Goal: Task Accomplishment & Management: Complete application form

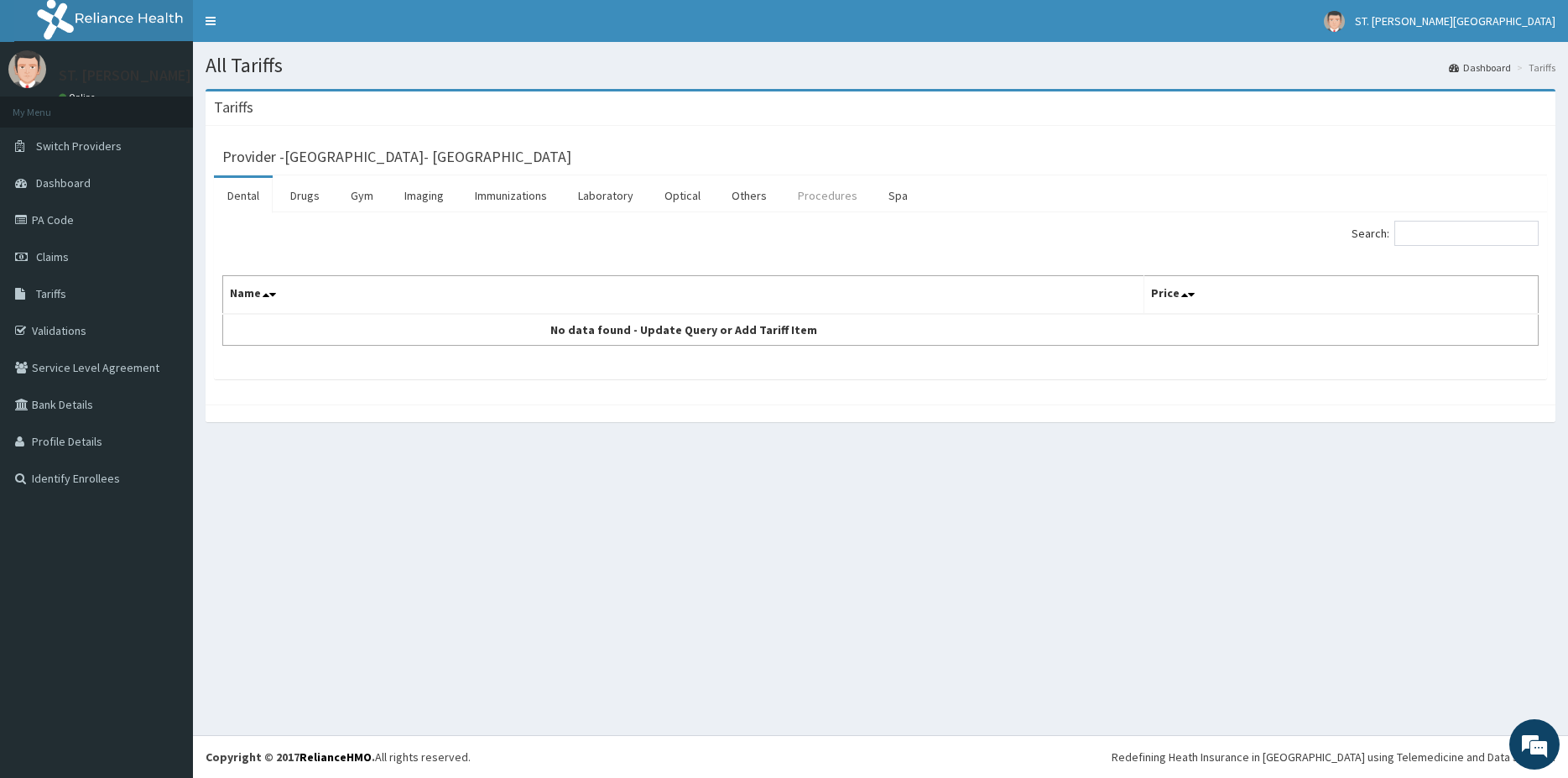
click at [806, 202] on link "Procedures" at bounding box center [828, 196] width 86 height 36
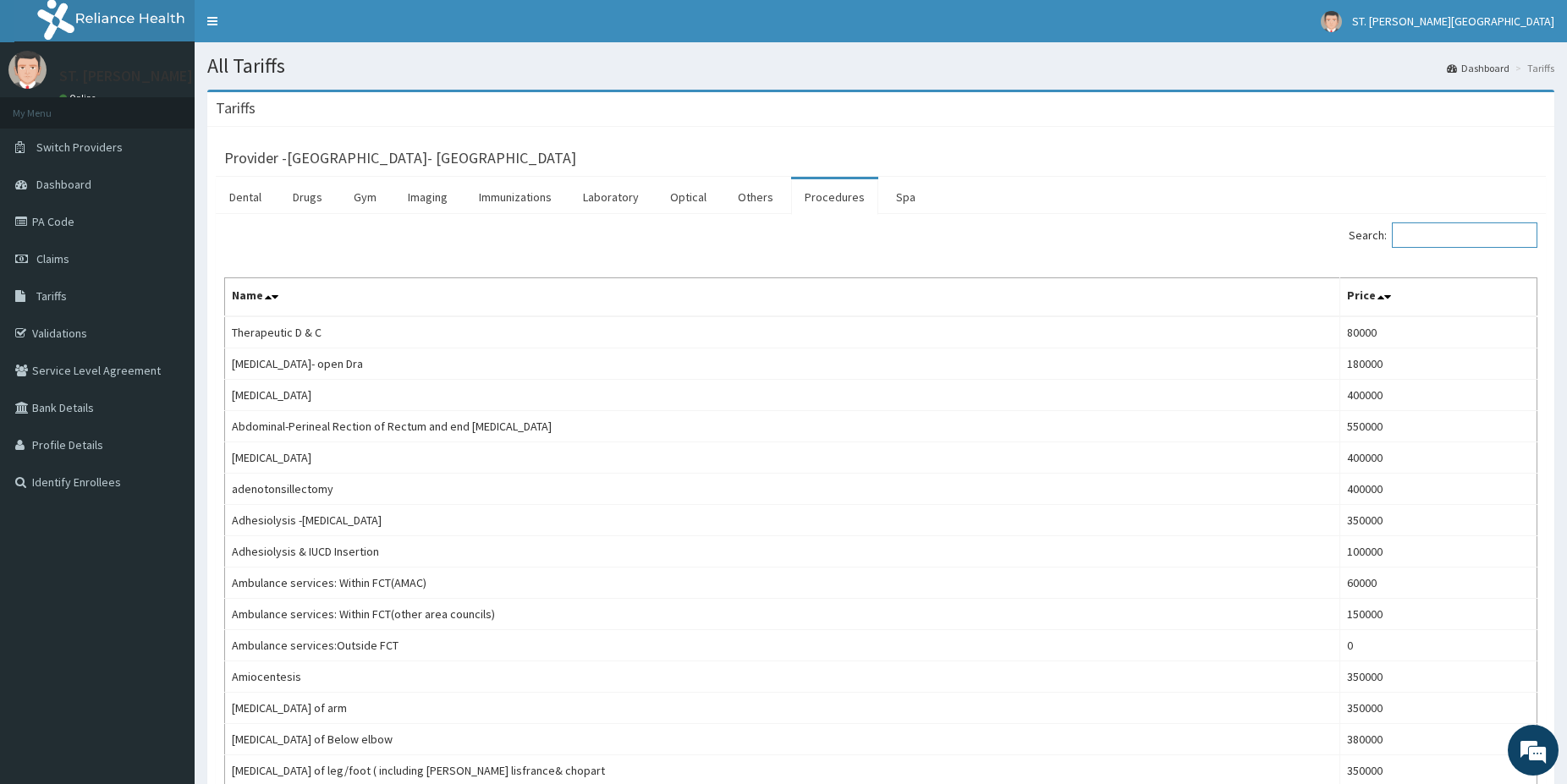
click at [1440, 244] on input "Search:" at bounding box center [1465, 234] width 146 height 26
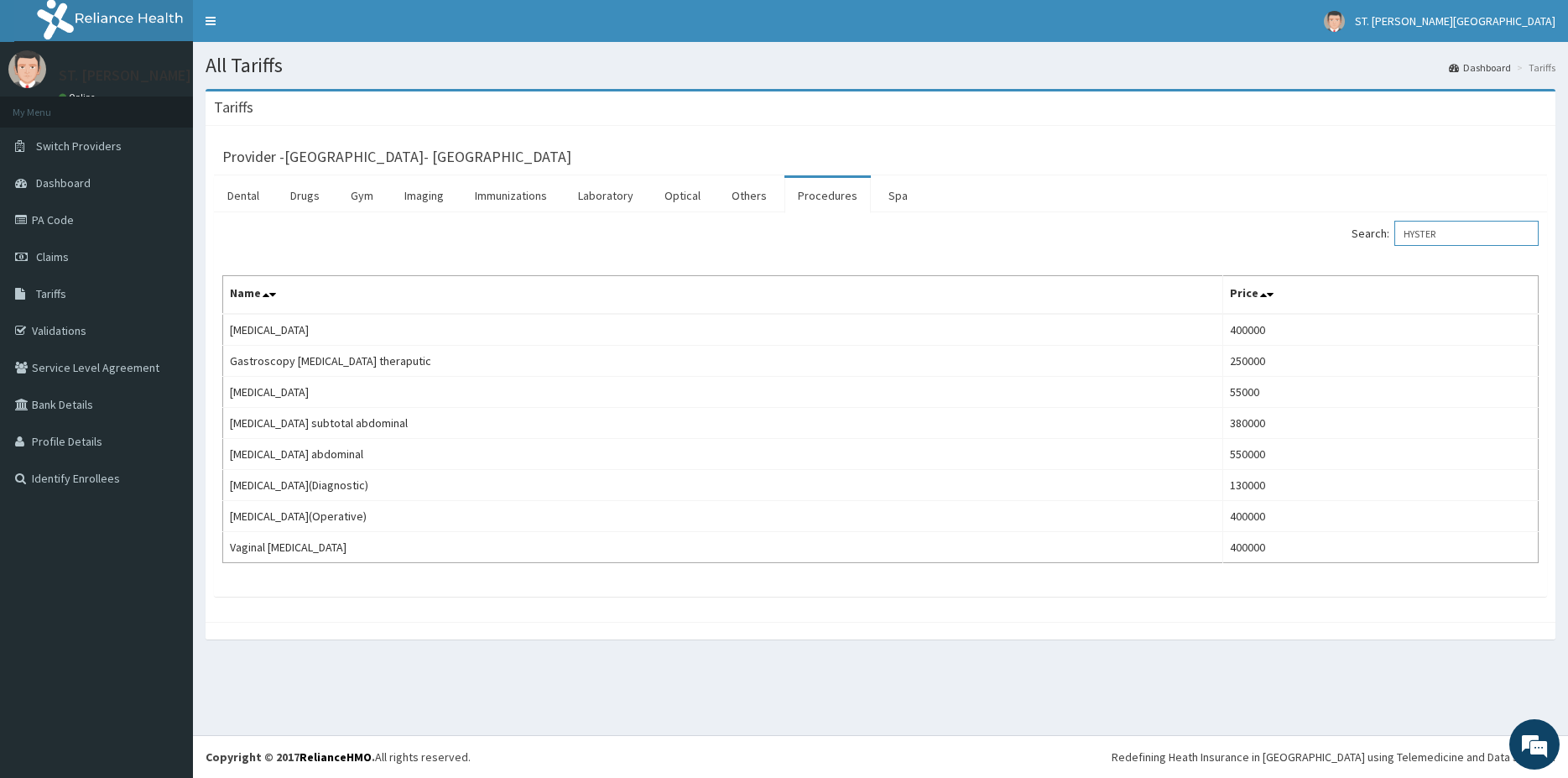
type input "HYSTER"
click at [58, 226] on link "PA Code" at bounding box center [97, 219] width 193 height 37
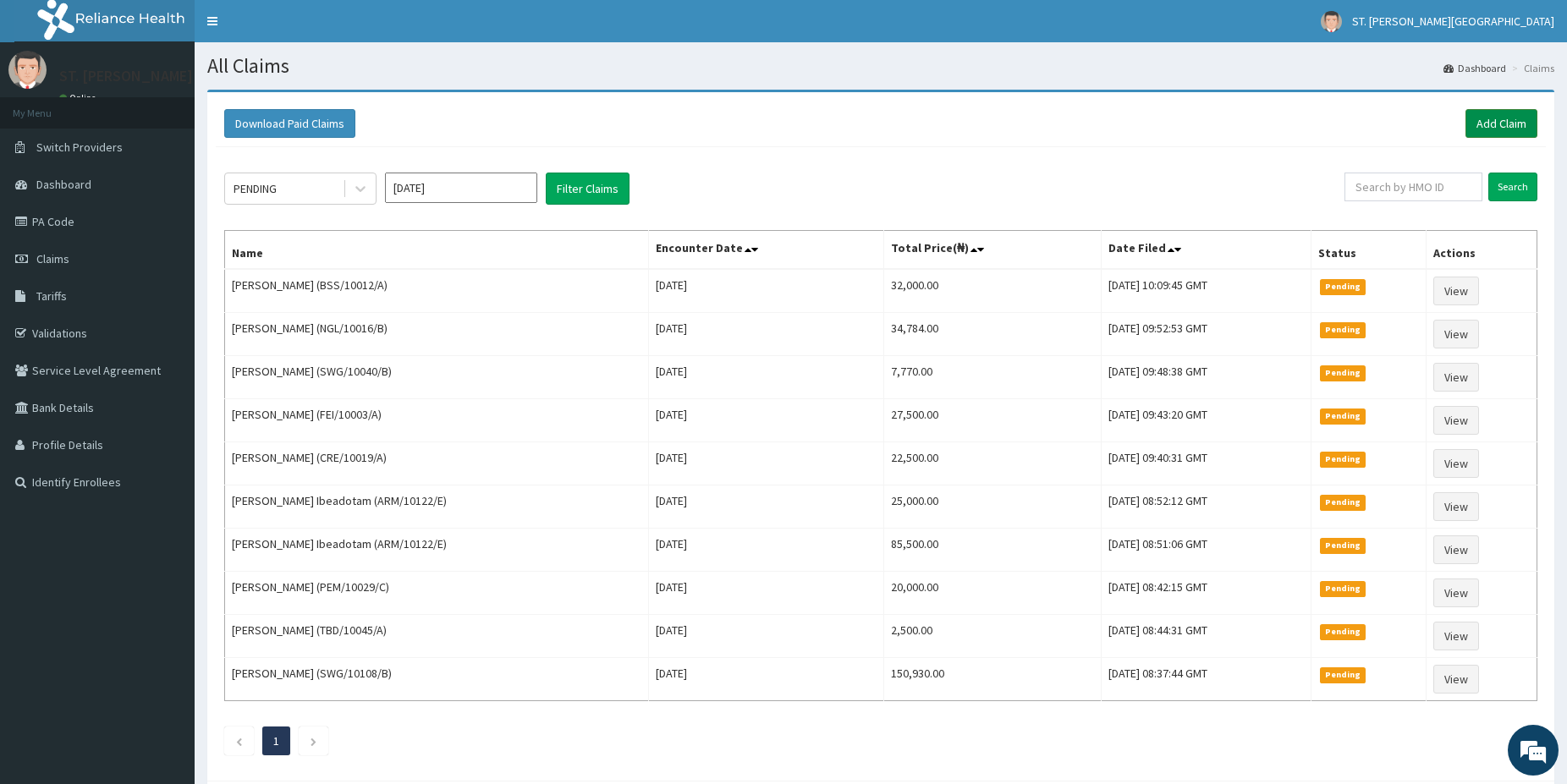
click at [1504, 125] on link "Add Claim" at bounding box center [1502, 123] width 72 height 28
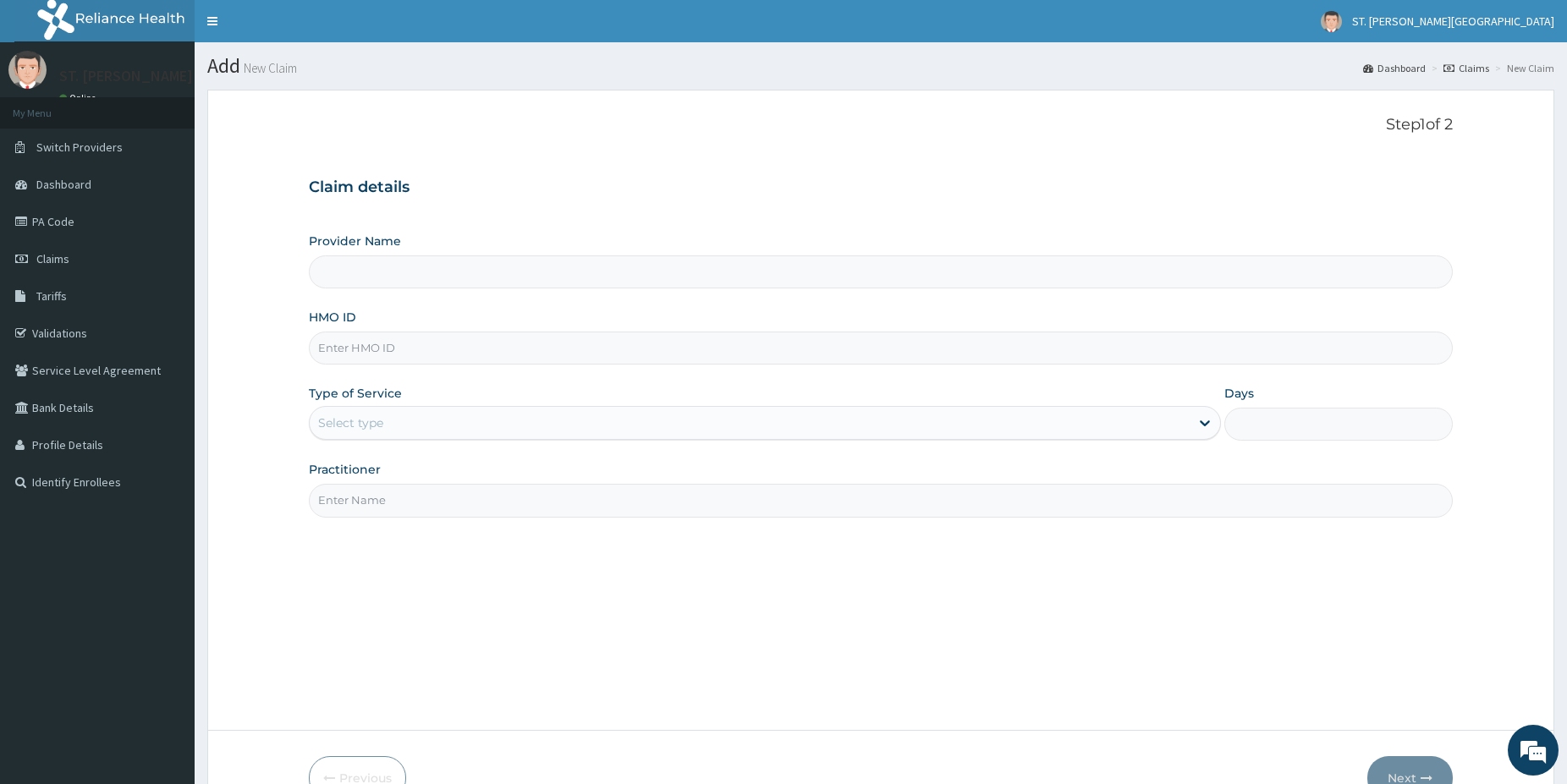
click at [351, 350] on input "HMO ID" at bounding box center [881, 348] width 1144 height 33
paste input "KAY/10053/A"
type input "KAY/10053/A"
drag, startPoint x: 372, startPoint y: 425, endPoint x: 365, endPoint y: 446, distance: 22.1
click at [364, 427] on div "Select type" at bounding box center [351, 423] width 65 height 17
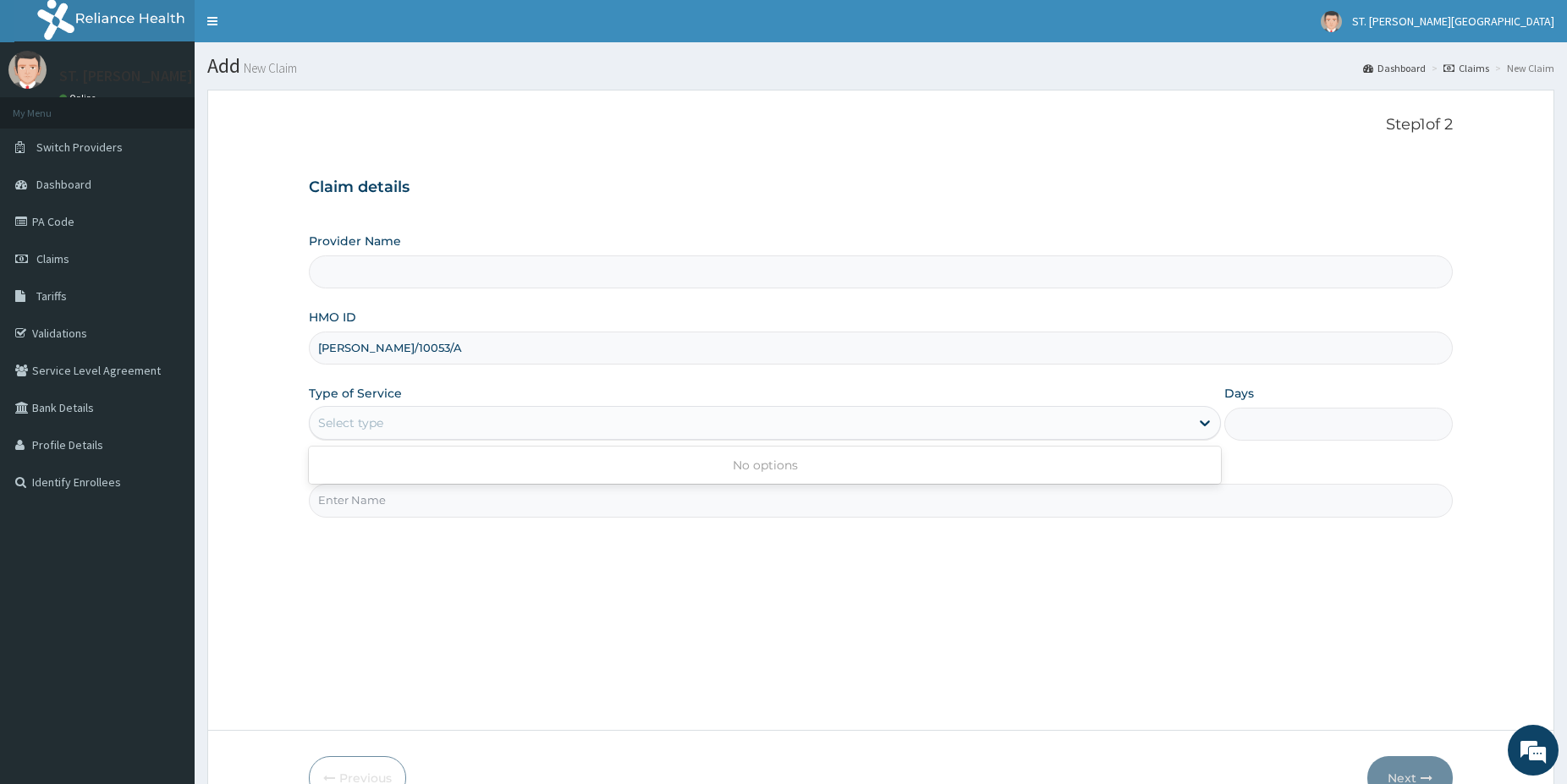
click at [353, 425] on div "Select type" at bounding box center [351, 423] width 65 height 17
click at [353, 424] on div "Select type" at bounding box center [351, 423] width 65 height 17
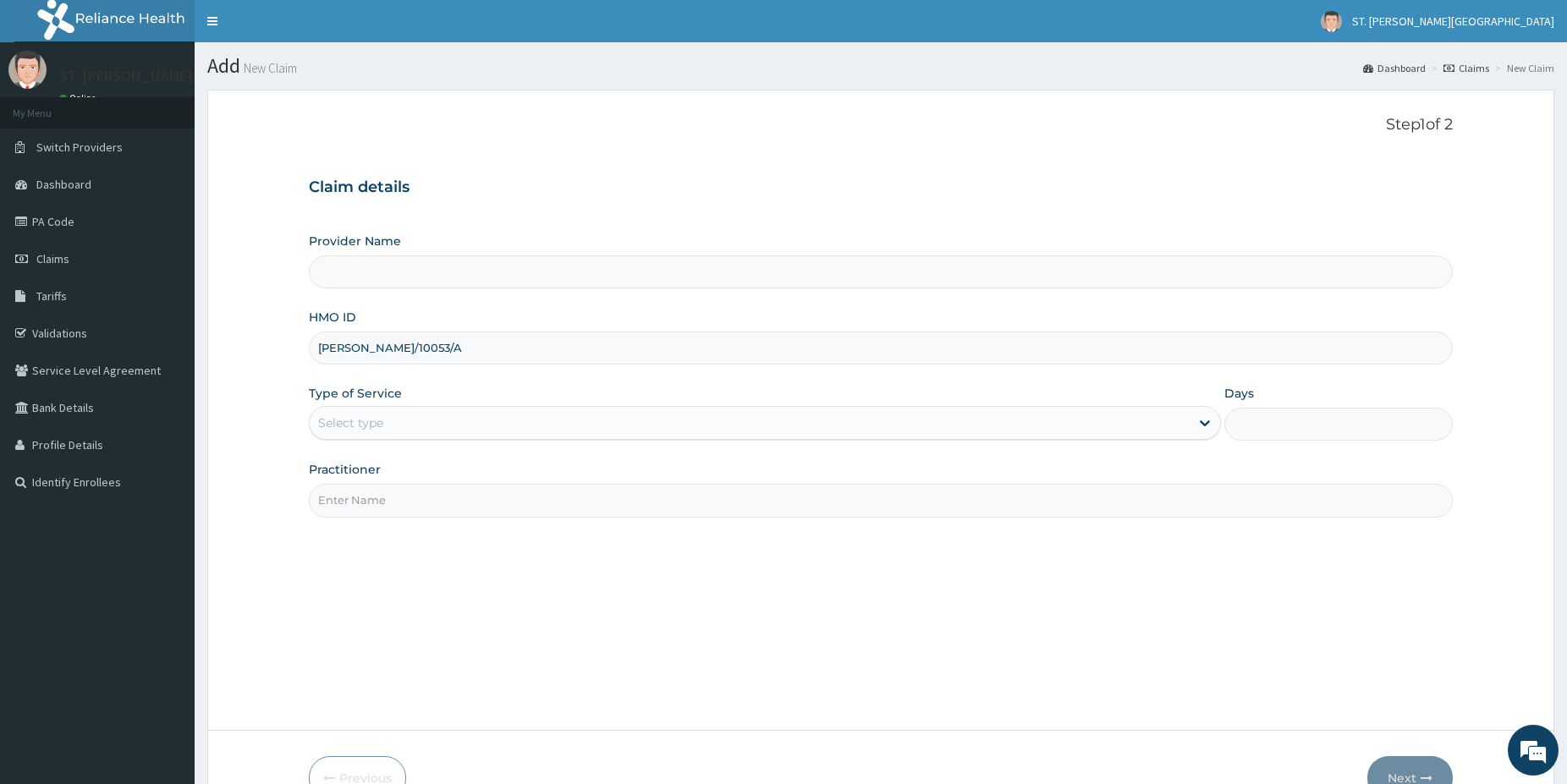
click at [353, 424] on div "Select type" at bounding box center [351, 423] width 65 height 17
click at [359, 418] on div "Select type" at bounding box center [351, 423] width 65 height 17
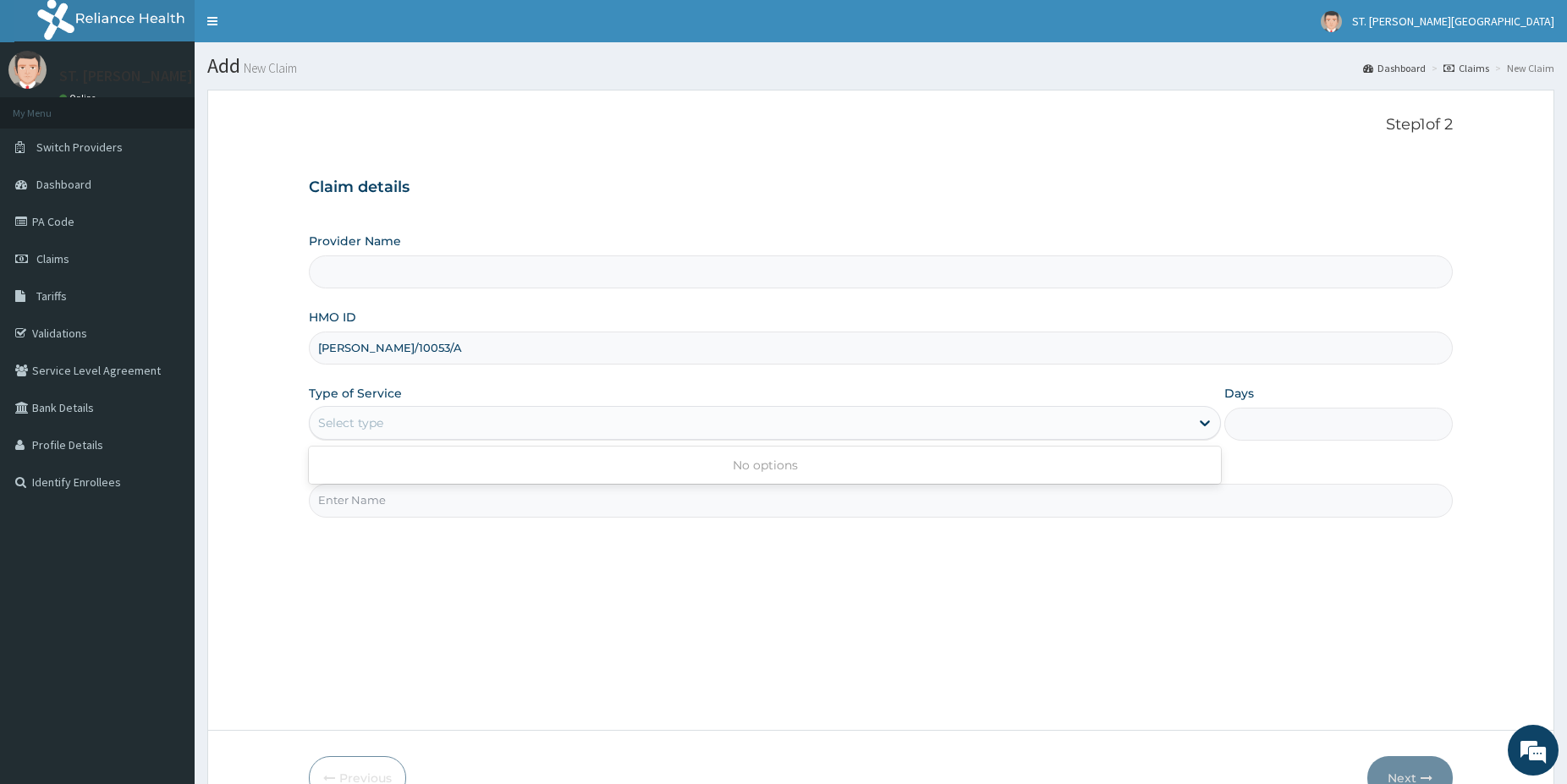
click at [388, 423] on div "Select type" at bounding box center [749, 422] width 880 height 27
drag, startPoint x: 378, startPoint y: 503, endPoint x: 352, endPoint y: 495, distance: 27.2
click at [364, 503] on input "Practitioner" at bounding box center [881, 500] width 1144 height 33
type input "DR.LATIFAH"
click at [372, 421] on div "Select type" at bounding box center [351, 423] width 65 height 17
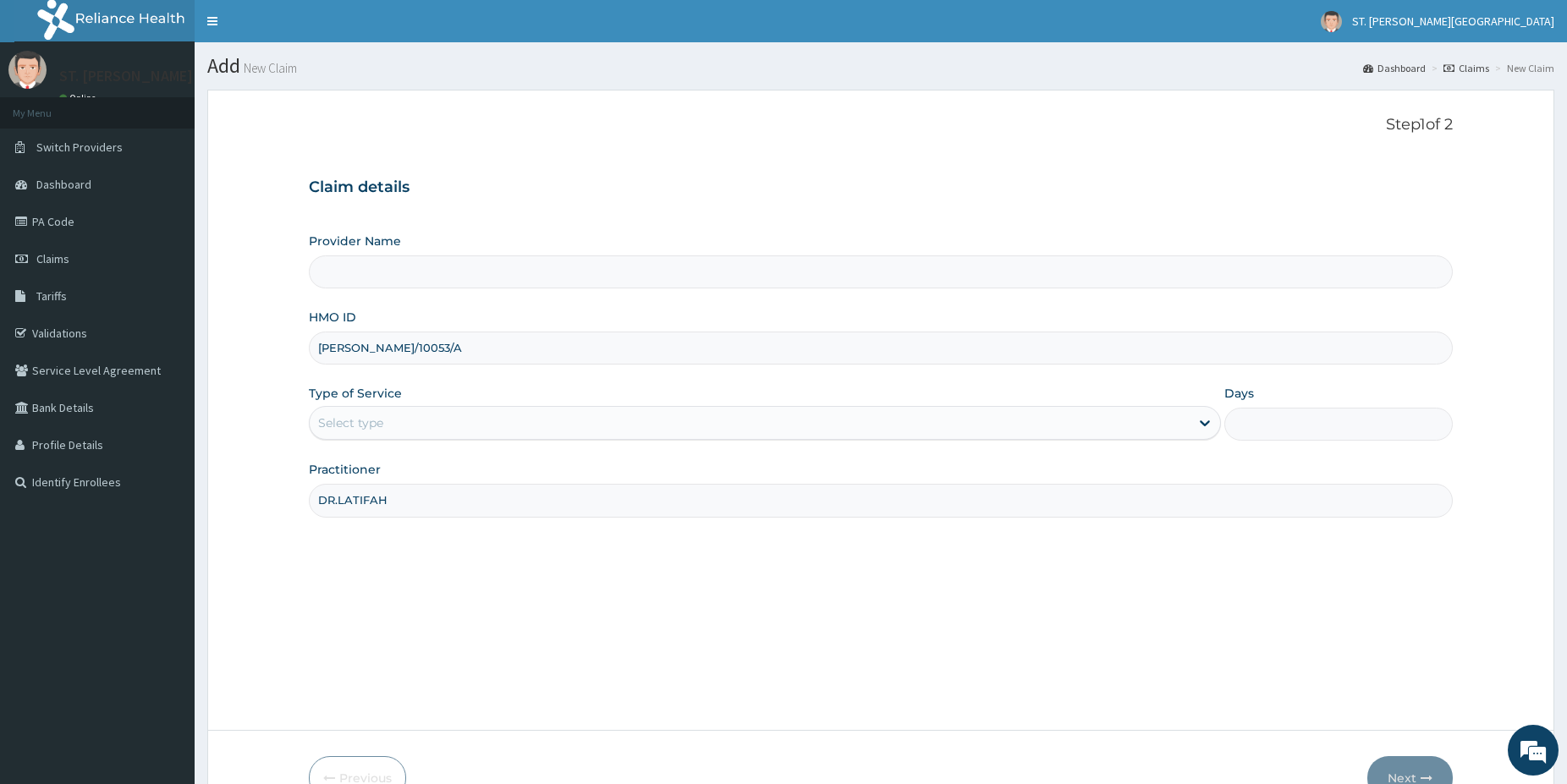
click at [375, 419] on div "Select type" at bounding box center [351, 423] width 65 height 17
click at [376, 419] on div "Select type" at bounding box center [351, 423] width 65 height 17
click at [85, 261] on link "Claims" at bounding box center [97, 258] width 195 height 37
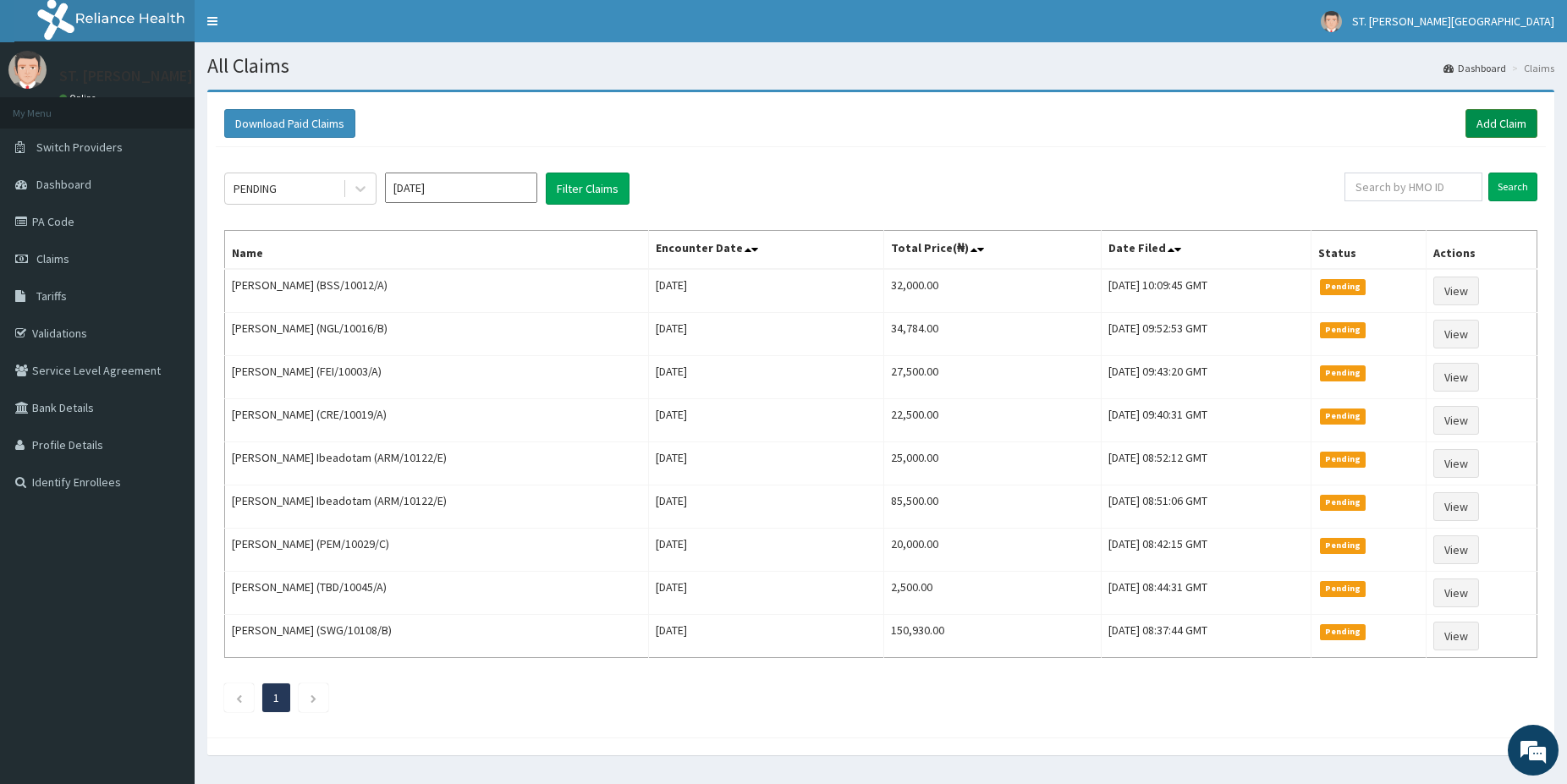
click at [1490, 118] on link "Add Claim" at bounding box center [1502, 123] width 72 height 28
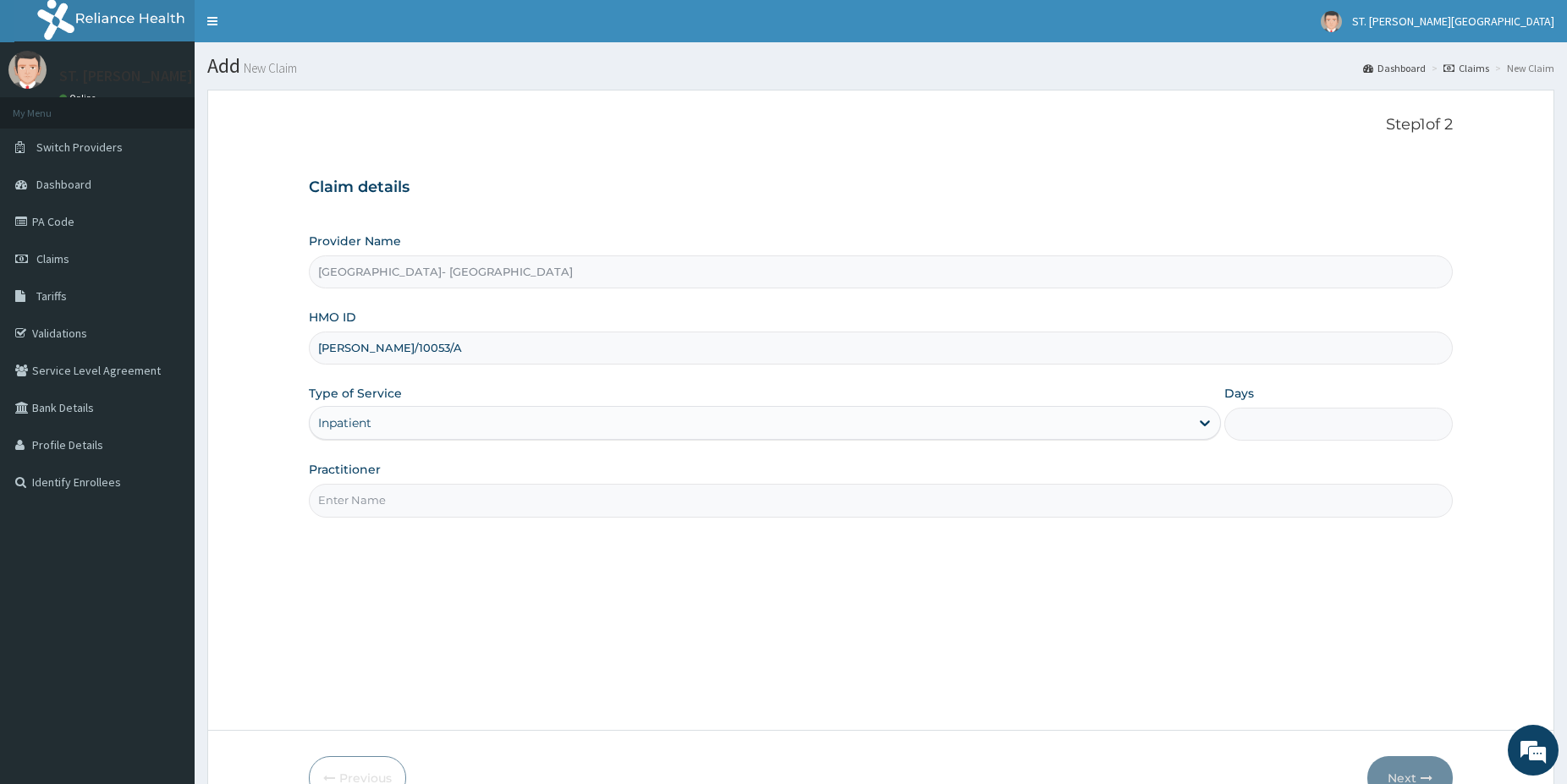
click at [1361, 429] on input "Days" at bounding box center [1338, 424] width 229 height 33
click at [1257, 432] on input "Days" at bounding box center [1338, 424] width 229 height 33
type input "1"
click at [364, 503] on input "Practitioner" at bounding box center [881, 500] width 1144 height 33
type input "DR.LATIFAH"
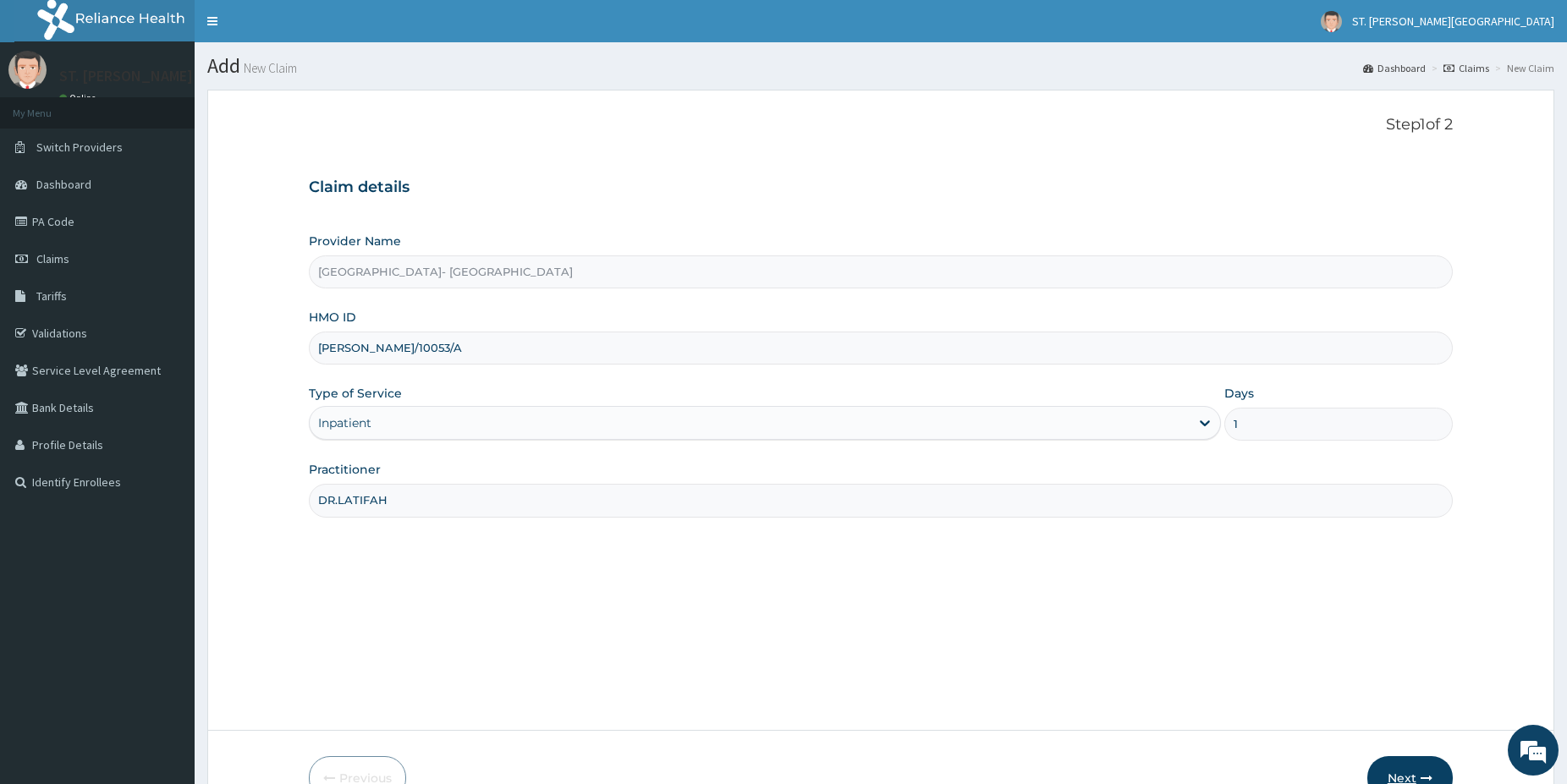
click at [1405, 756] on button "Next" at bounding box center [1410, 777] width 85 height 44
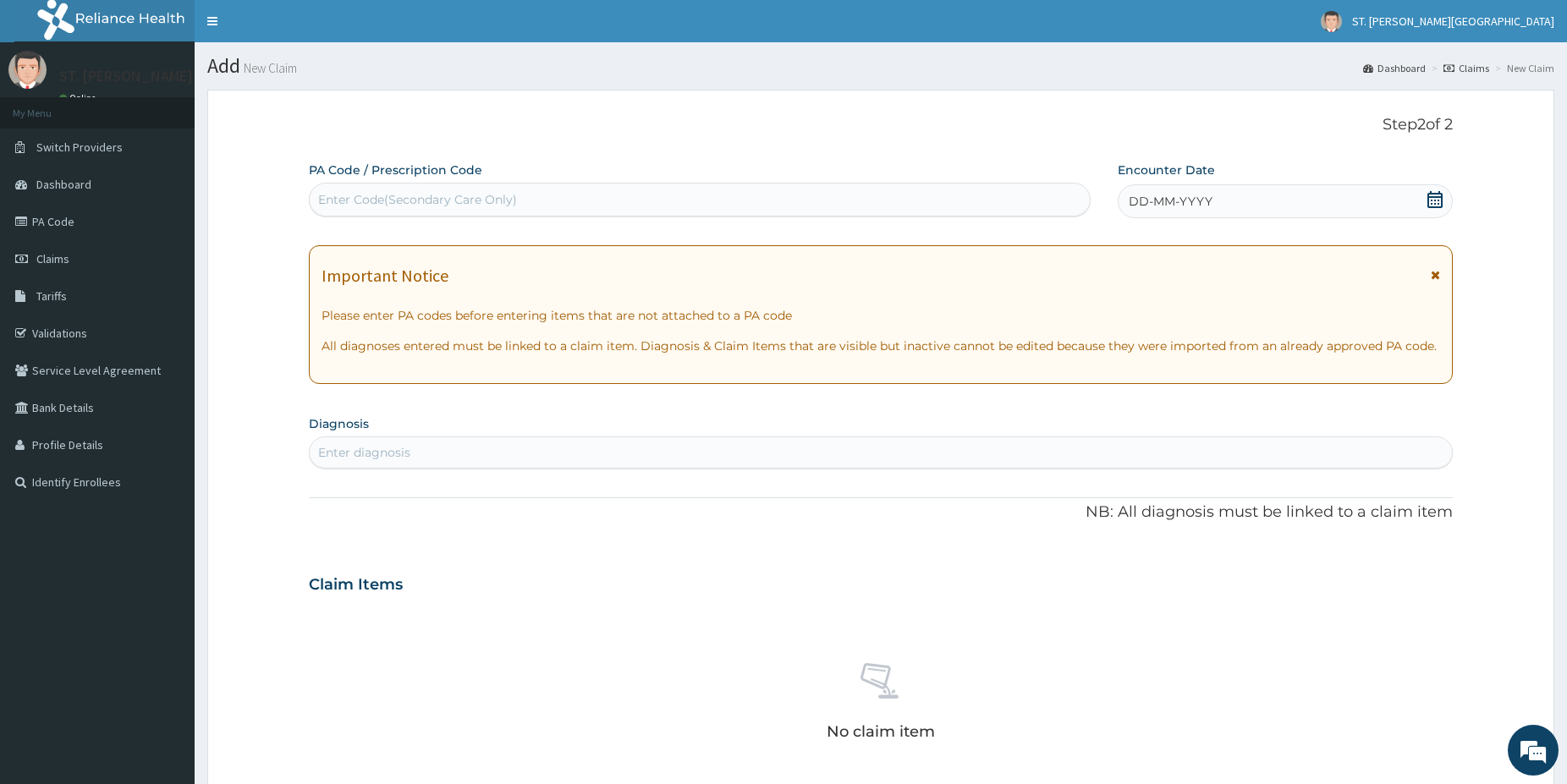
click at [370, 203] on div "Enter Code(Secondary Care Only)" at bounding box center [418, 199] width 198 height 17
paste input "PA/F358B3"
type input "PA/F358B3"
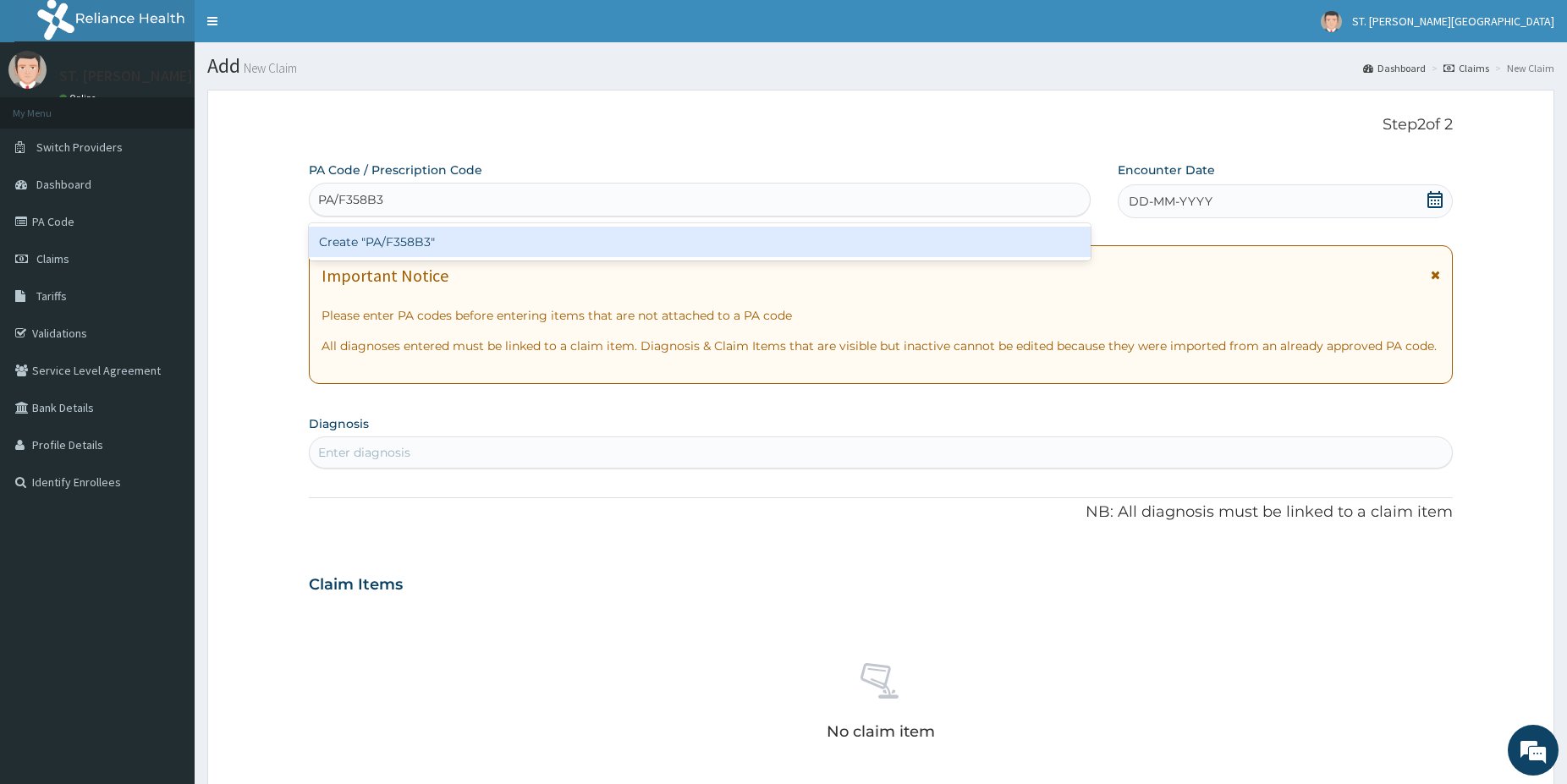
click at [341, 255] on div "Create "PA/F358B3"" at bounding box center [699, 242] width 782 height 30
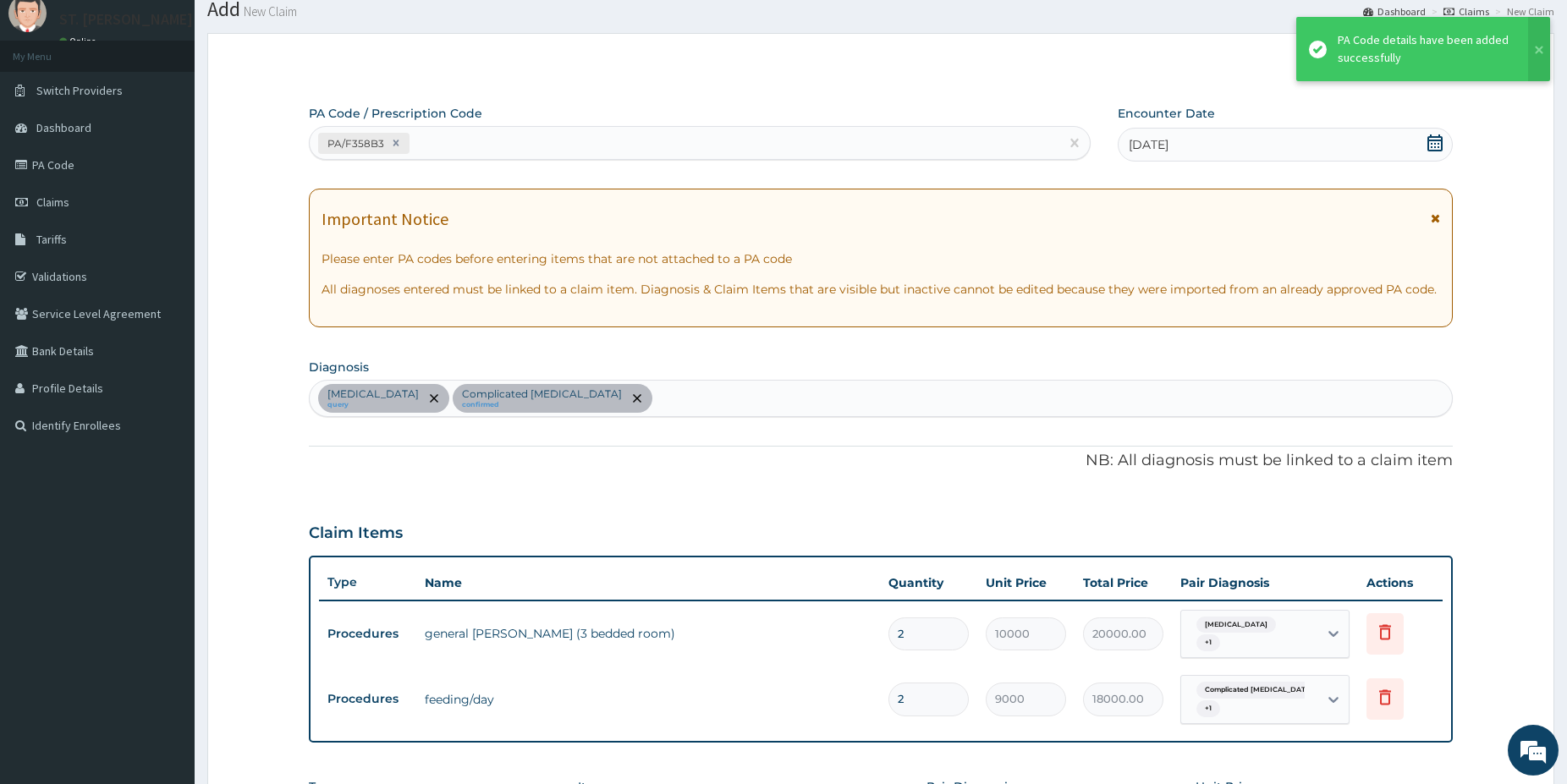
scroll to position [86, 0]
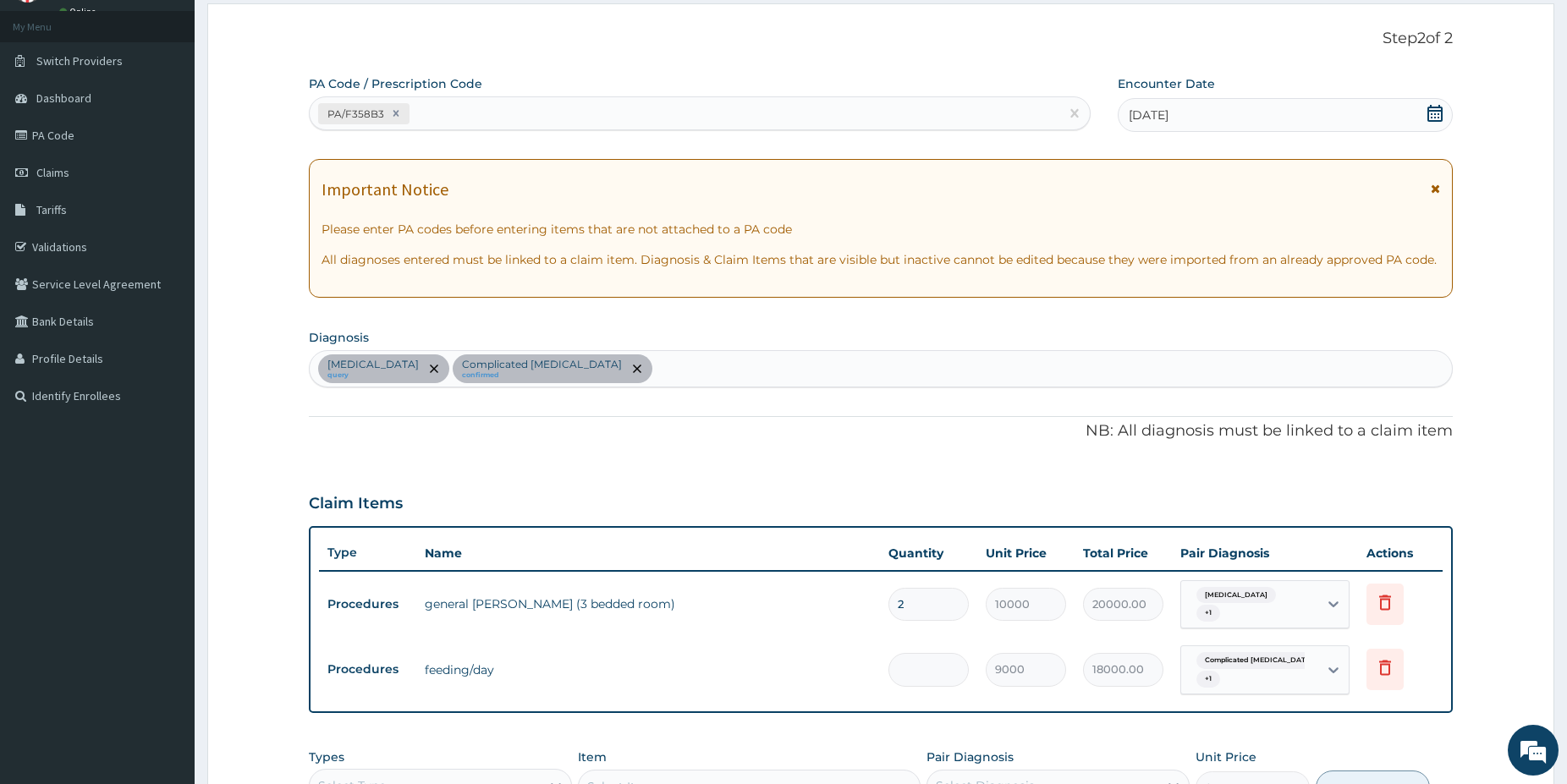
type input "0.00"
click at [938, 599] on input "2" at bounding box center [928, 604] width 80 height 33
type input "0.00"
type input "1"
type input "10000.00"
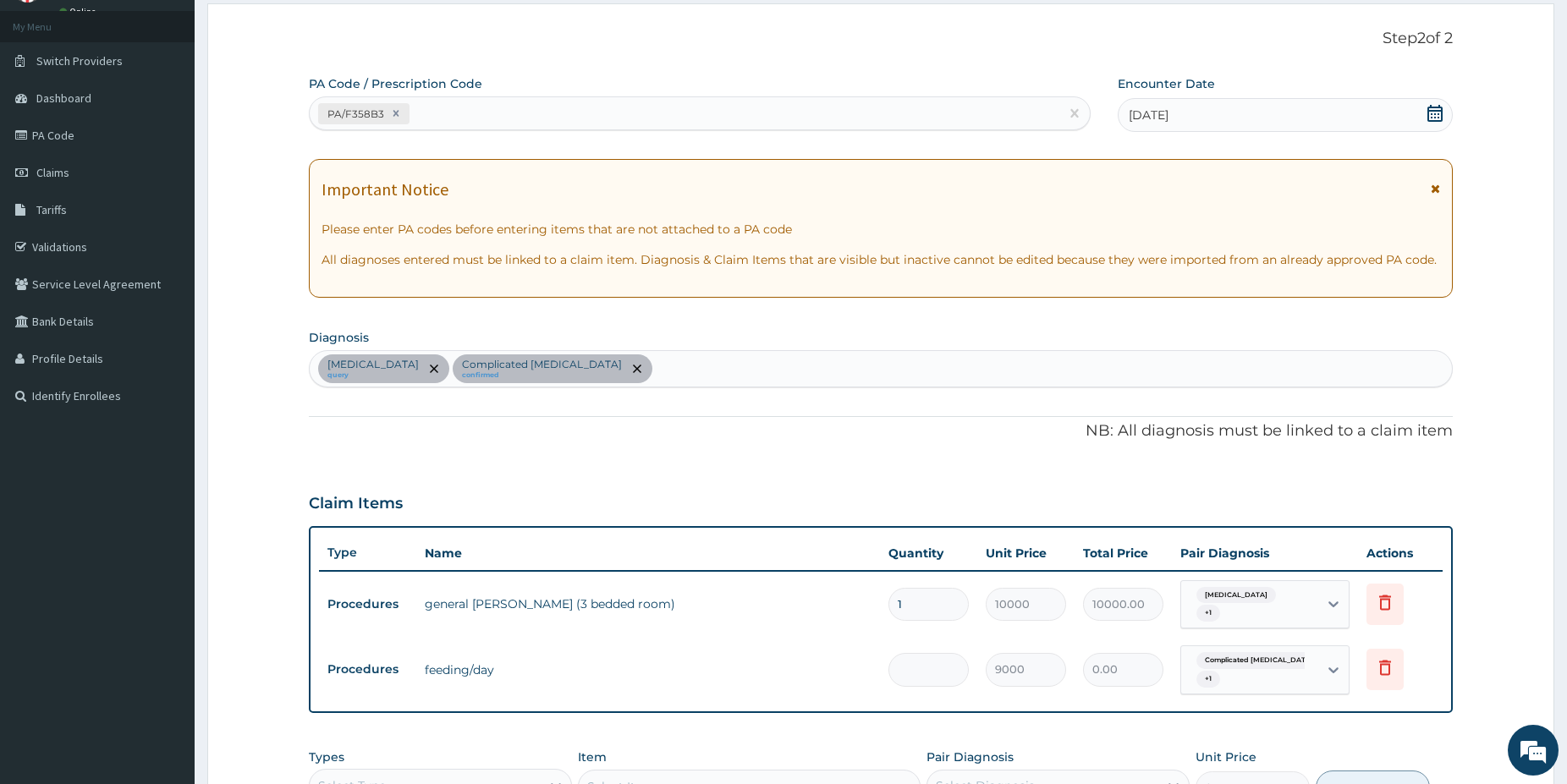
type input "1"
click at [931, 662] on input "number" at bounding box center [928, 669] width 80 height 33
type input "1"
type input "9000.00"
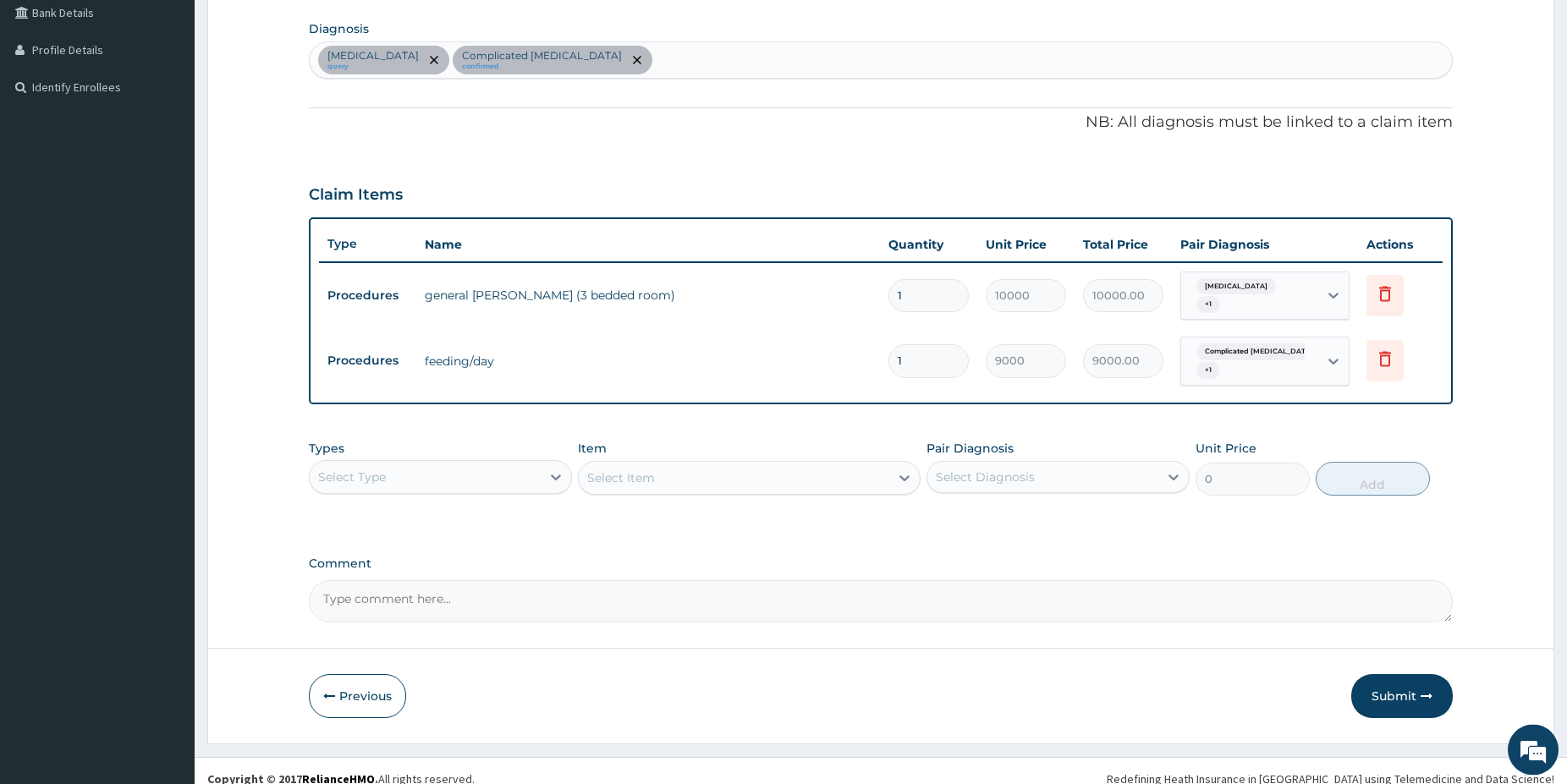
scroll to position [403, 0]
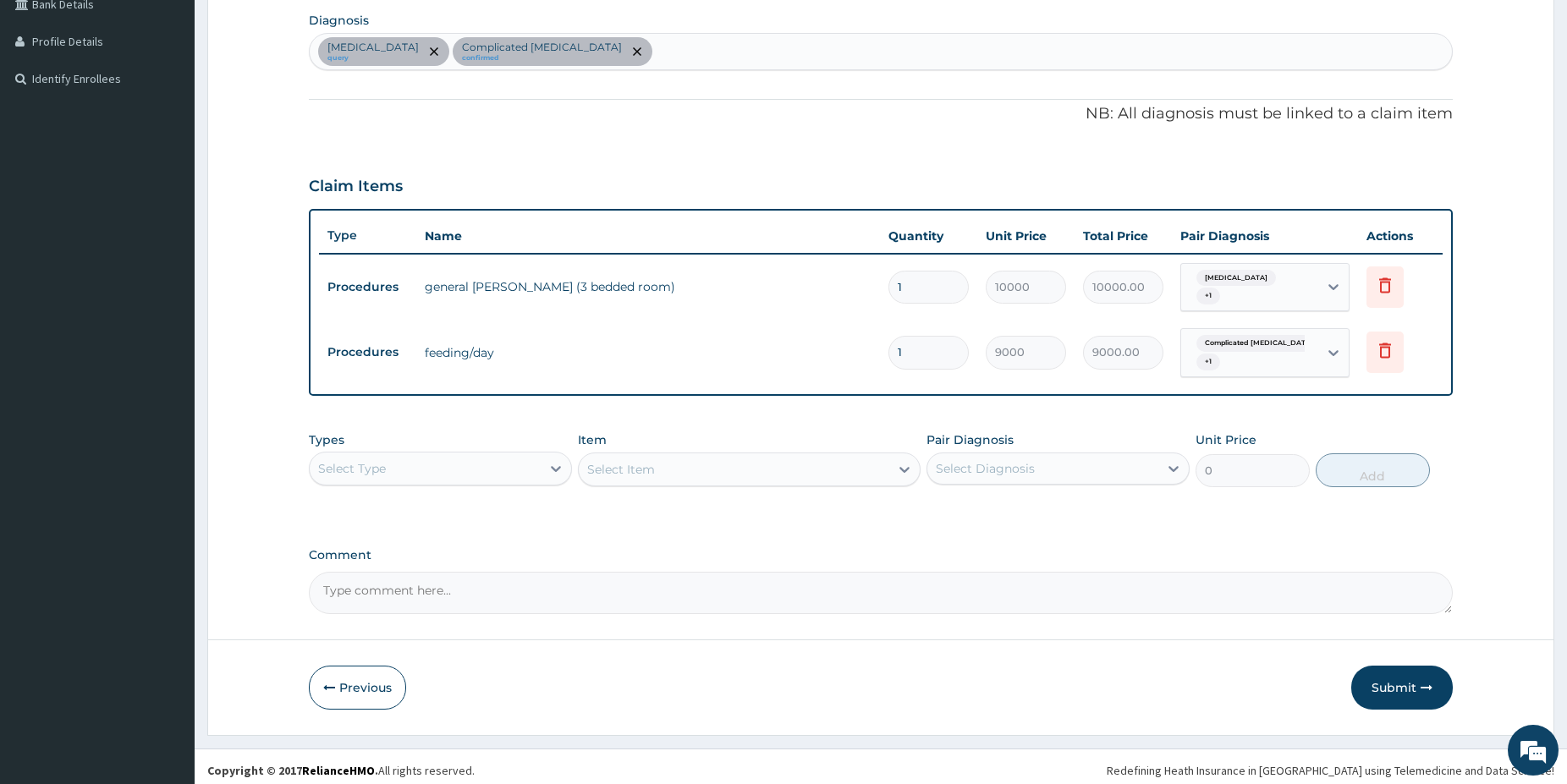
type input "1"
click at [464, 462] on div "Select Type" at bounding box center [425, 469] width 231 height 27
click at [405, 556] on div "Procedures" at bounding box center [440, 571] width 263 height 30
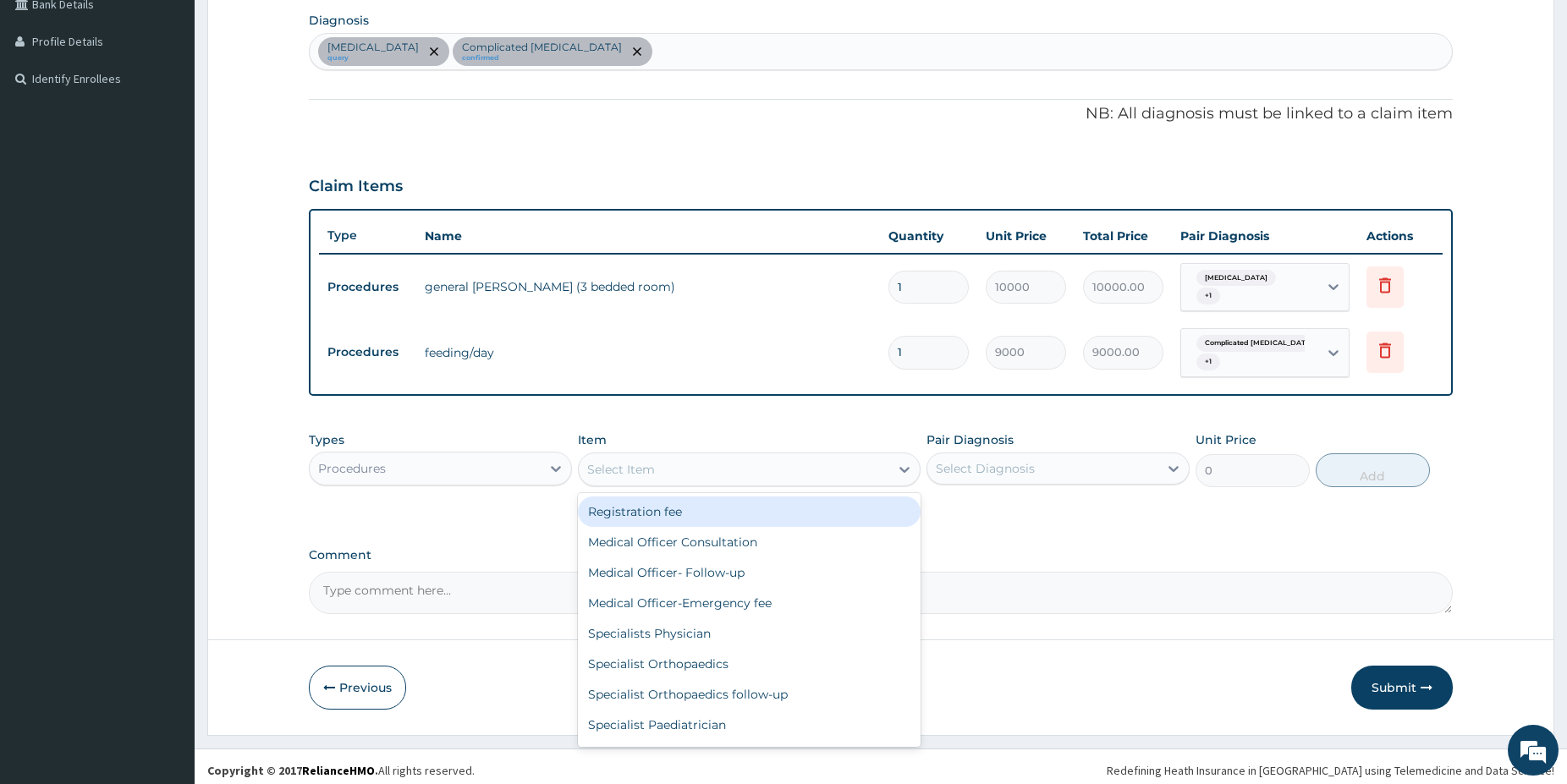
click at [768, 470] on div "Select Item" at bounding box center [733, 469] width 311 height 27
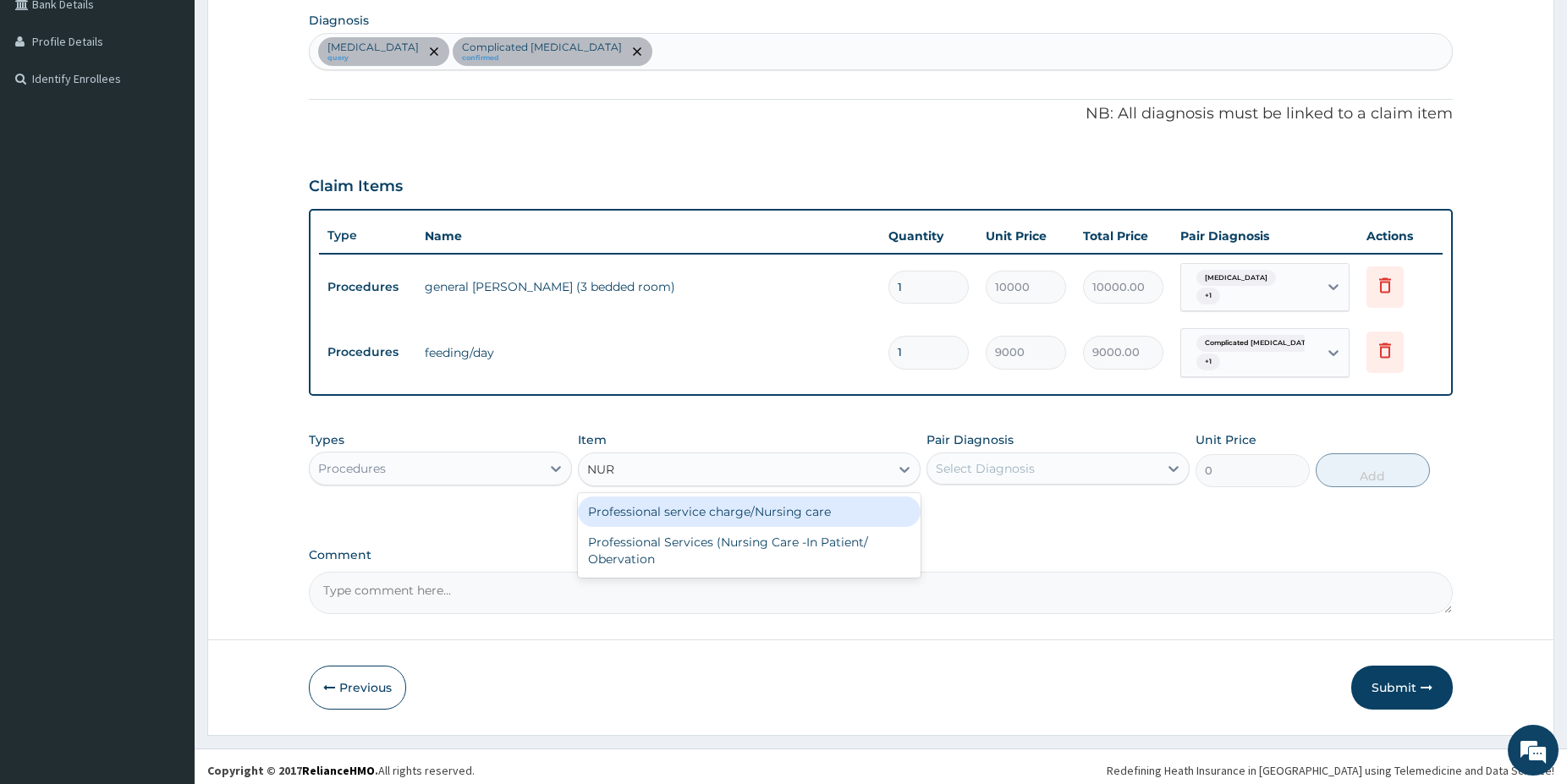
type input "NURS"
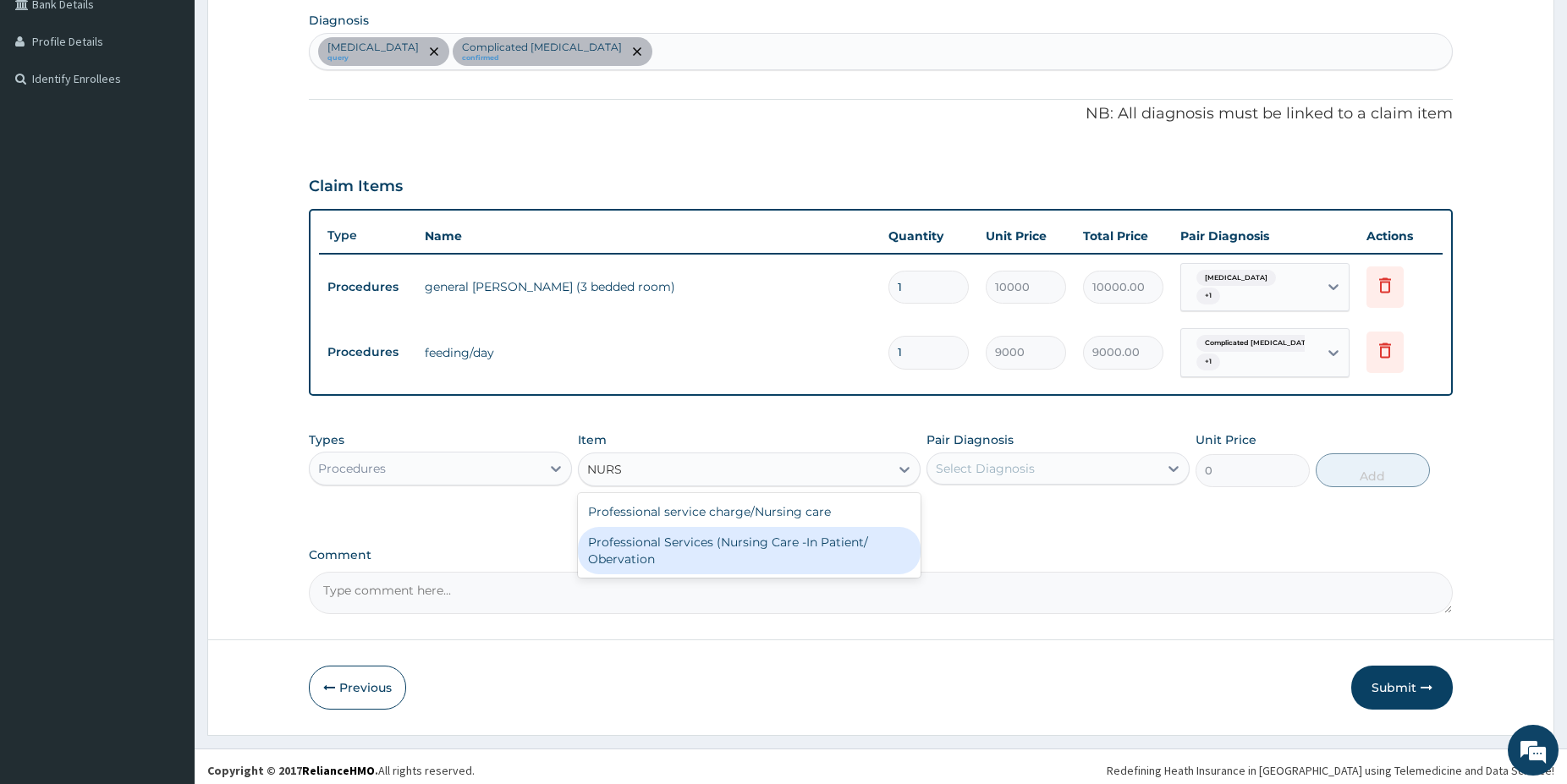
drag, startPoint x: 795, startPoint y: 545, endPoint x: 809, endPoint y: 537, distance: 16.1
click at [795, 544] on div "Professional Services (Nursing Care -In Patient/ Obervation" at bounding box center [749, 551] width 343 height 47
type input "5000"
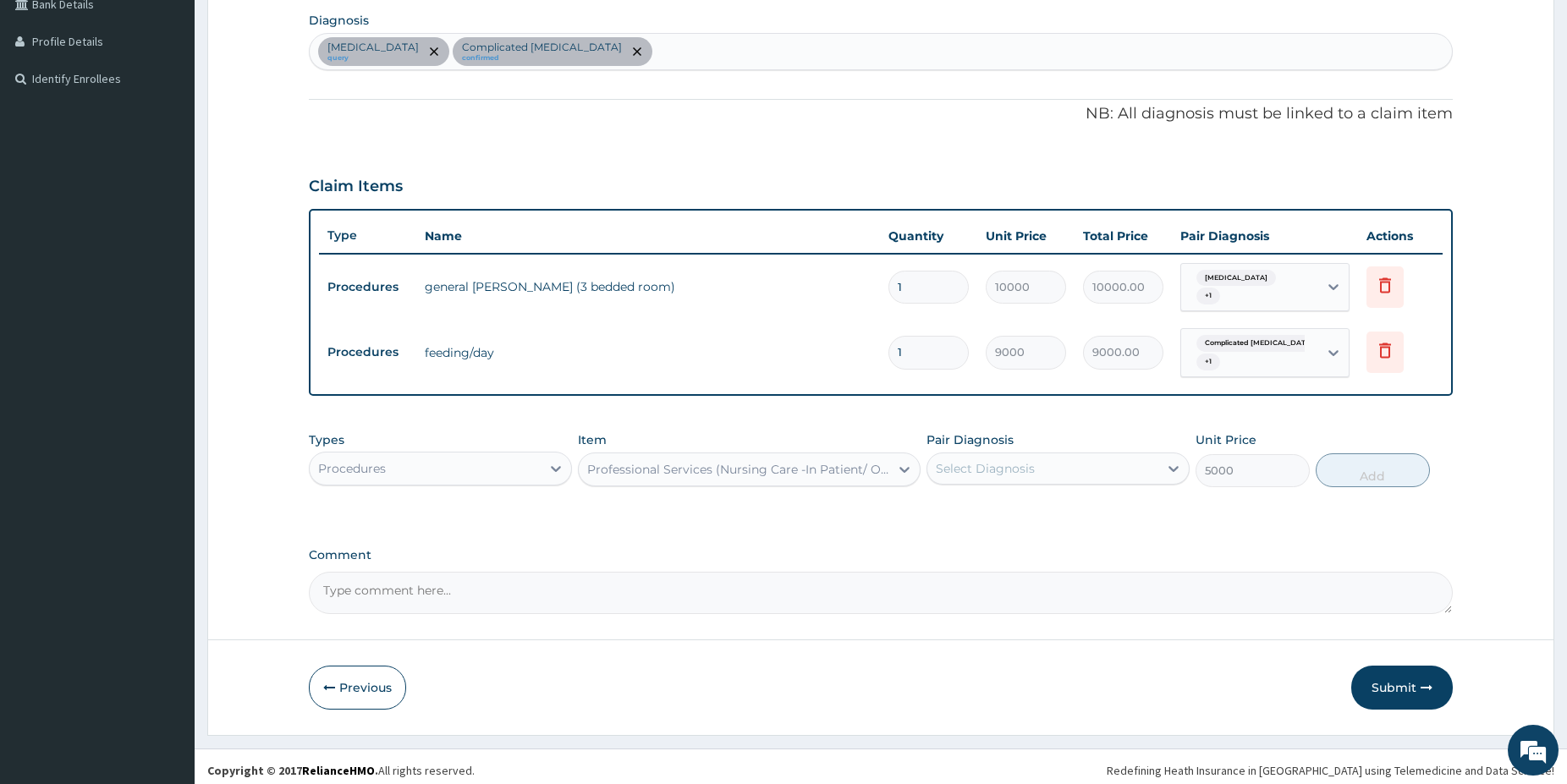
click at [988, 465] on div "Select Diagnosis" at bounding box center [985, 469] width 99 height 17
click at [1008, 511] on div "Sepsis" at bounding box center [1058, 512] width 263 height 35
checkbox input "true"
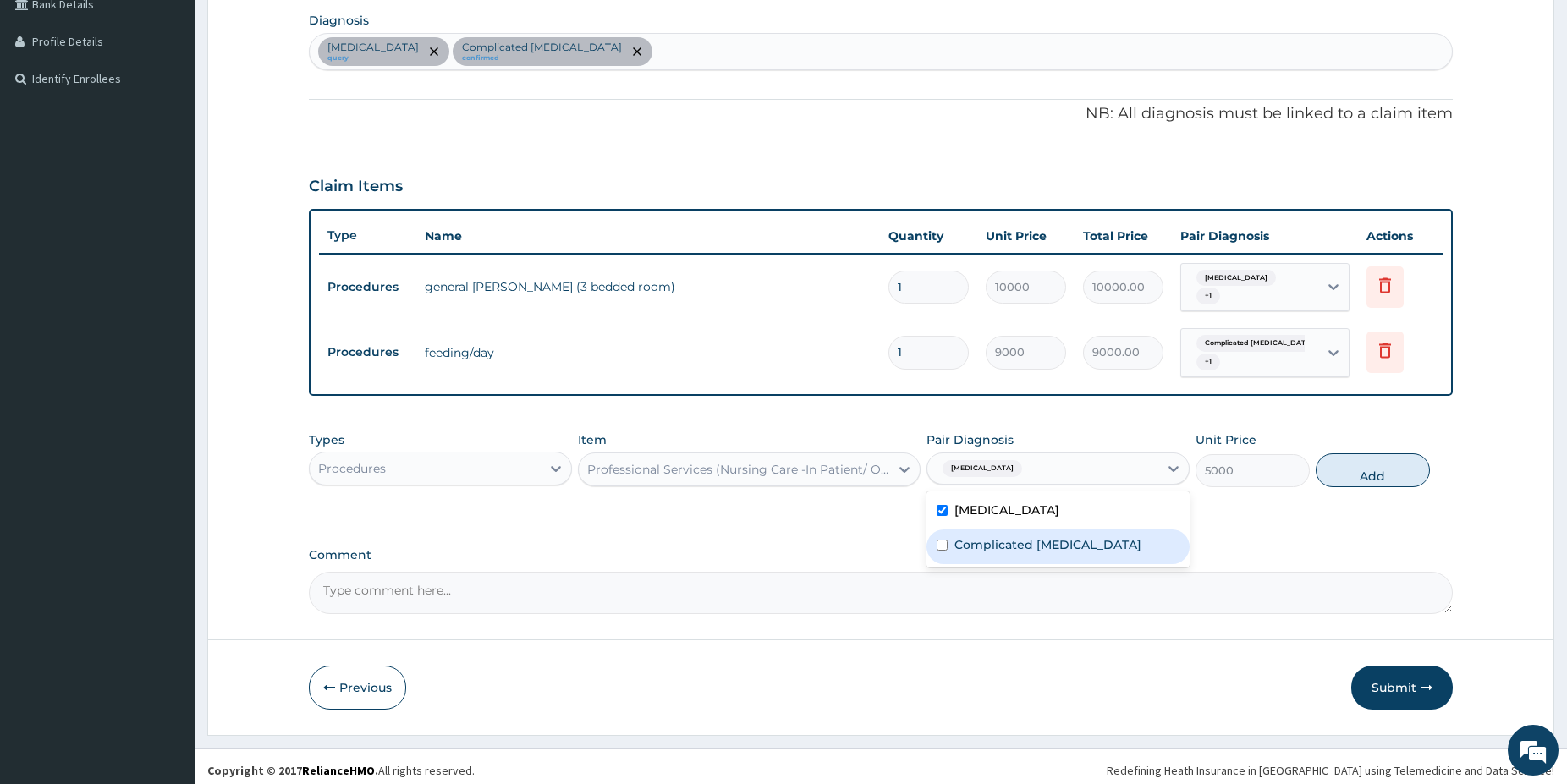
drag, startPoint x: 1015, startPoint y: 530, endPoint x: 1171, endPoint y: 500, distance: 158.9
click at [1016, 537] on label "Complicated malaria" at bounding box center [1048, 545] width 187 height 17
checkbox input "true"
click at [1369, 470] on button "Add" at bounding box center [1372, 470] width 114 height 34
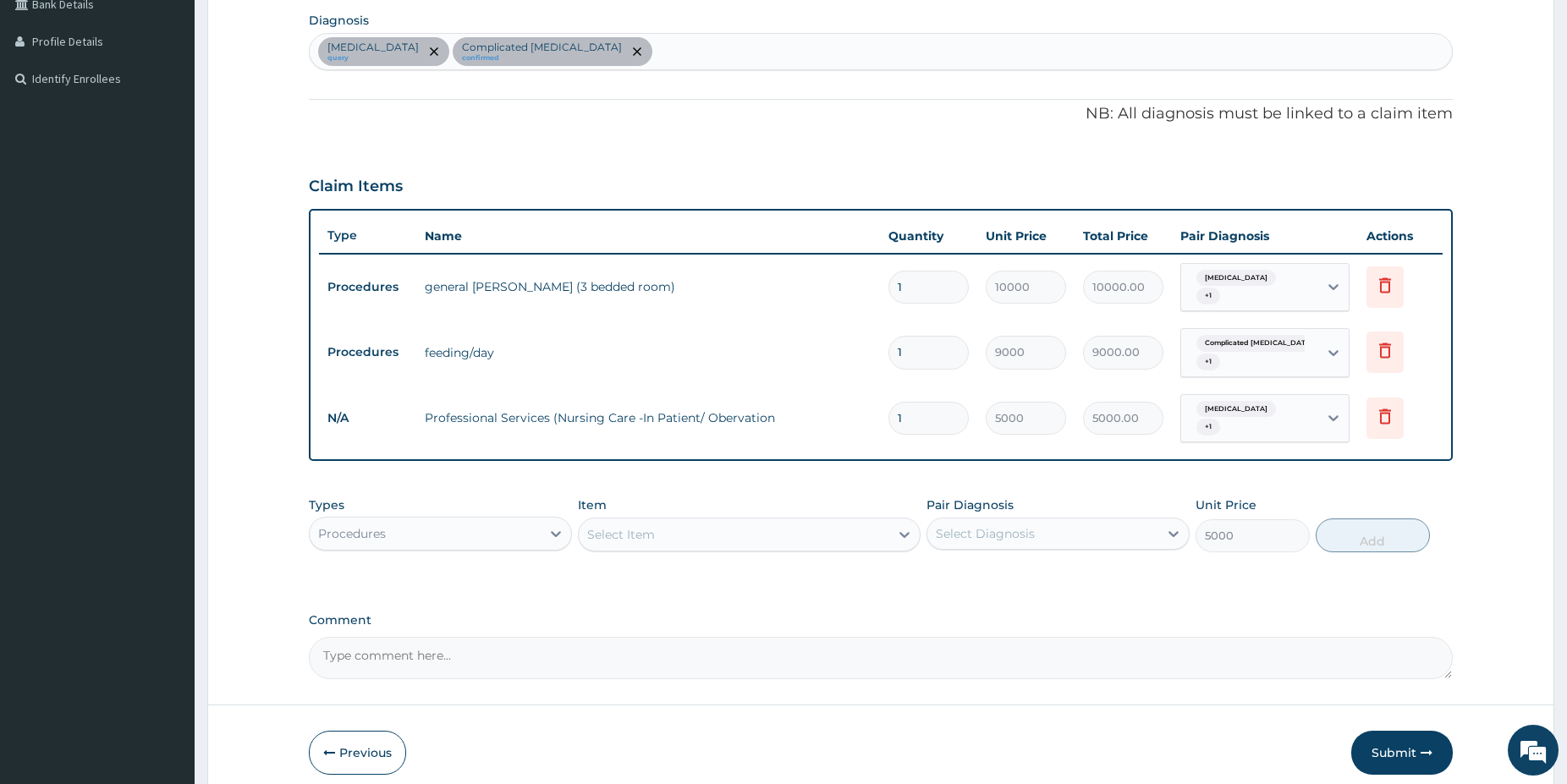
type input "0"
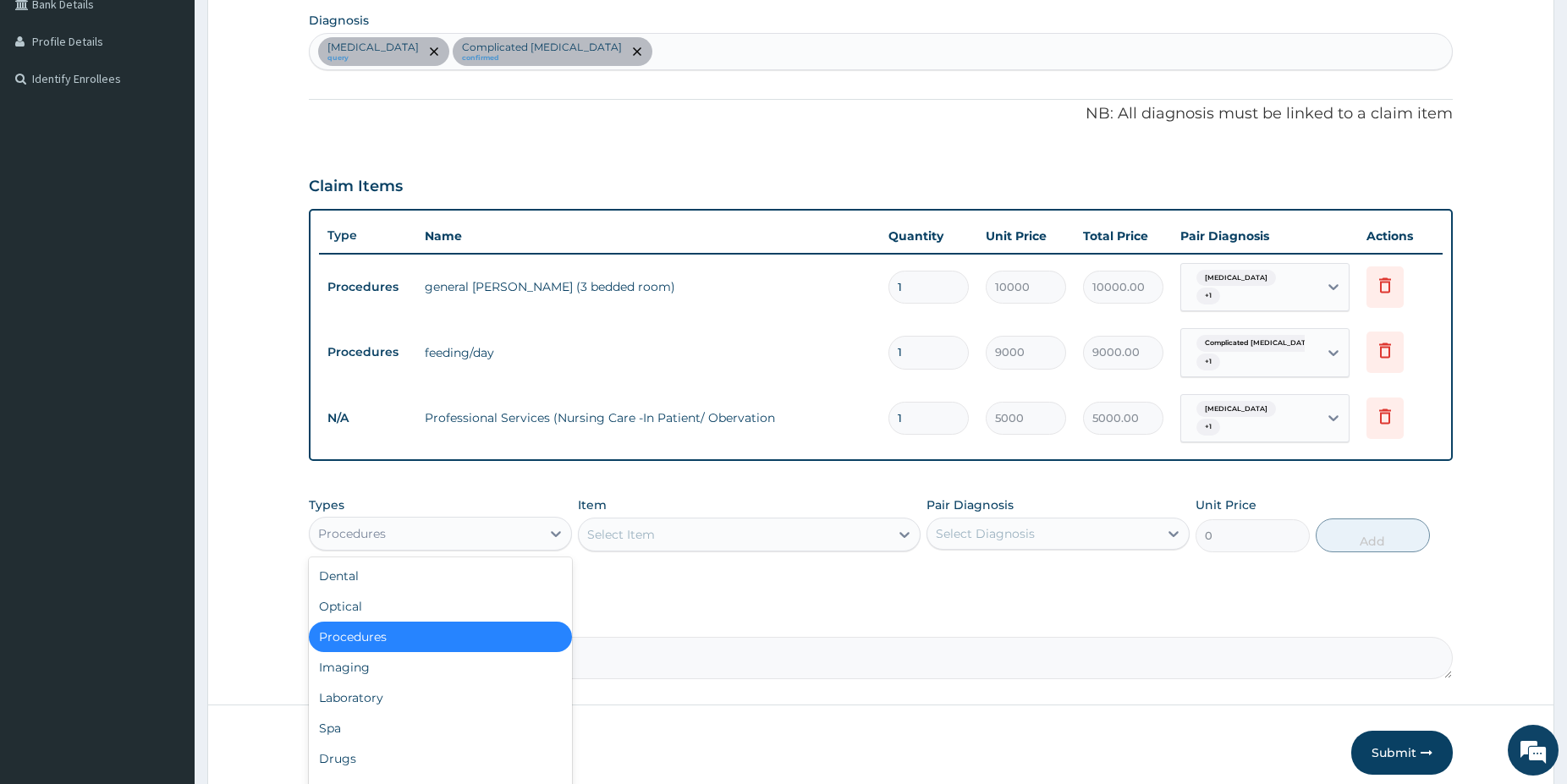
click at [480, 520] on div "Procedures" at bounding box center [425, 534] width 231 height 27
click at [387, 686] on div "Laboratory" at bounding box center [440, 697] width 263 height 30
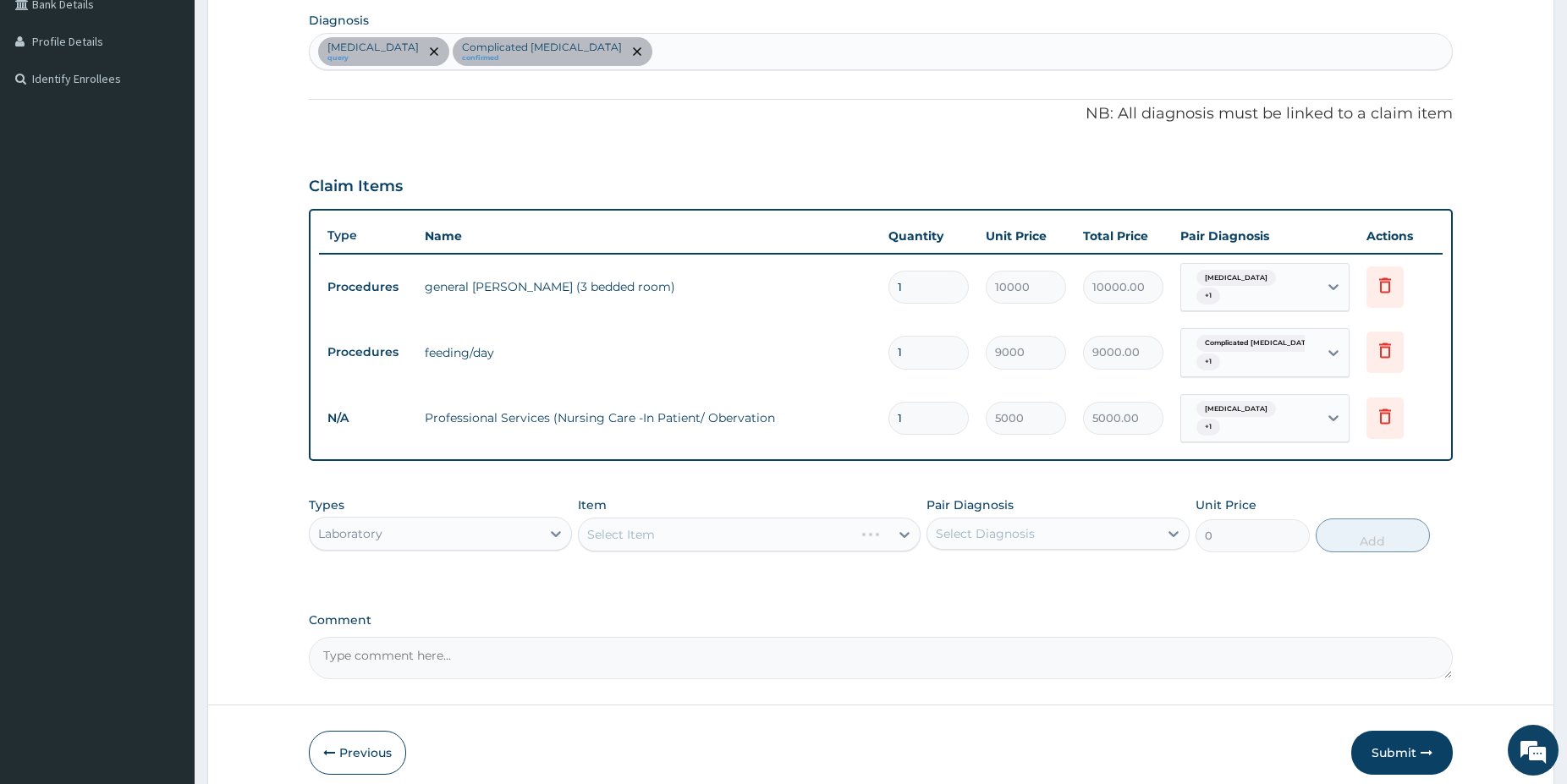
click at [453, 520] on div "Laboratory" at bounding box center [425, 534] width 231 height 27
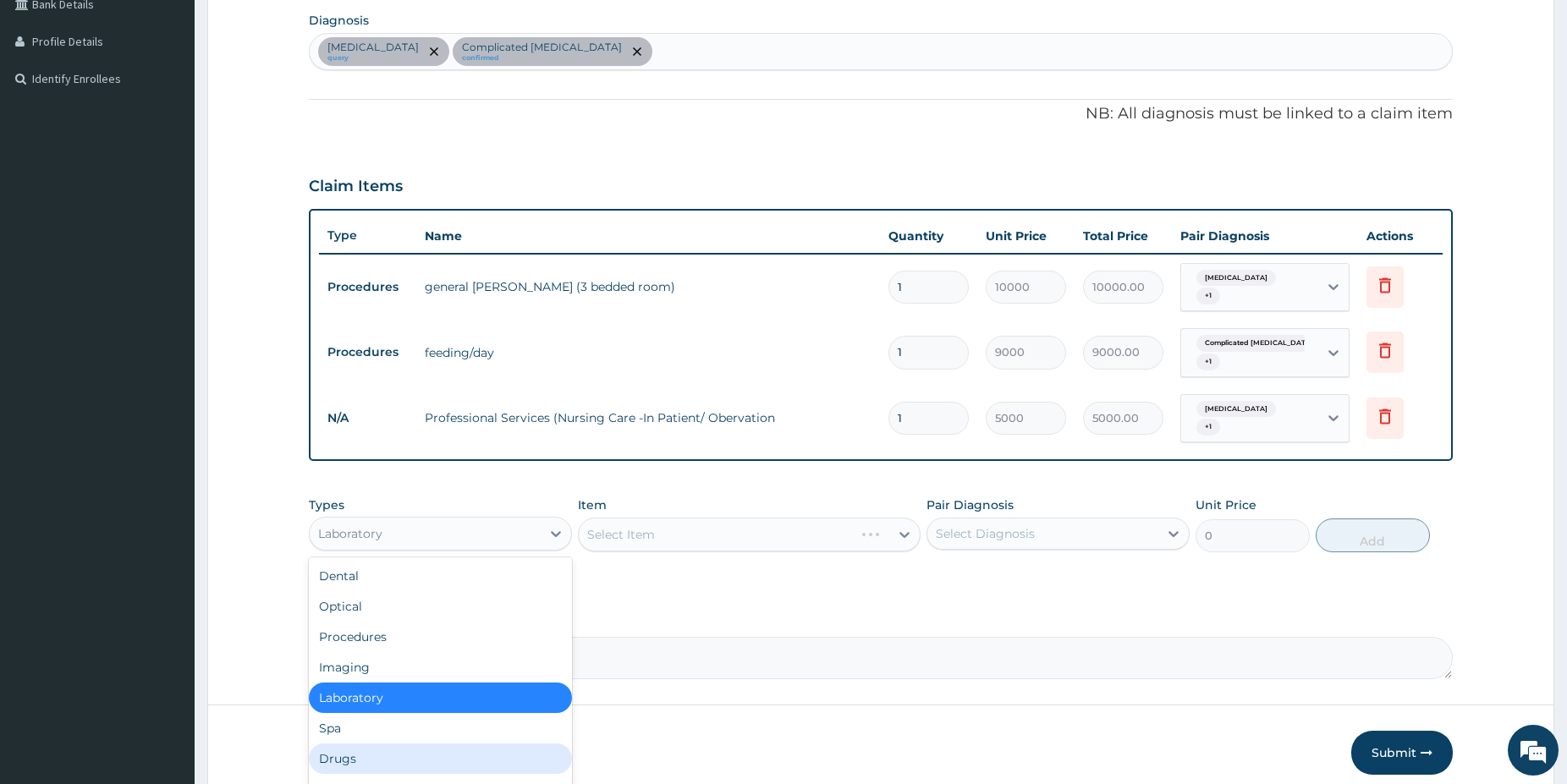
click at [373, 743] on div "Drugs" at bounding box center [440, 758] width 263 height 30
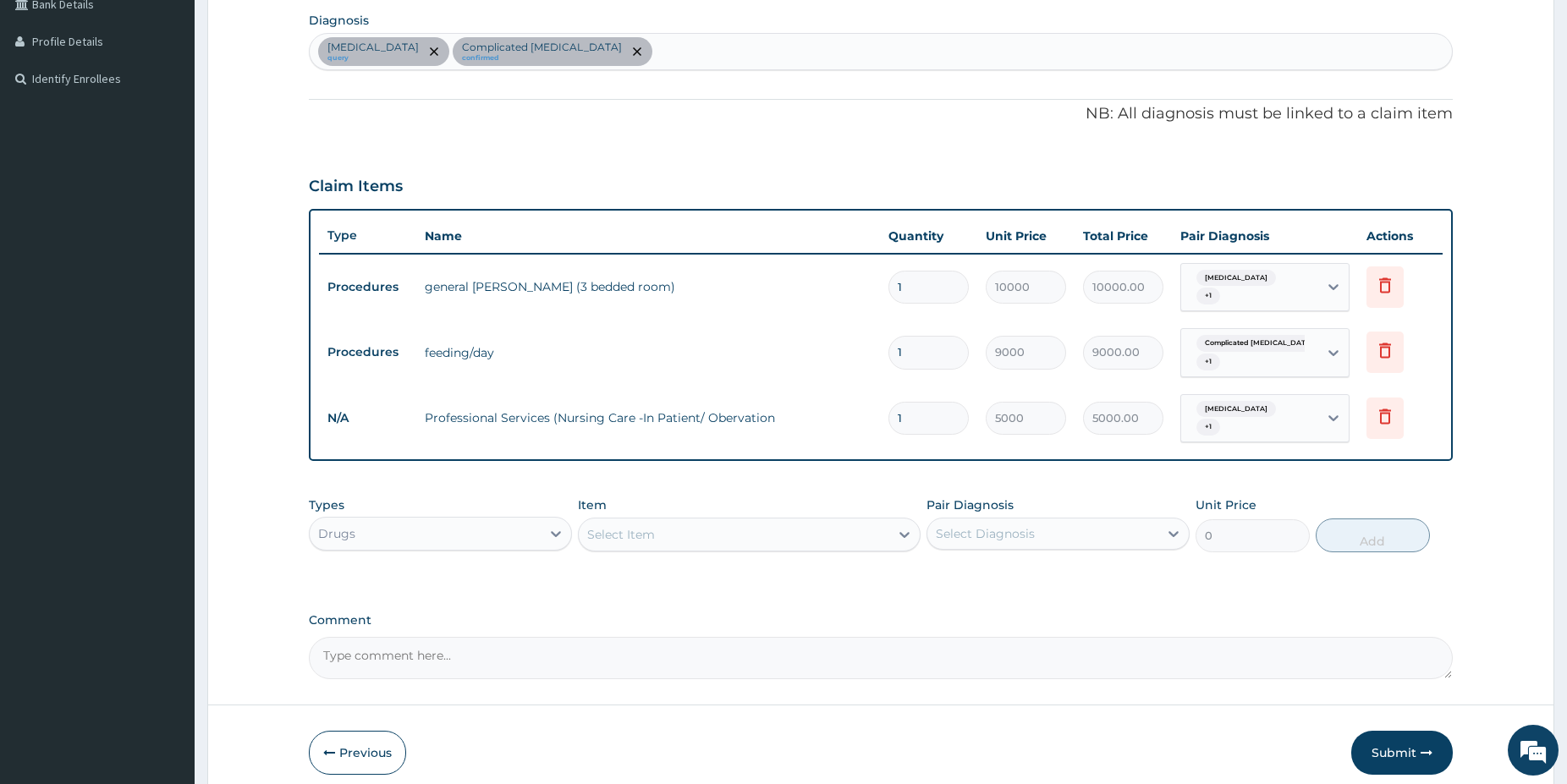
click at [669, 518] on div "Select Item" at bounding box center [749, 535] width 343 height 34
click at [670, 520] on div "Select Item" at bounding box center [733, 534] width 311 height 27
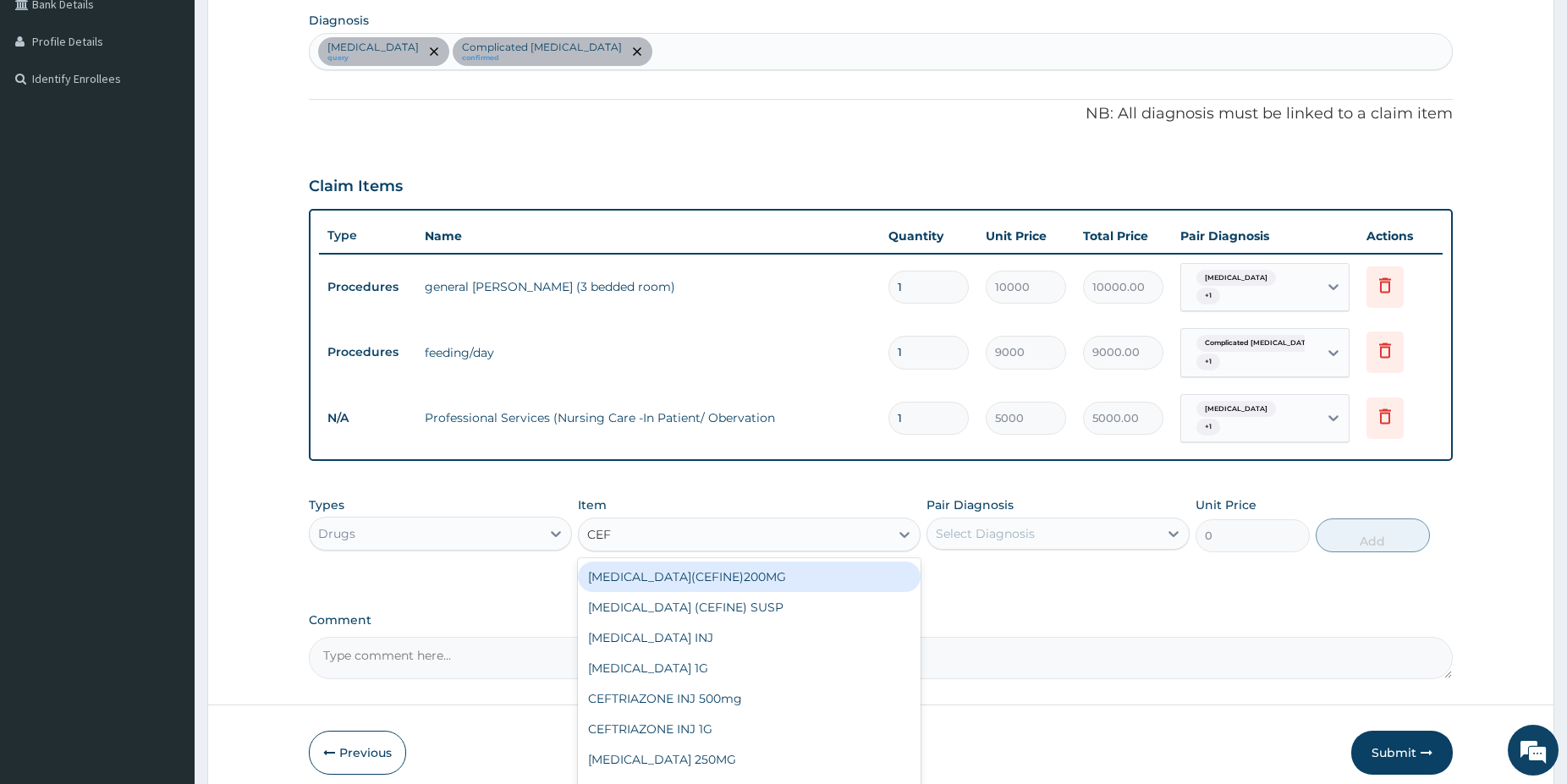
type input "CEFT"
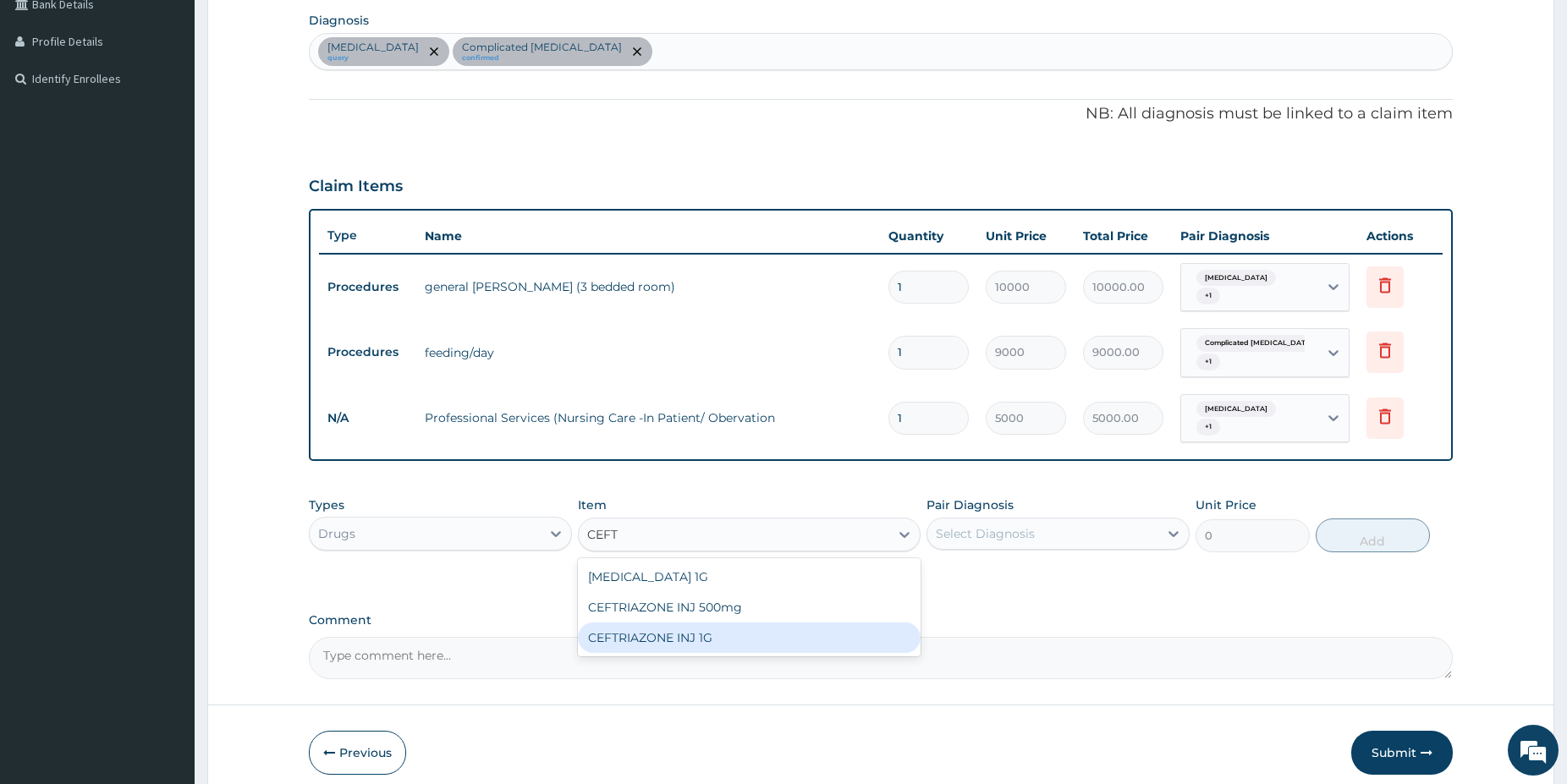
click at [707, 622] on div "CEFTRIAZONE INJ 1G" at bounding box center [749, 638] width 343 height 30
type input "3750"
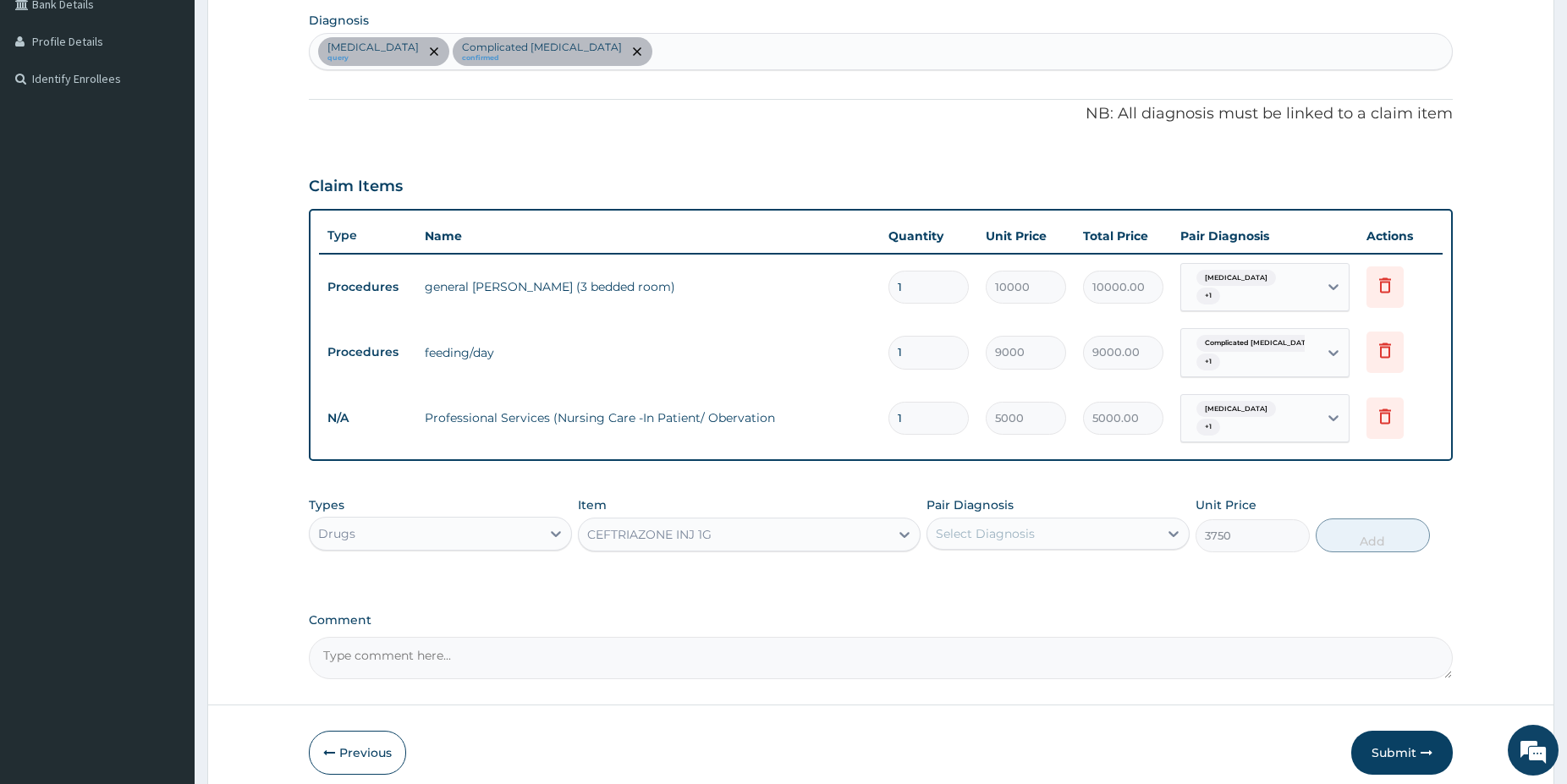
click at [985, 525] on div "Select Diagnosis" at bounding box center [985, 534] width 99 height 17
click at [1043, 560] on div "Sepsis" at bounding box center [1058, 577] width 263 height 35
checkbox input "true"
click at [1354, 520] on button "Add" at bounding box center [1372, 536] width 114 height 34
type input "0"
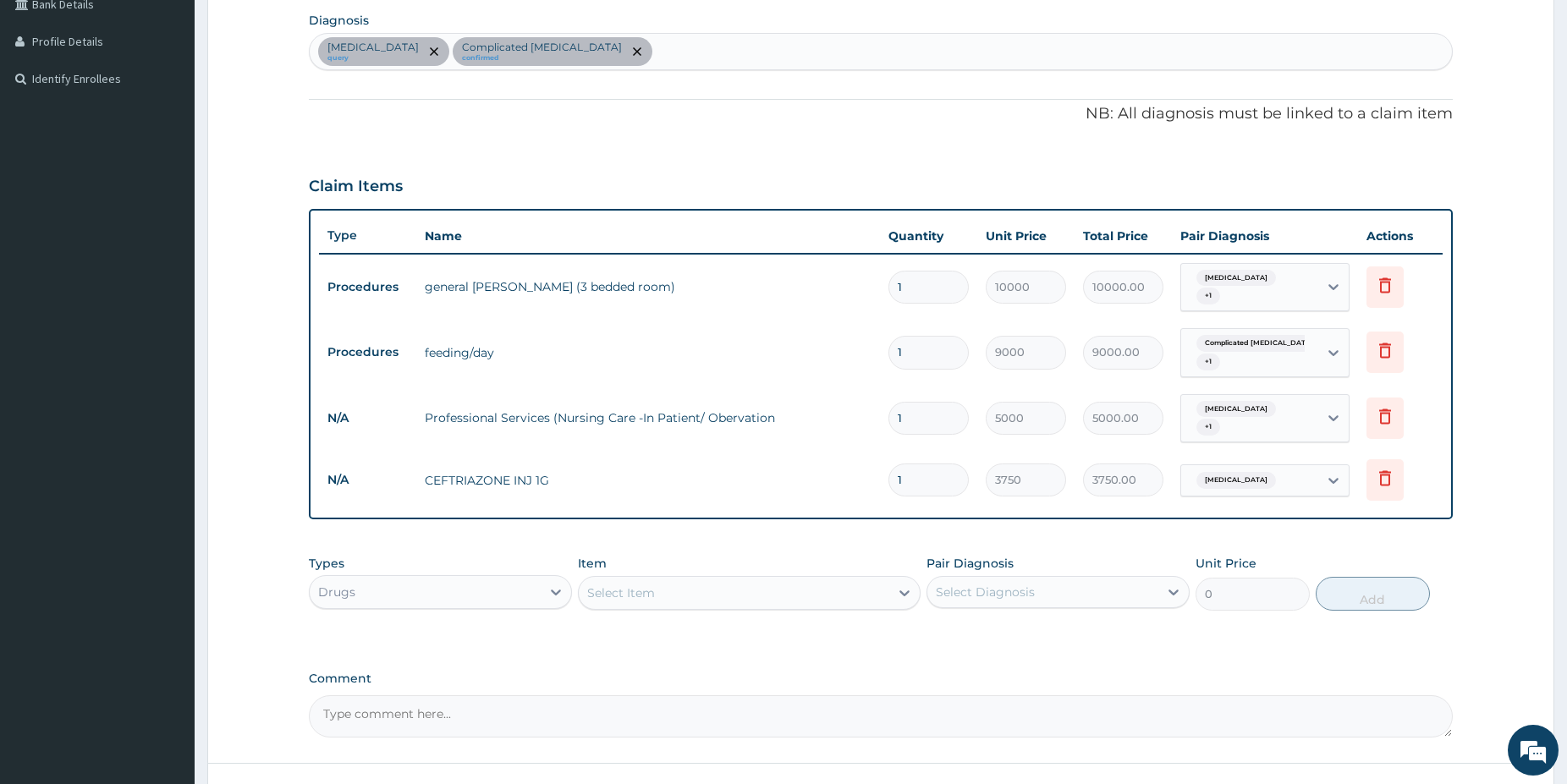
type input "0.00"
type input "2"
type input "7500.00"
type input "2"
click at [586, 41] on div "Sepsis query Complicated malaria confirmed" at bounding box center [881, 52] width 1143 height 36
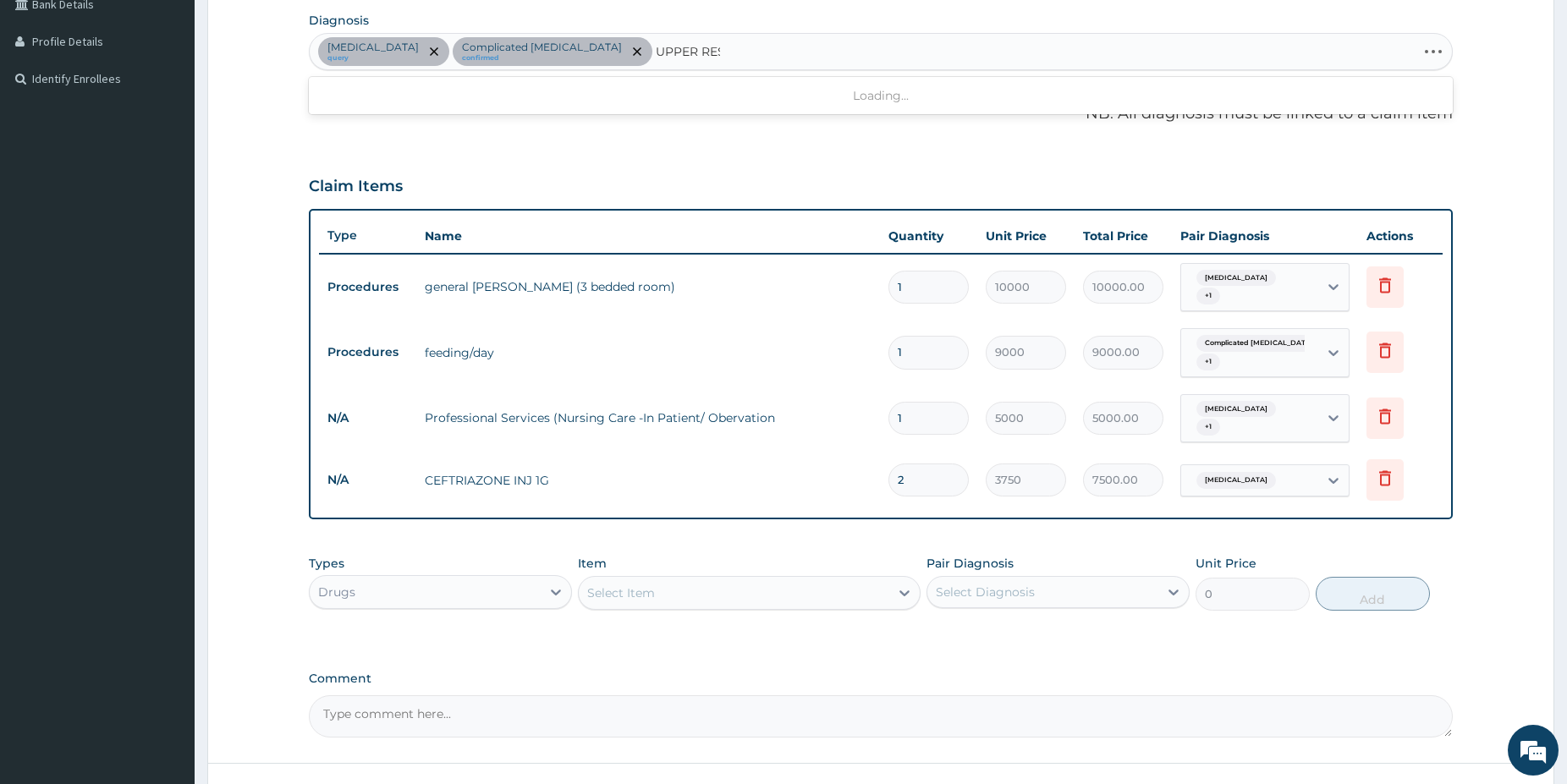
type input "UPPER RESP"
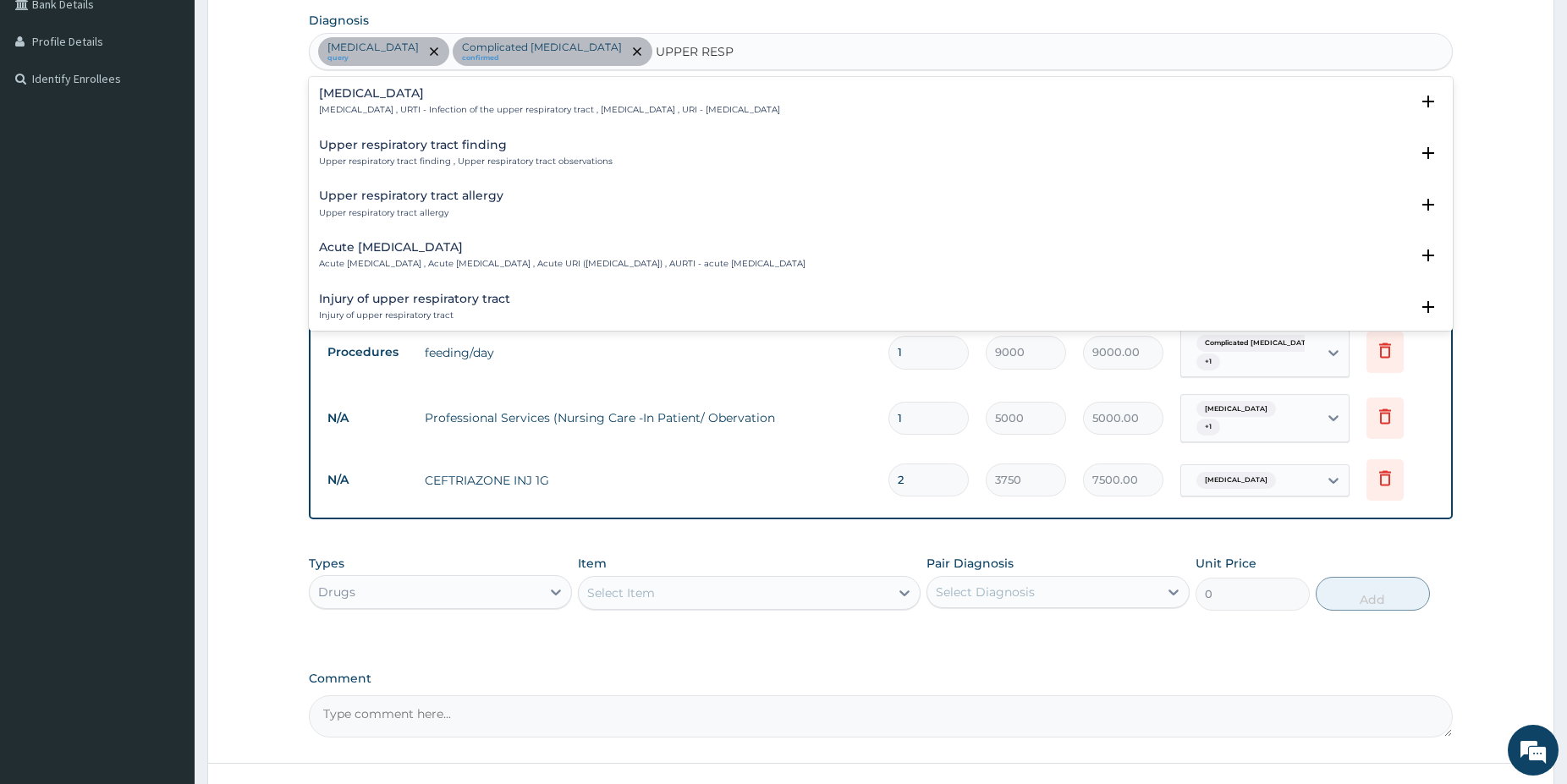
click at [390, 100] on h4 "Upper respiratory infection" at bounding box center [550, 93] width 461 height 12
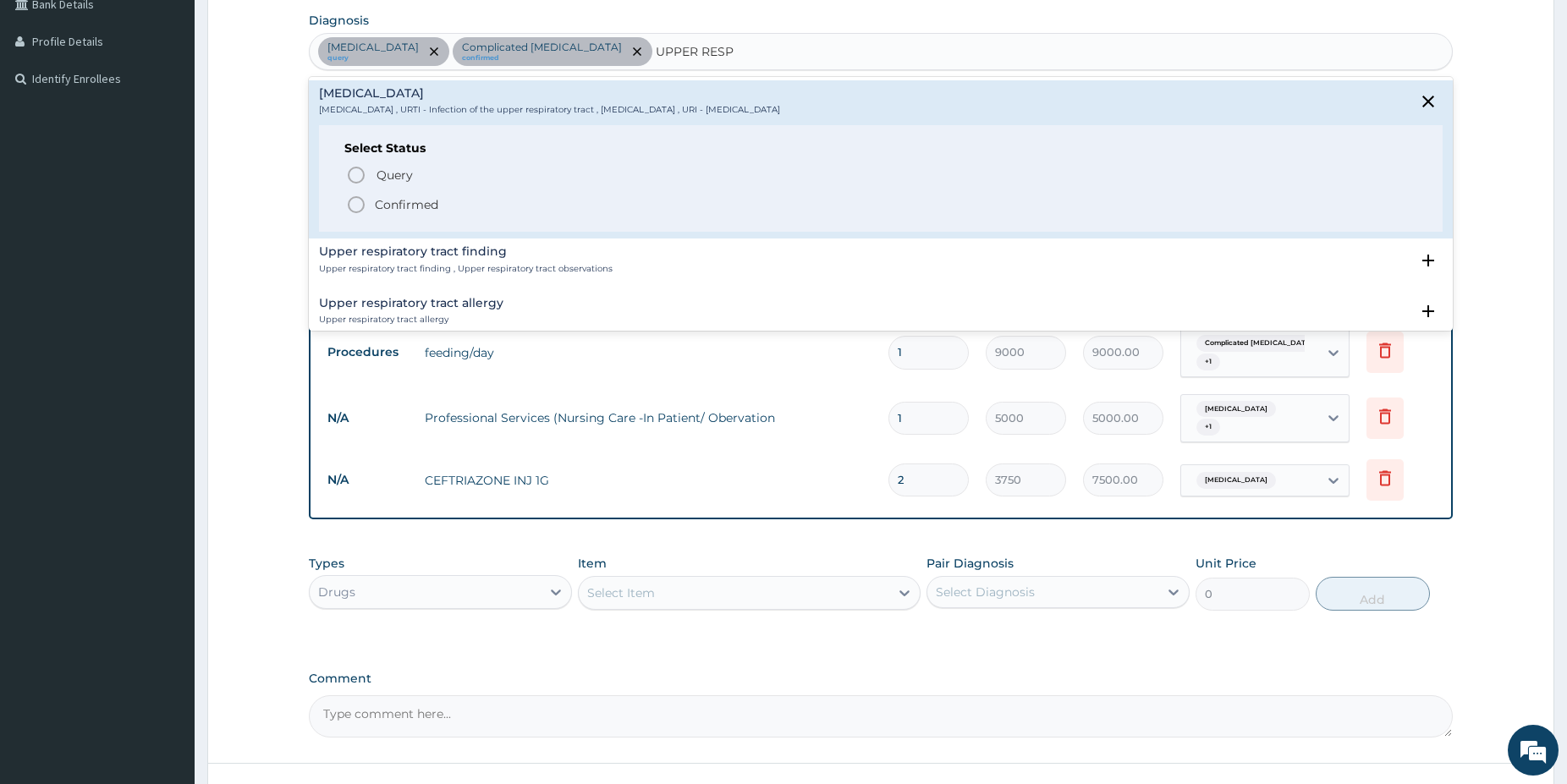
click at [353, 210] on icon "status option filled" at bounding box center [355, 204] width 20 height 20
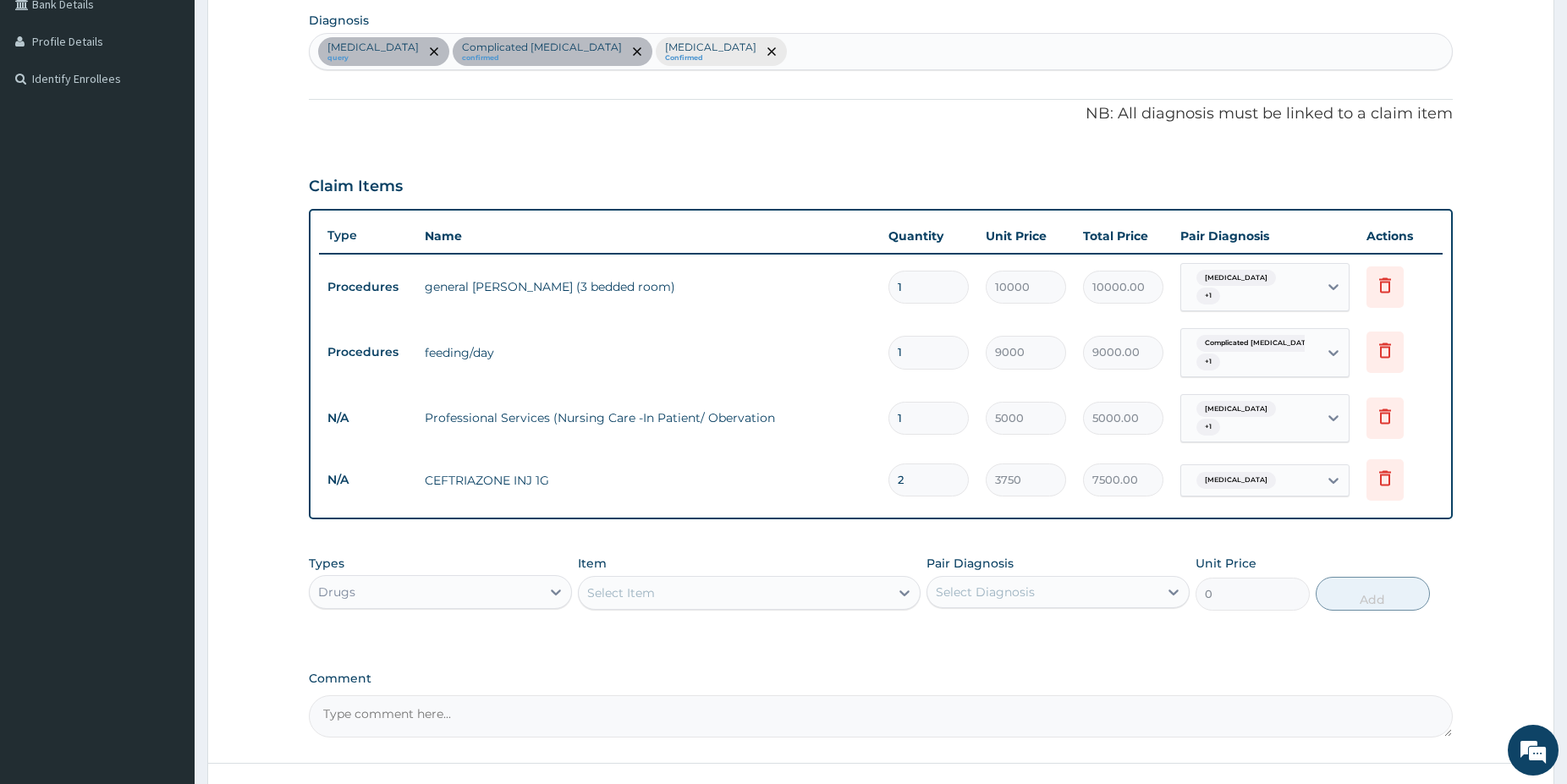
click at [666, 579] on div "Select Item" at bounding box center [733, 592] width 311 height 27
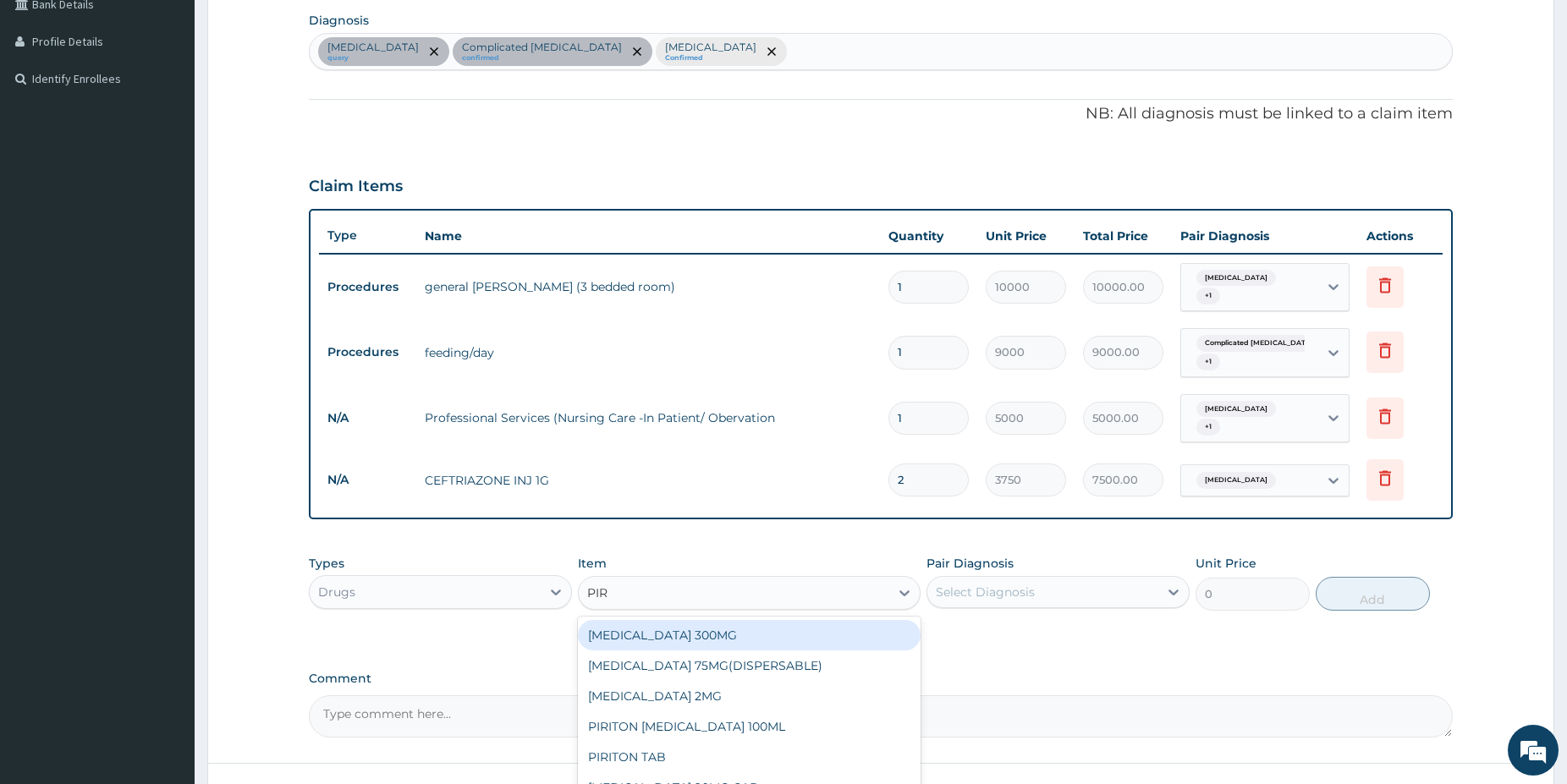
type input "PIRI"
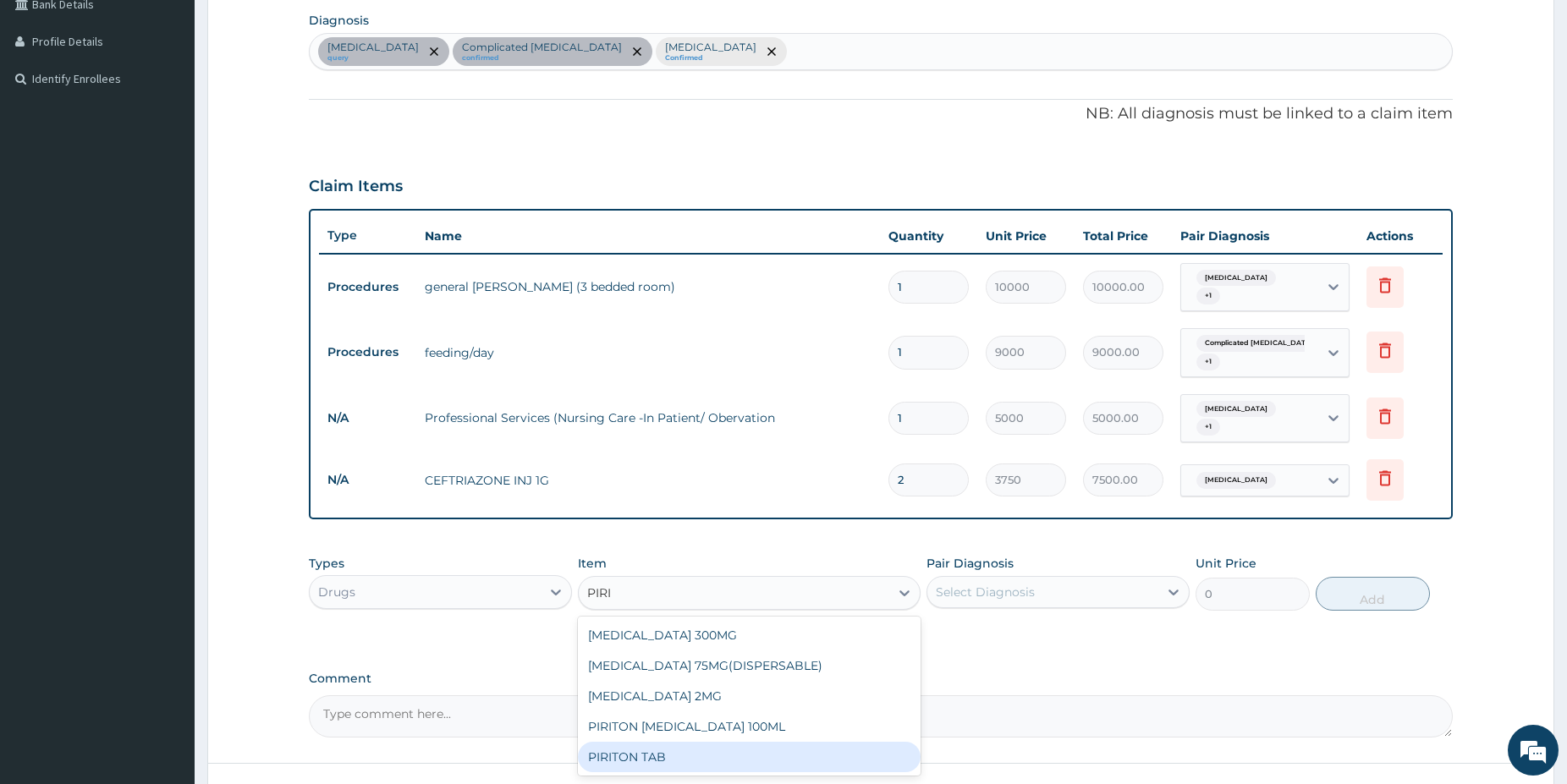
click at [683, 747] on div "PIRITON TAB" at bounding box center [749, 757] width 343 height 30
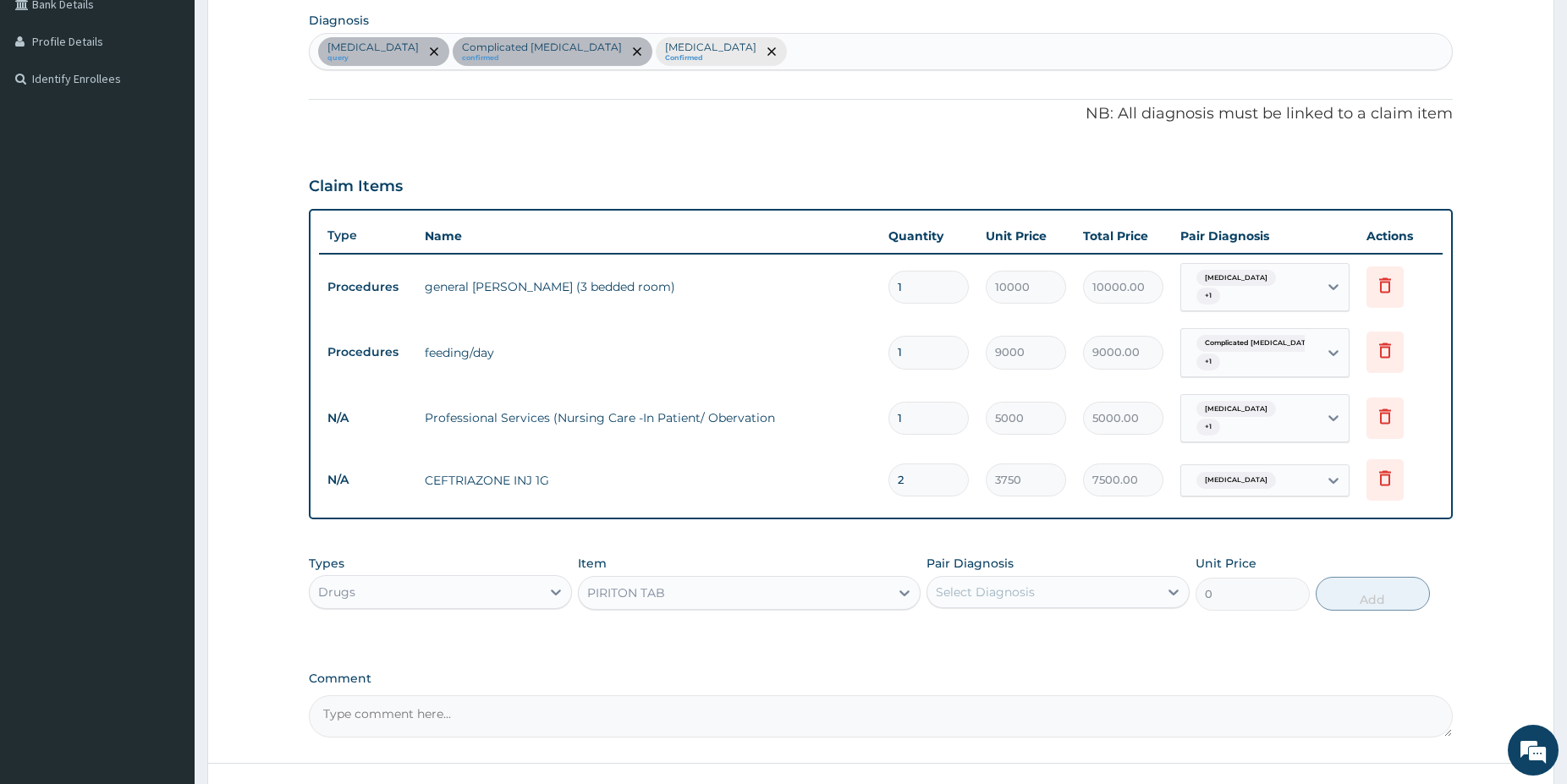
type input "35"
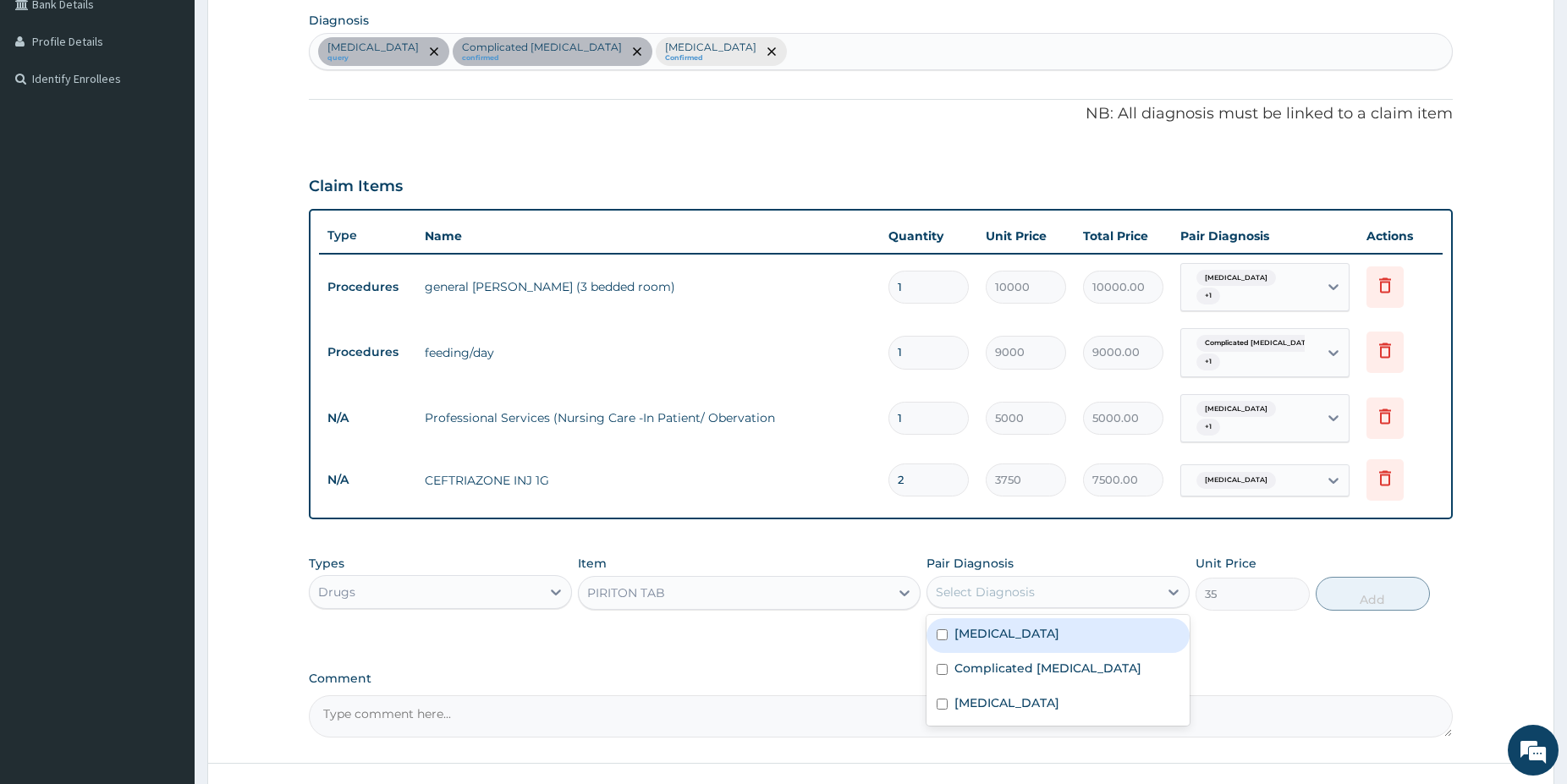
drag, startPoint x: 1039, startPoint y: 564, endPoint x: 1028, endPoint y: 597, distance: 34.8
click at [1038, 576] on div "Select Diagnosis" at bounding box center [1058, 592] width 263 height 32
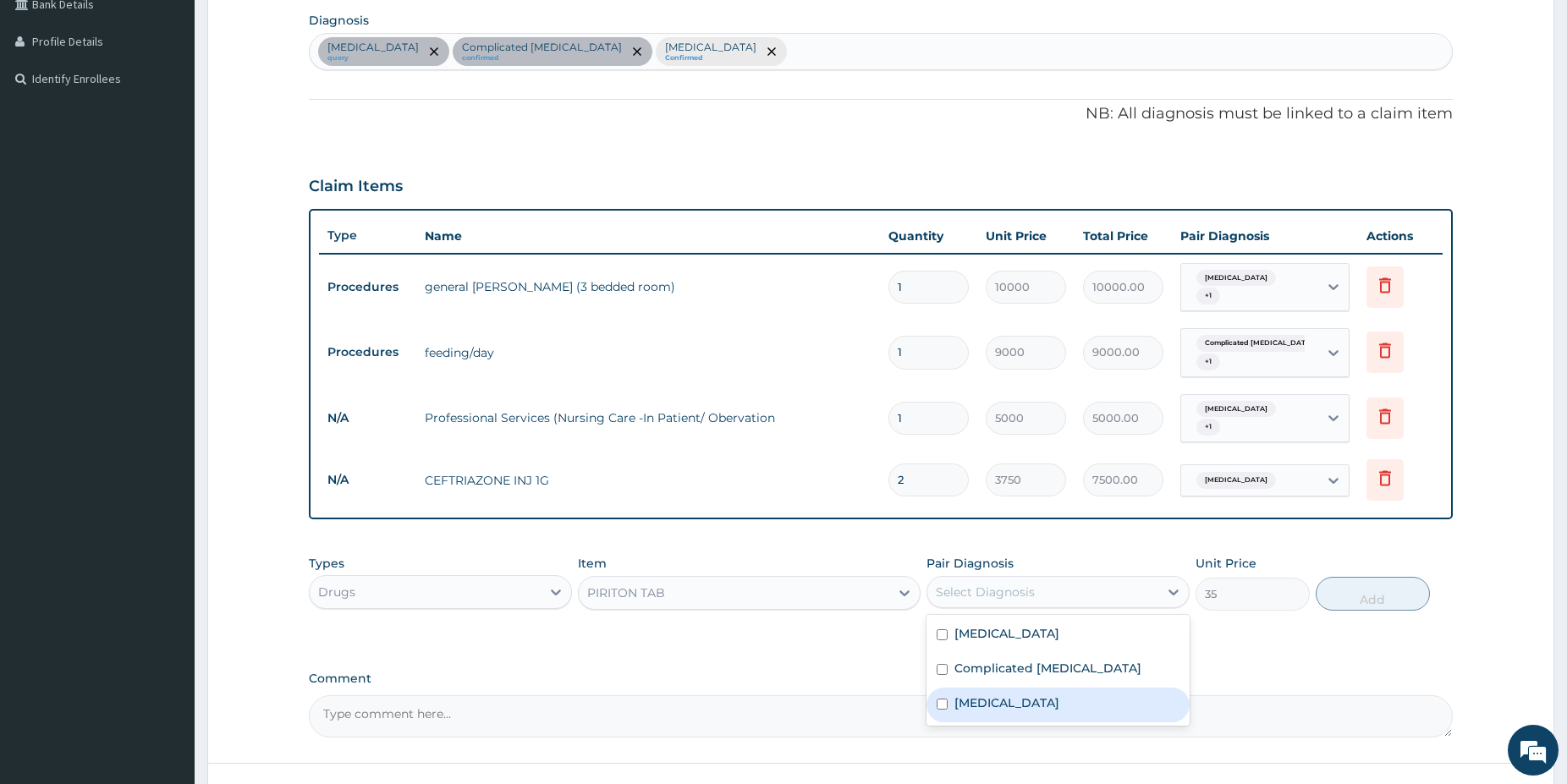
click at [1020, 694] on label "Upper respiratory infection" at bounding box center [1007, 703] width 105 height 17
checkbox input "true"
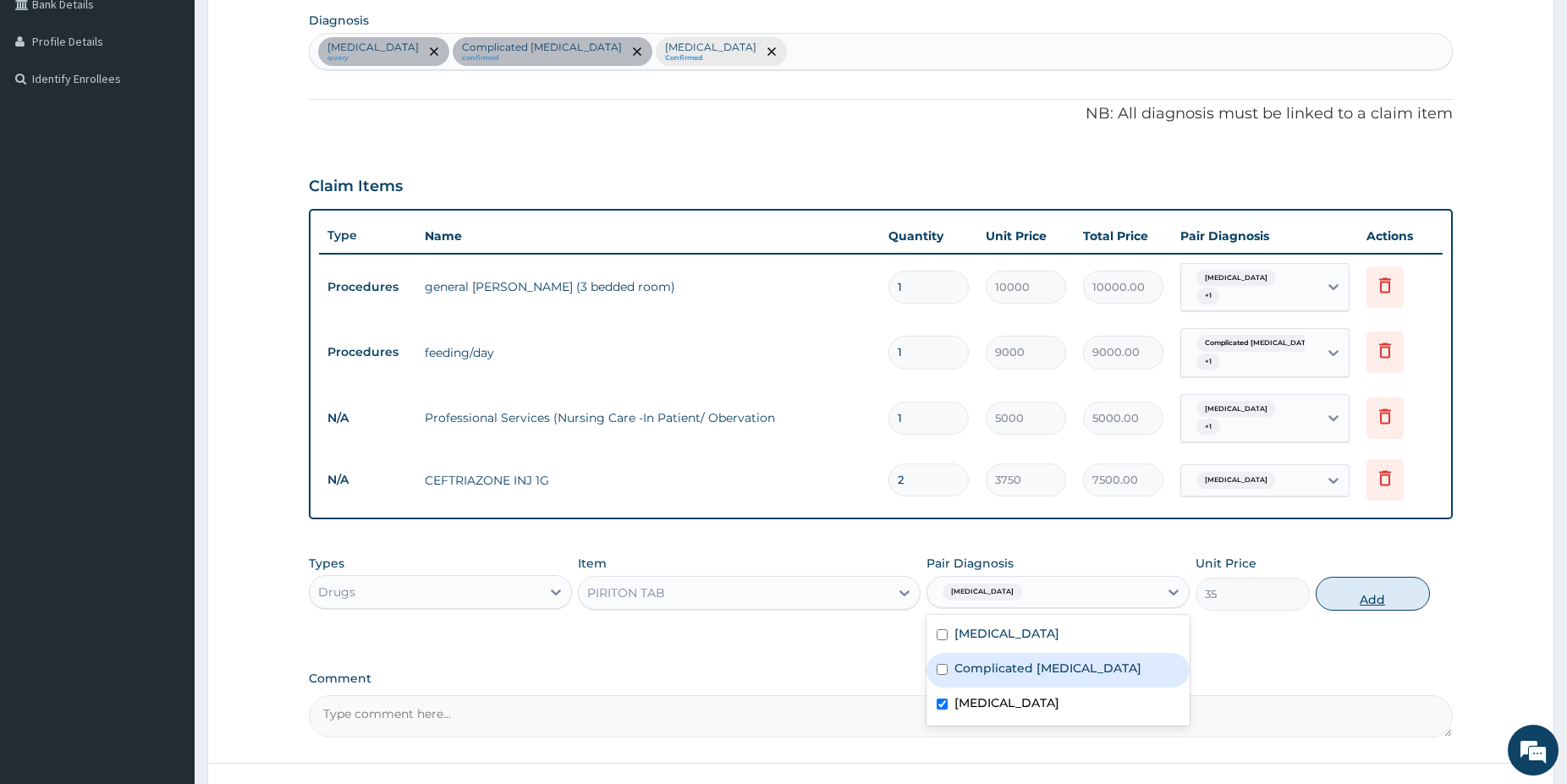
click at [1361, 585] on button "Add" at bounding box center [1372, 594] width 114 height 34
type input "0"
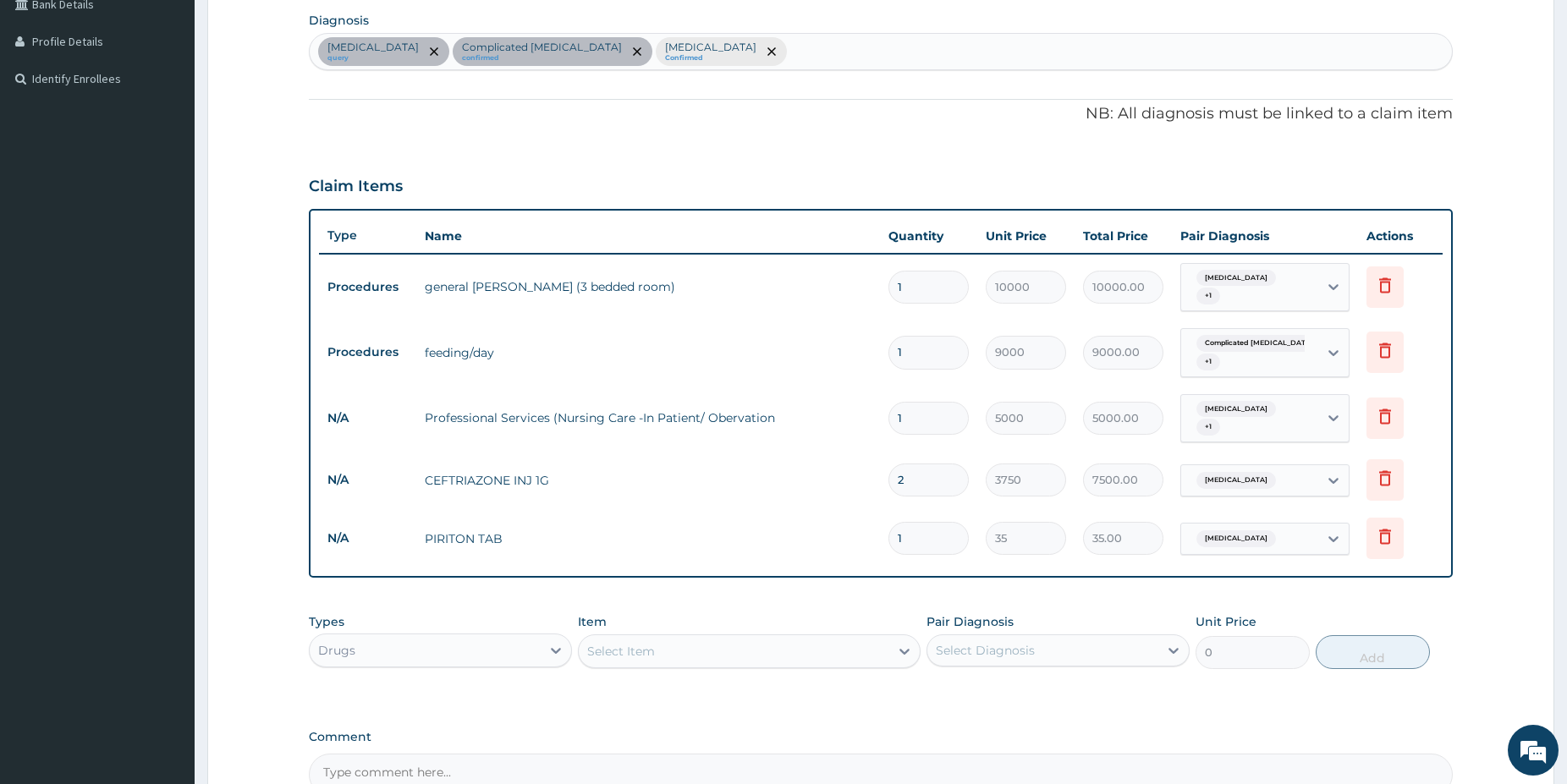
type input "0.00"
type input "3"
type input "105.00"
type input "3"
click at [646, 642] on div "Select Item" at bounding box center [621, 651] width 68 height 17
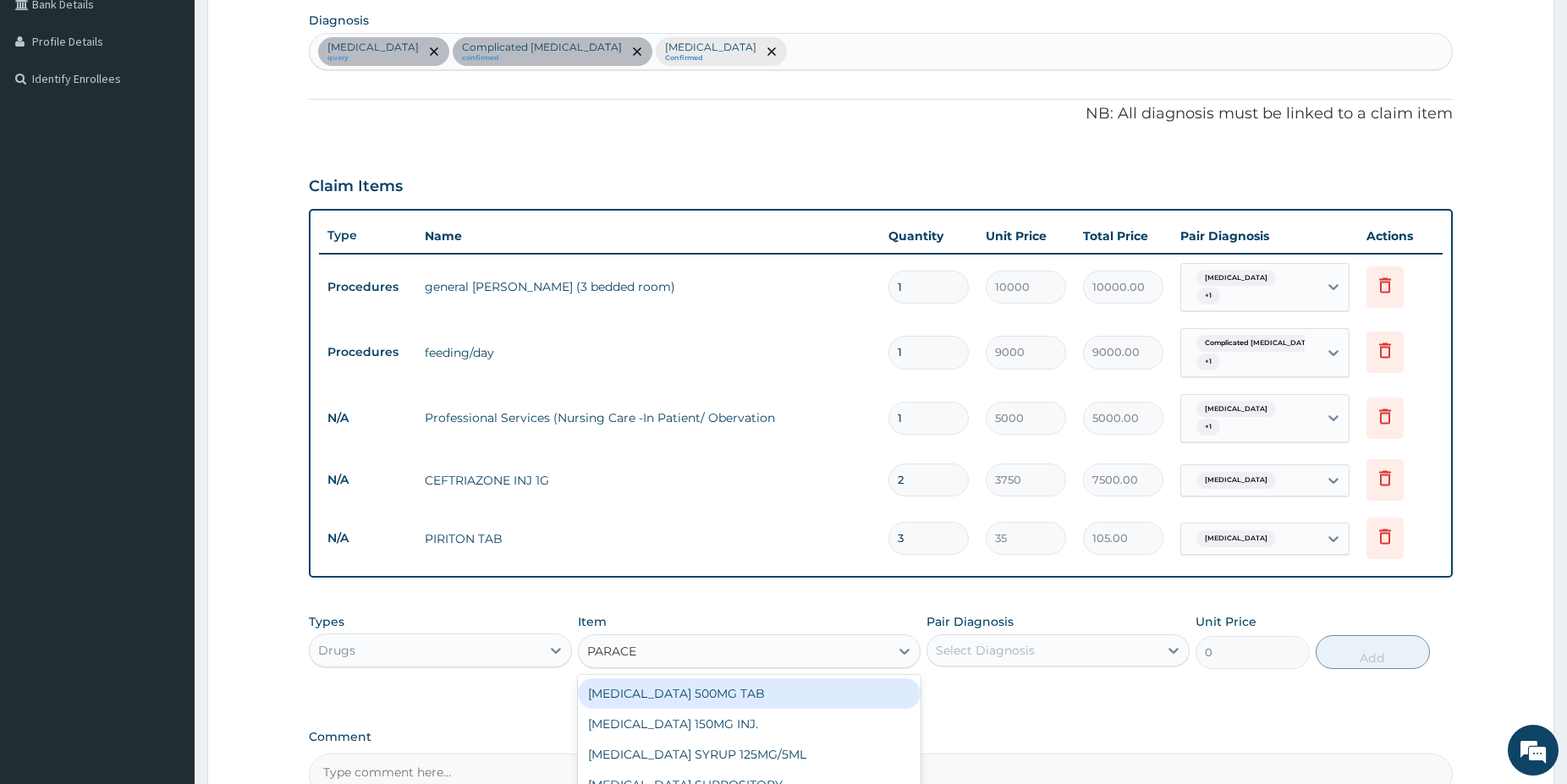
type input "PARACET"
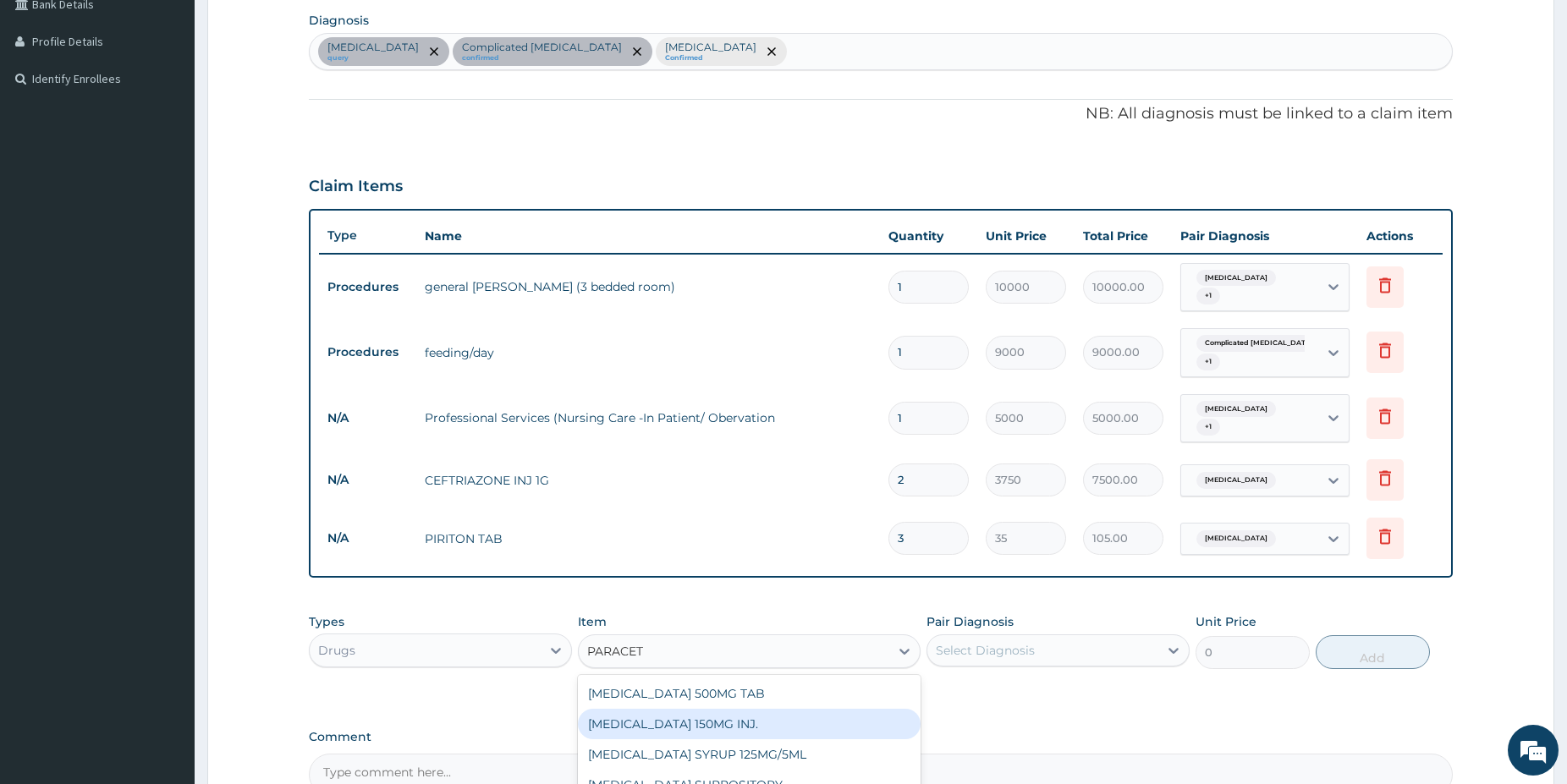
drag, startPoint x: 865, startPoint y: 702, endPoint x: 947, endPoint y: 664, distance: 90.4
click at [864, 708] on div "PARACETAMOL 150MG INJ." at bounding box center [749, 724] width 343 height 30
type input "750"
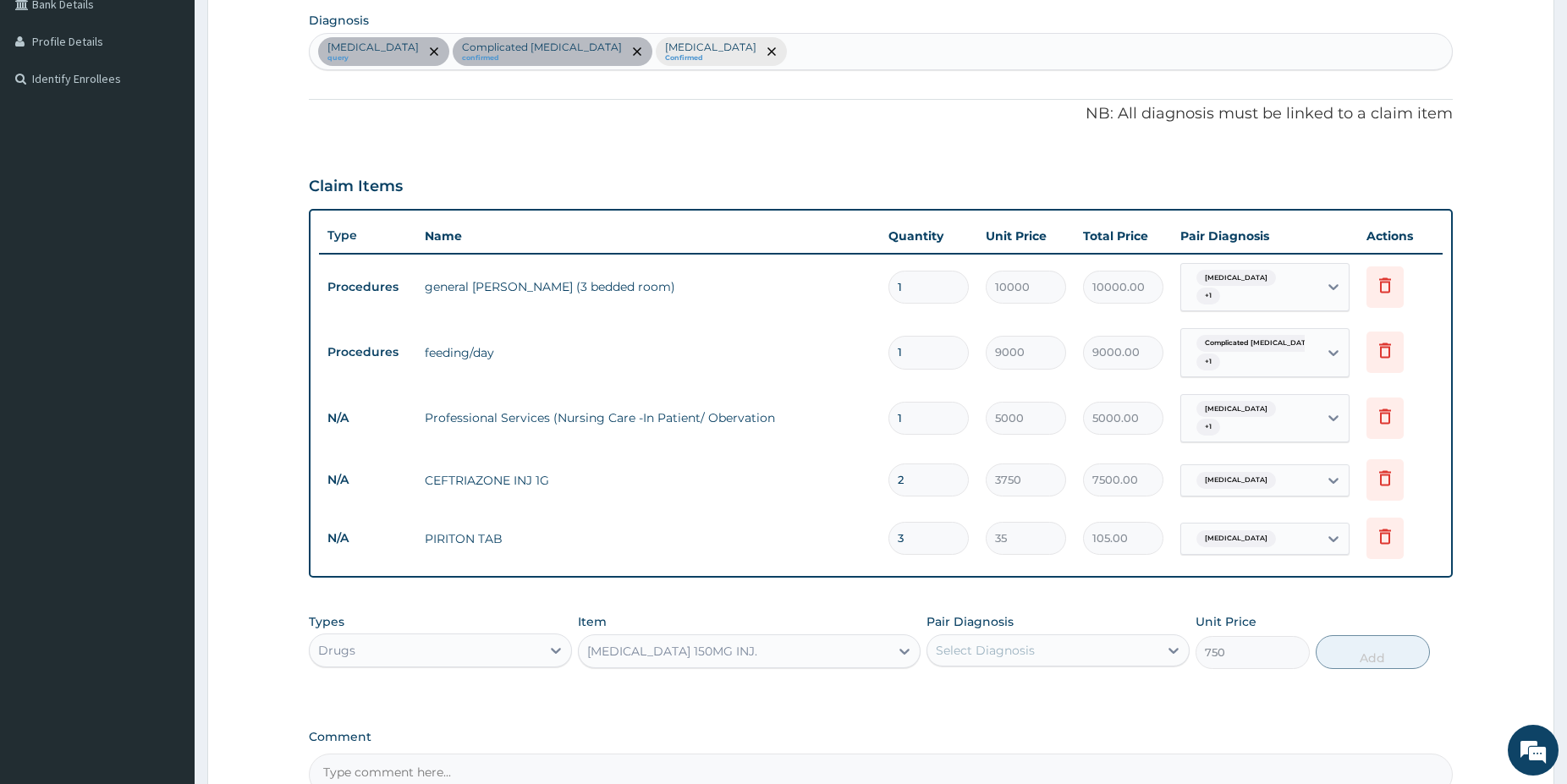
click at [1010, 641] on div "Select Diagnosis" at bounding box center [985, 650] width 99 height 17
drag, startPoint x: 1017, startPoint y: 707, endPoint x: 1156, endPoint y: 677, distance: 142.2
click at [1018, 711] on div "Complicated malaria" at bounding box center [1058, 728] width 263 height 35
checkbox input "true"
click at [1389, 644] on button "Add" at bounding box center [1372, 652] width 114 height 34
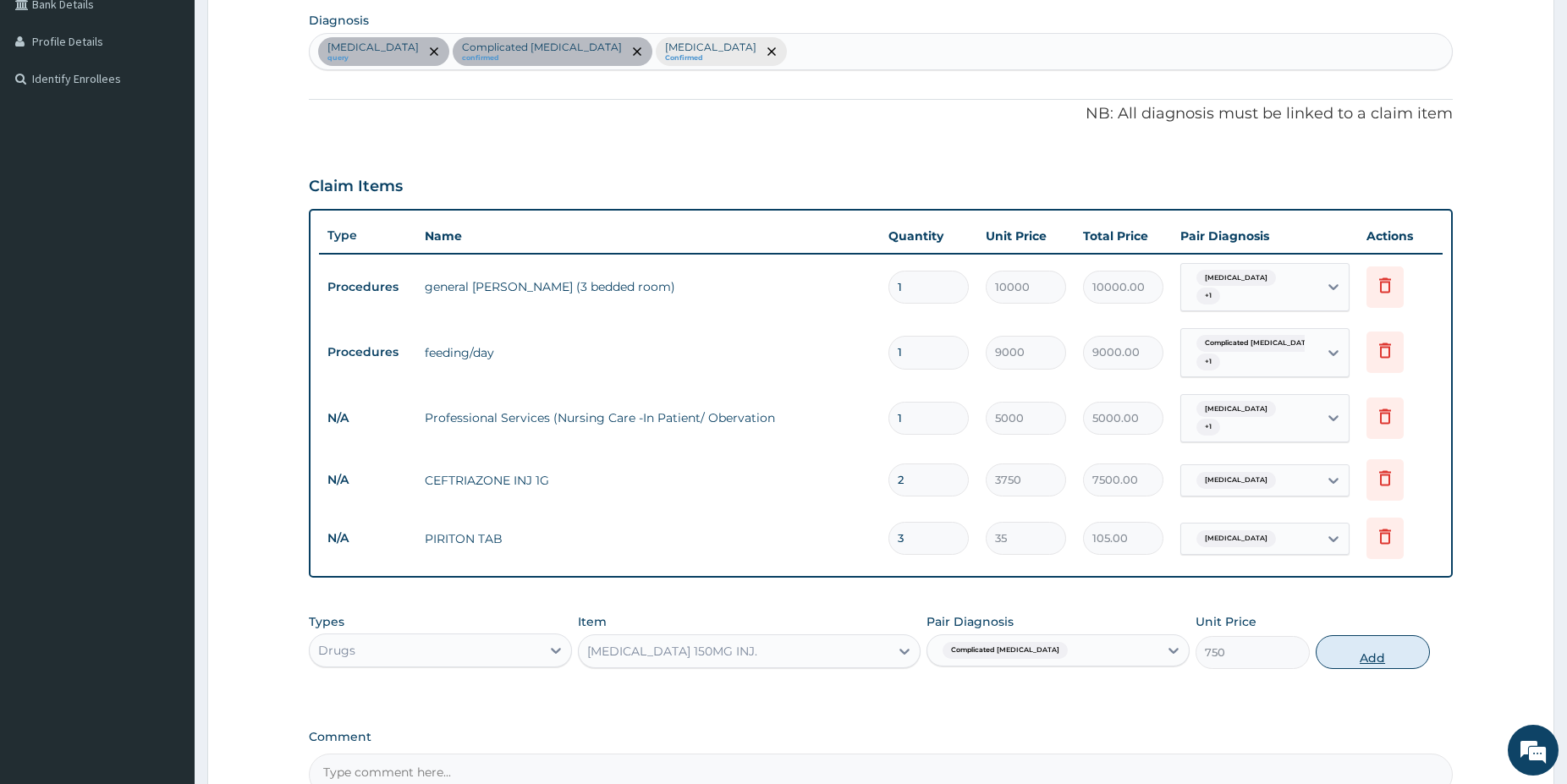
type input "0"
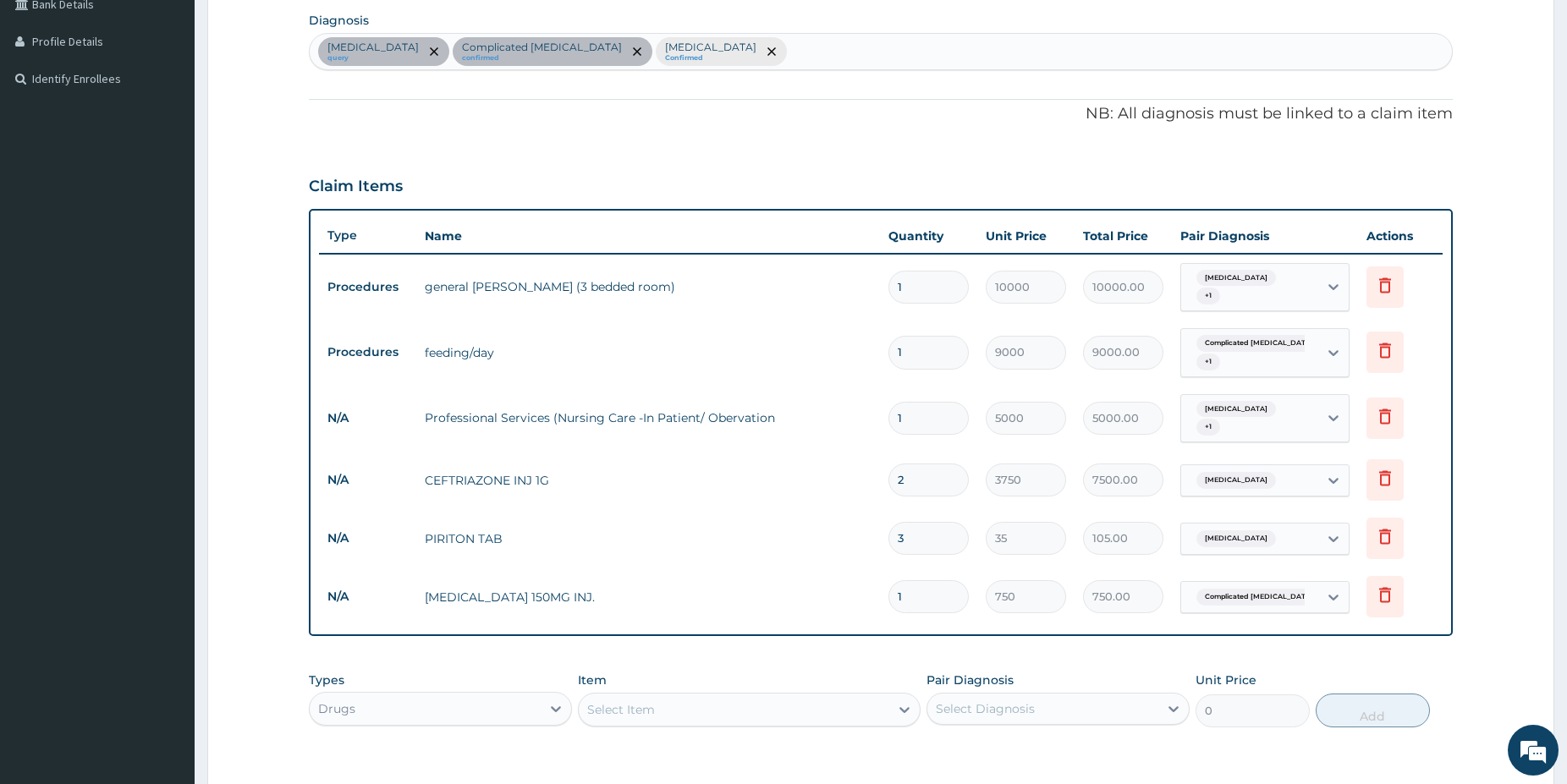
type input "12"
type input "9000.00"
type input "12"
click at [711, 672] on div "Item Select Item" at bounding box center [749, 699] width 343 height 56
click at [715, 696] on div "Select Item" at bounding box center [733, 709] width 311 height 27
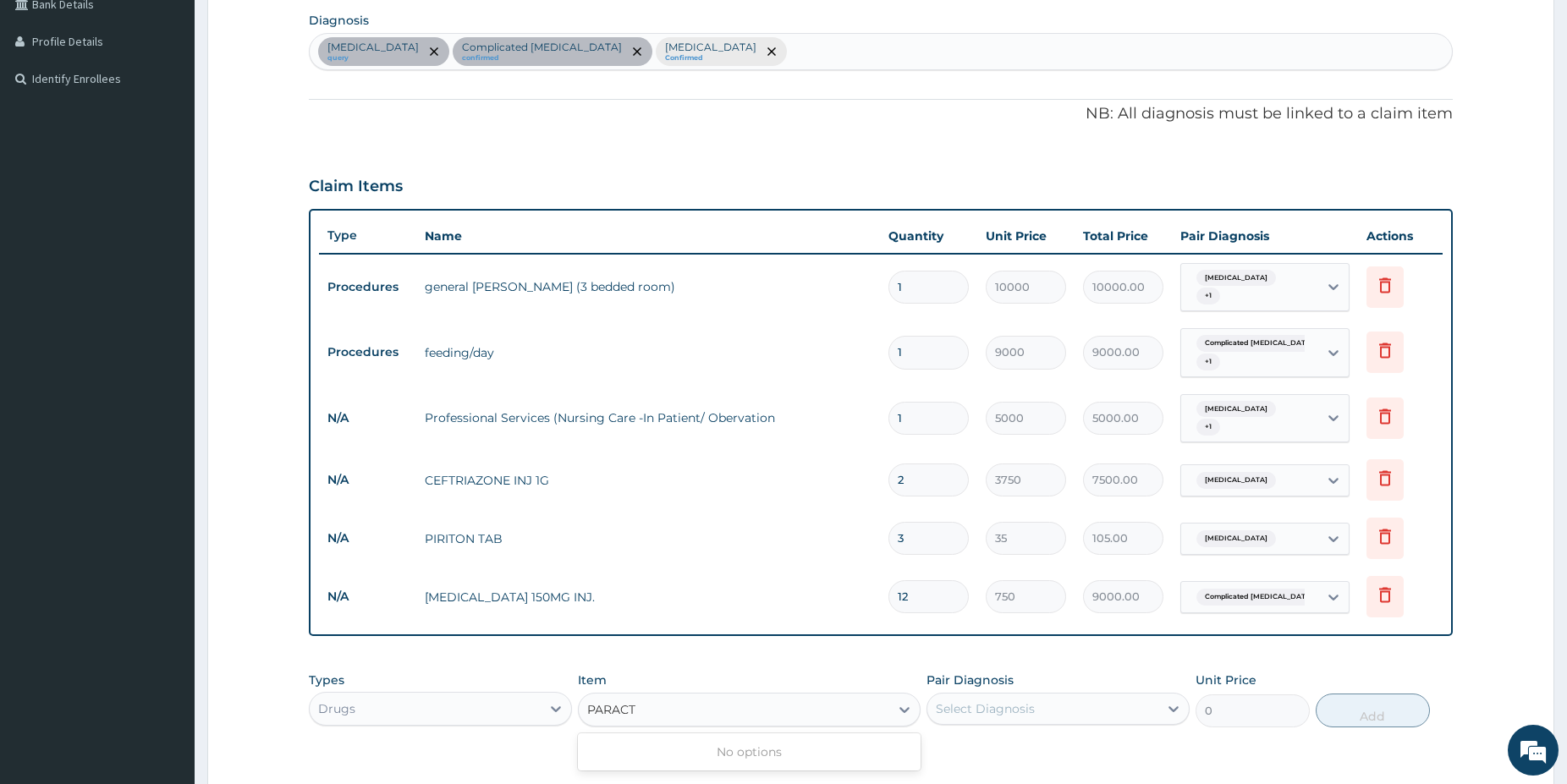
type input "PARAC"
click at [866, 745] on div "PARACETAMOL 500MG TAB" at bounding box center [749, 752] width 343 height 30
type input "38"
click at [1022, 700] on div "Select Diagnosis" at bounding box center [985, 708] width 99 height 17
click at [1040, 776] on label "Complicated malaria" at bounding box center [1048, 785] width 187 height 17
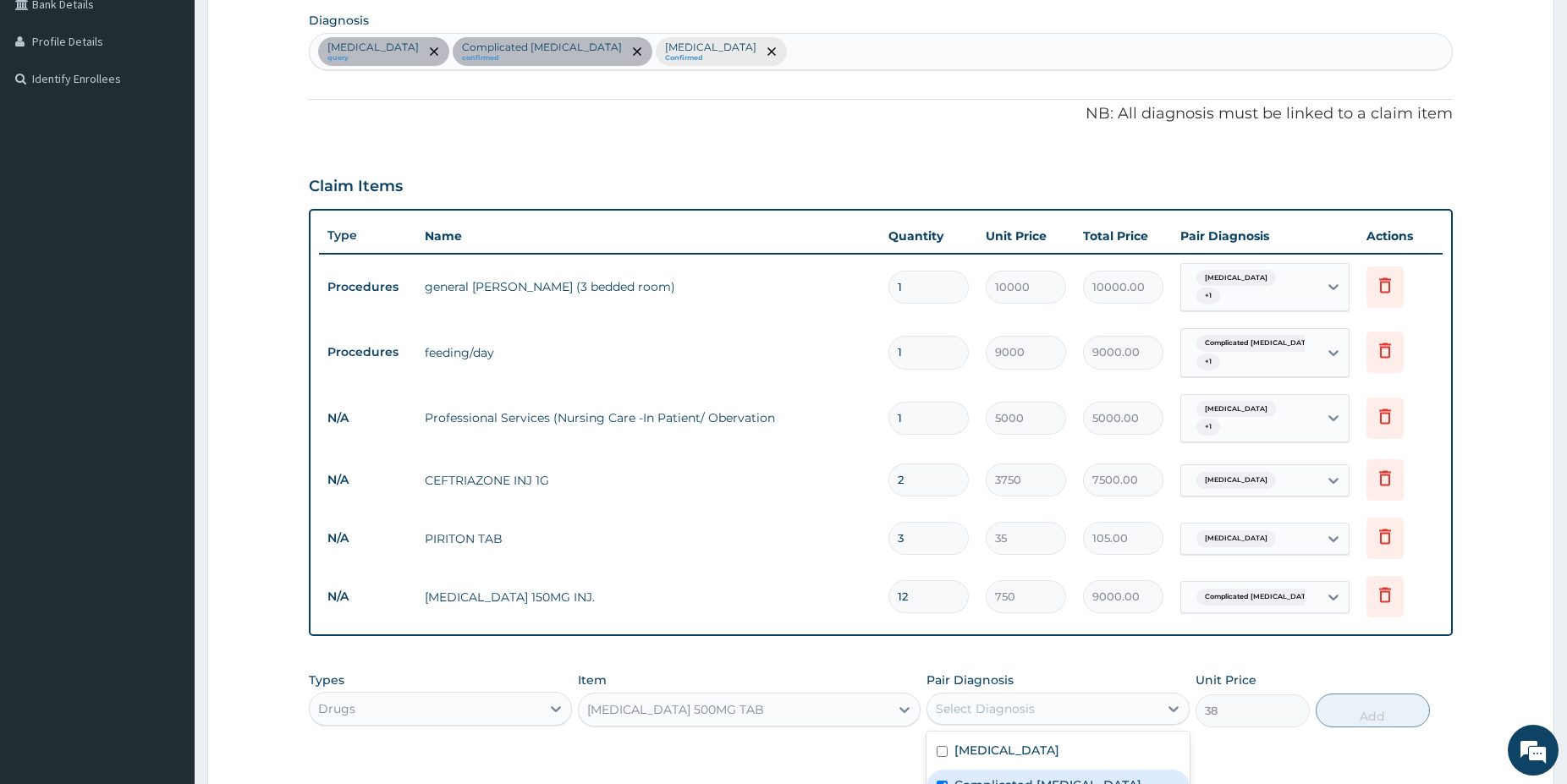
checkbox input "true"
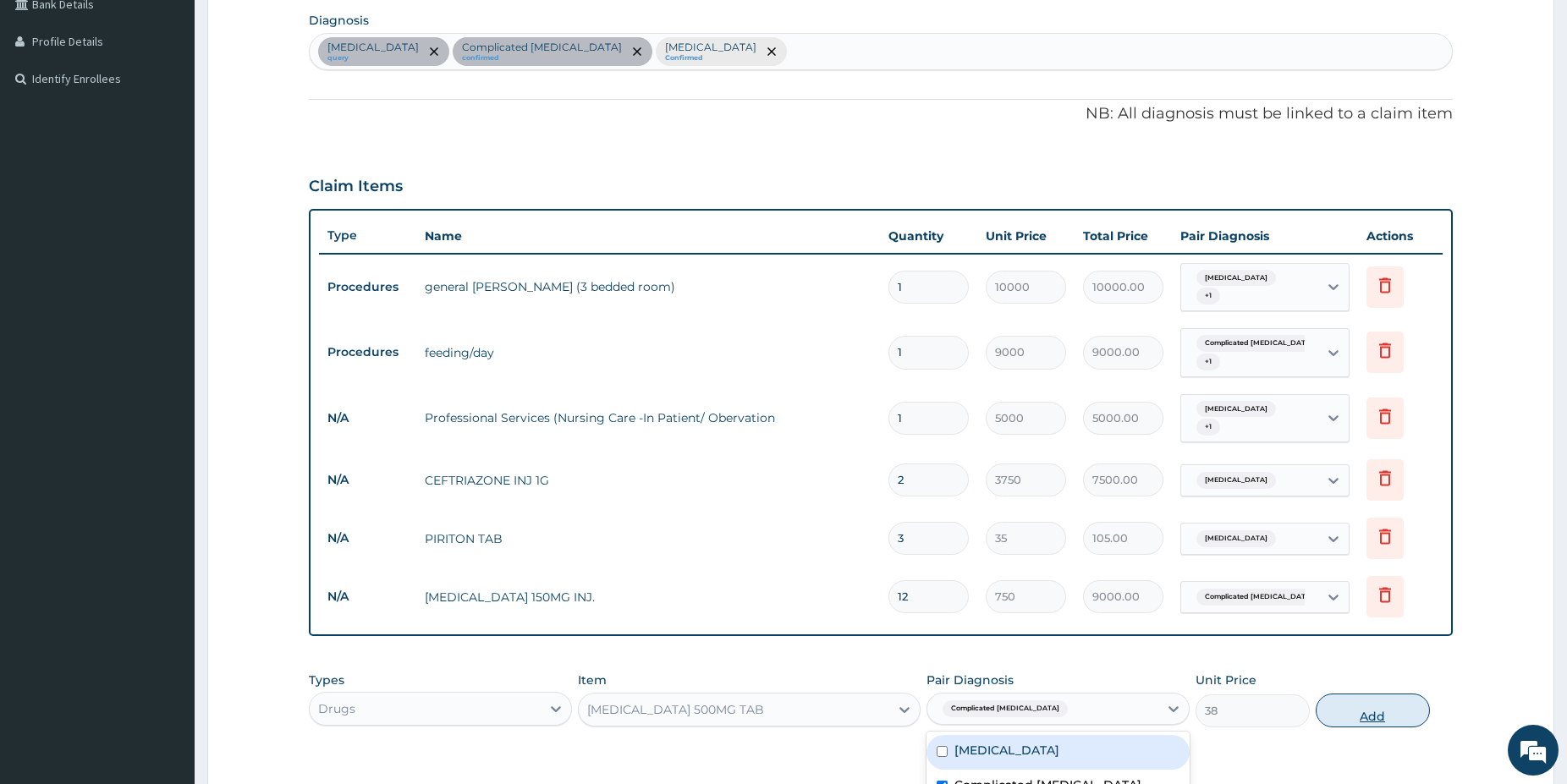
click at [1365, 703] on button "Add" at bounding box center [1372, 710] width 114 height 34
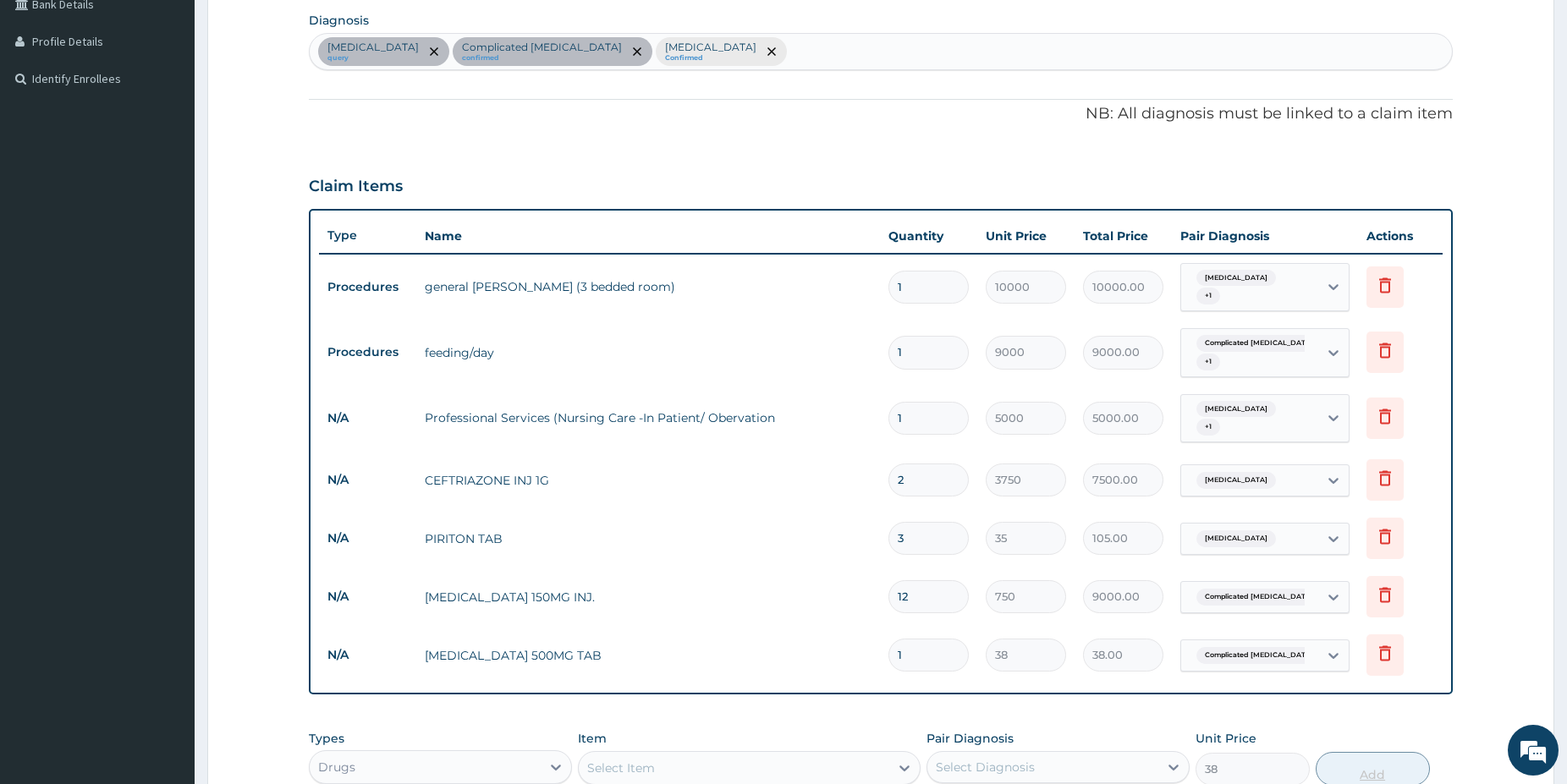
type input "0"
type input "18"
type input "684.00"
type input "18"
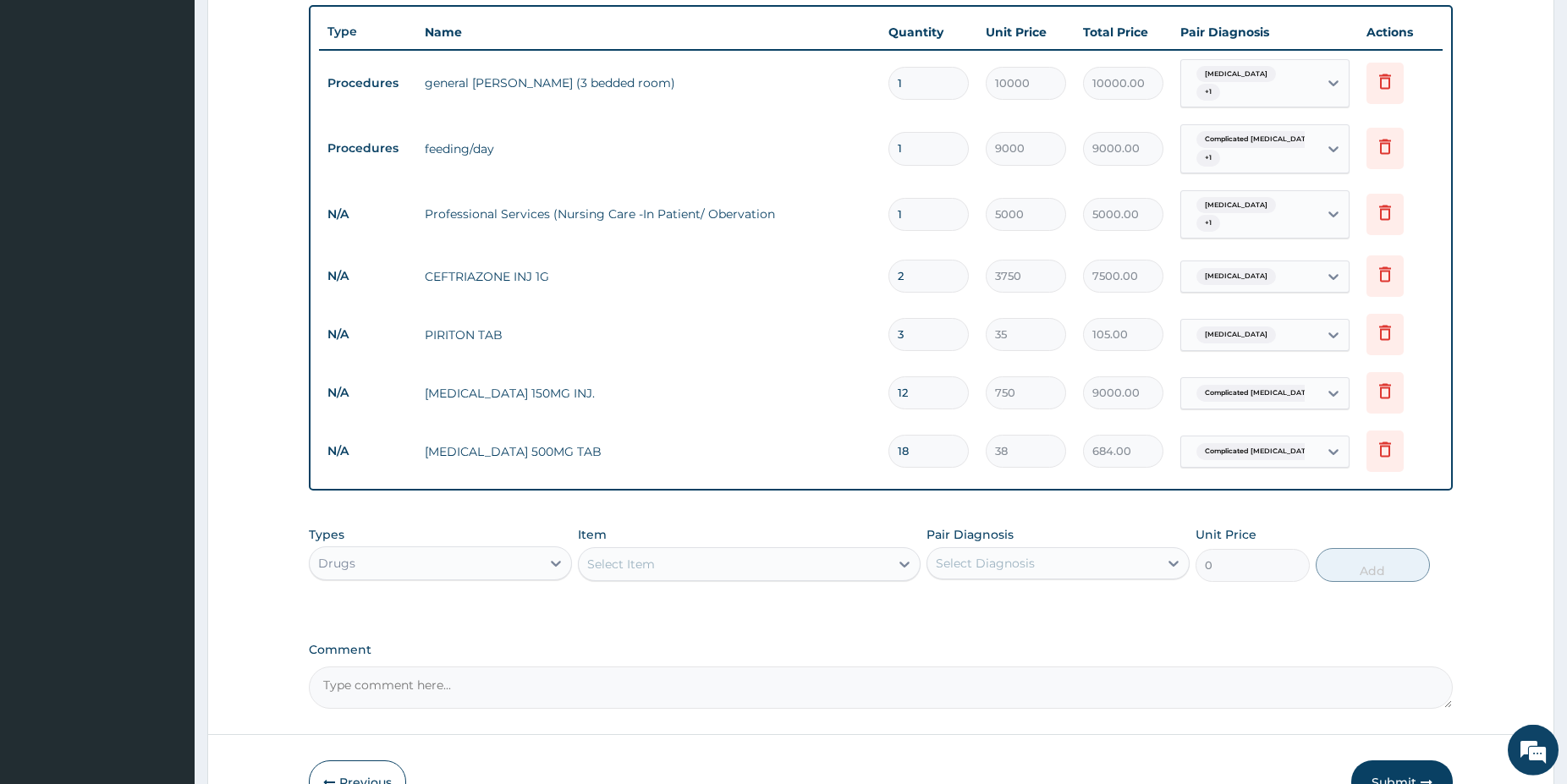
drag, startPoint x: 1577, startPoint y: 773, endPoint x: 1313, endPoint y: 676, distance: 281.3
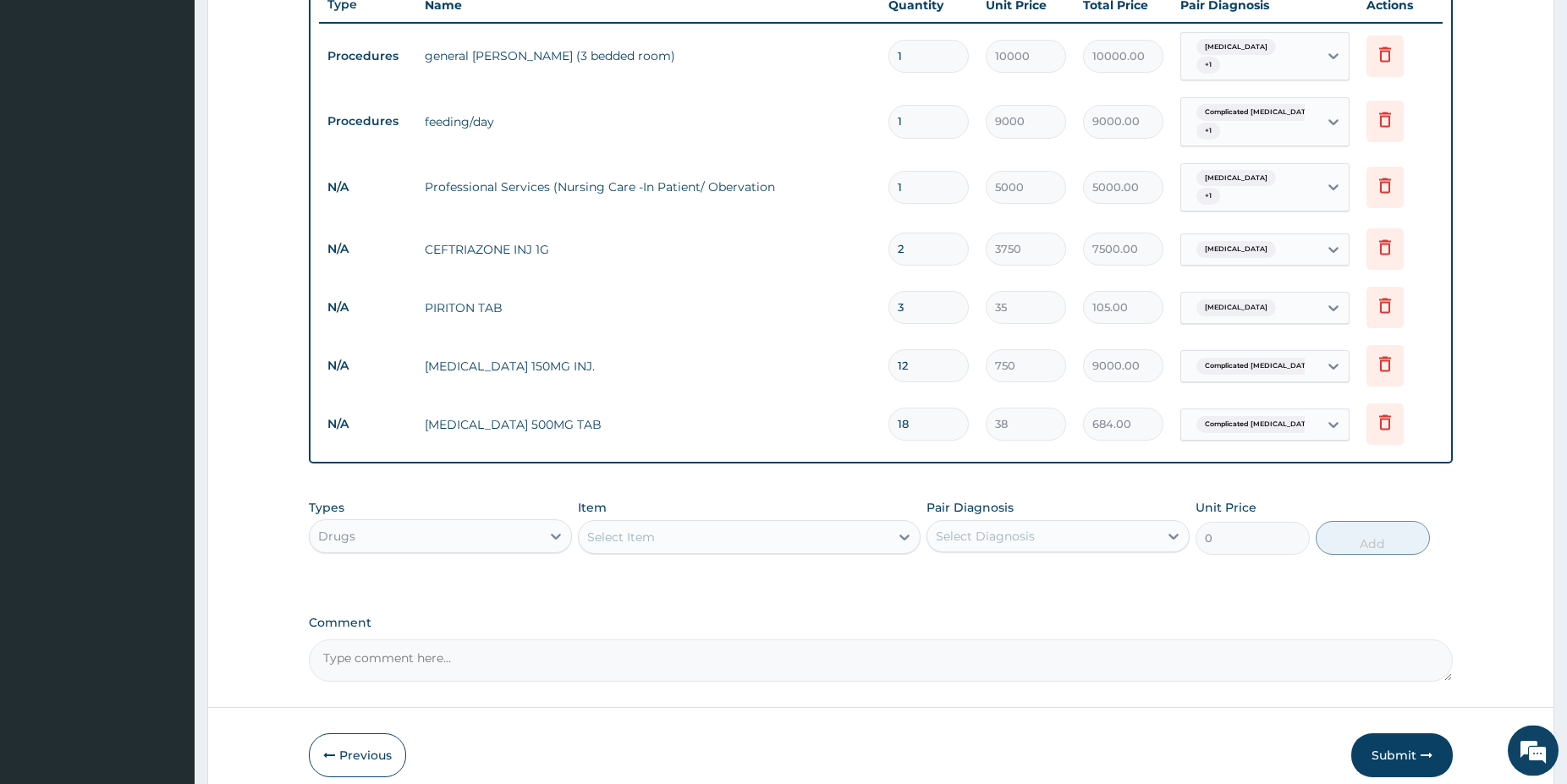
scroll to position [648, 0]
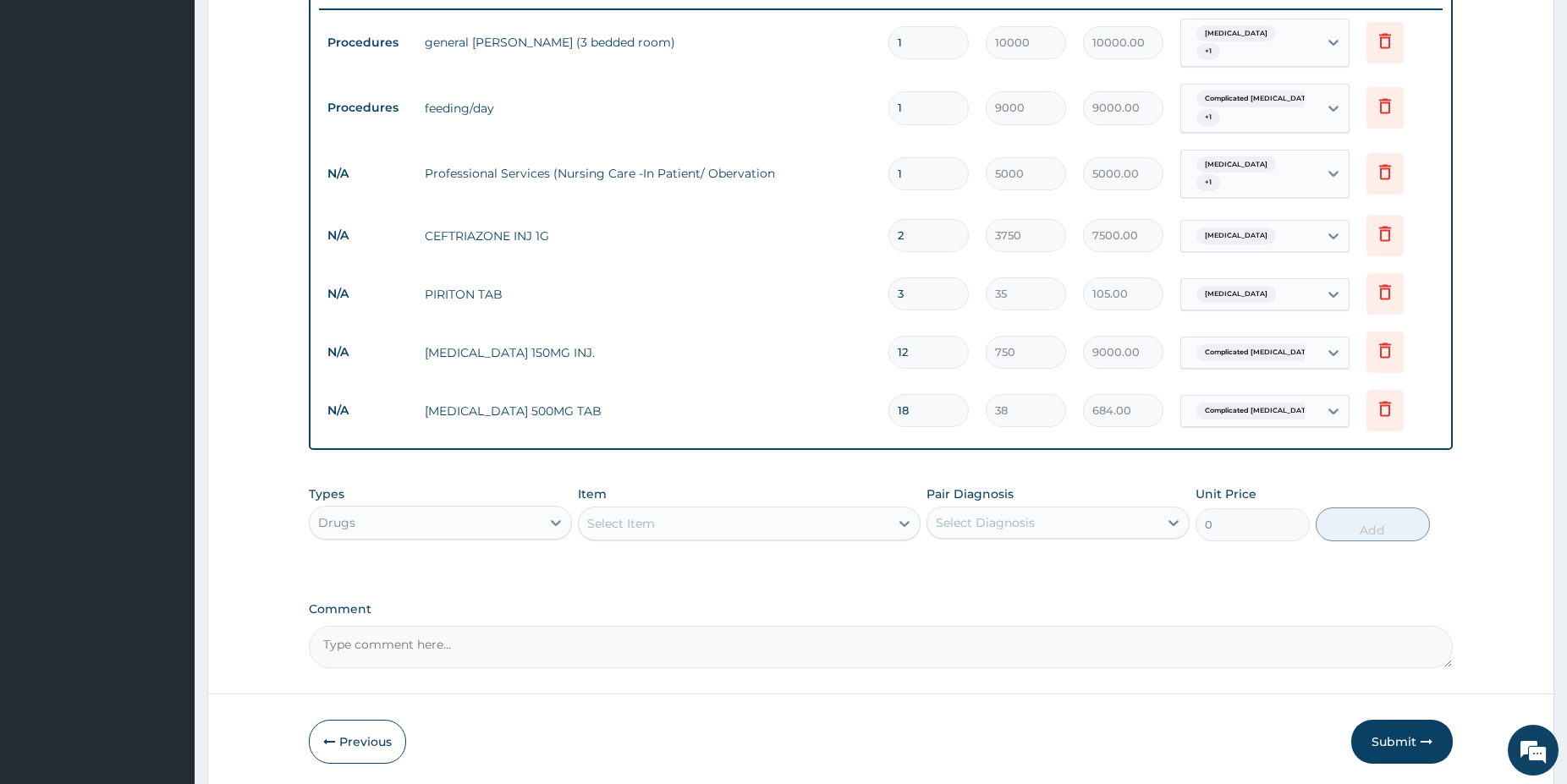
click at [836, 510] on div "Select Item" at bounding box center [733, 523] width 311 height 27
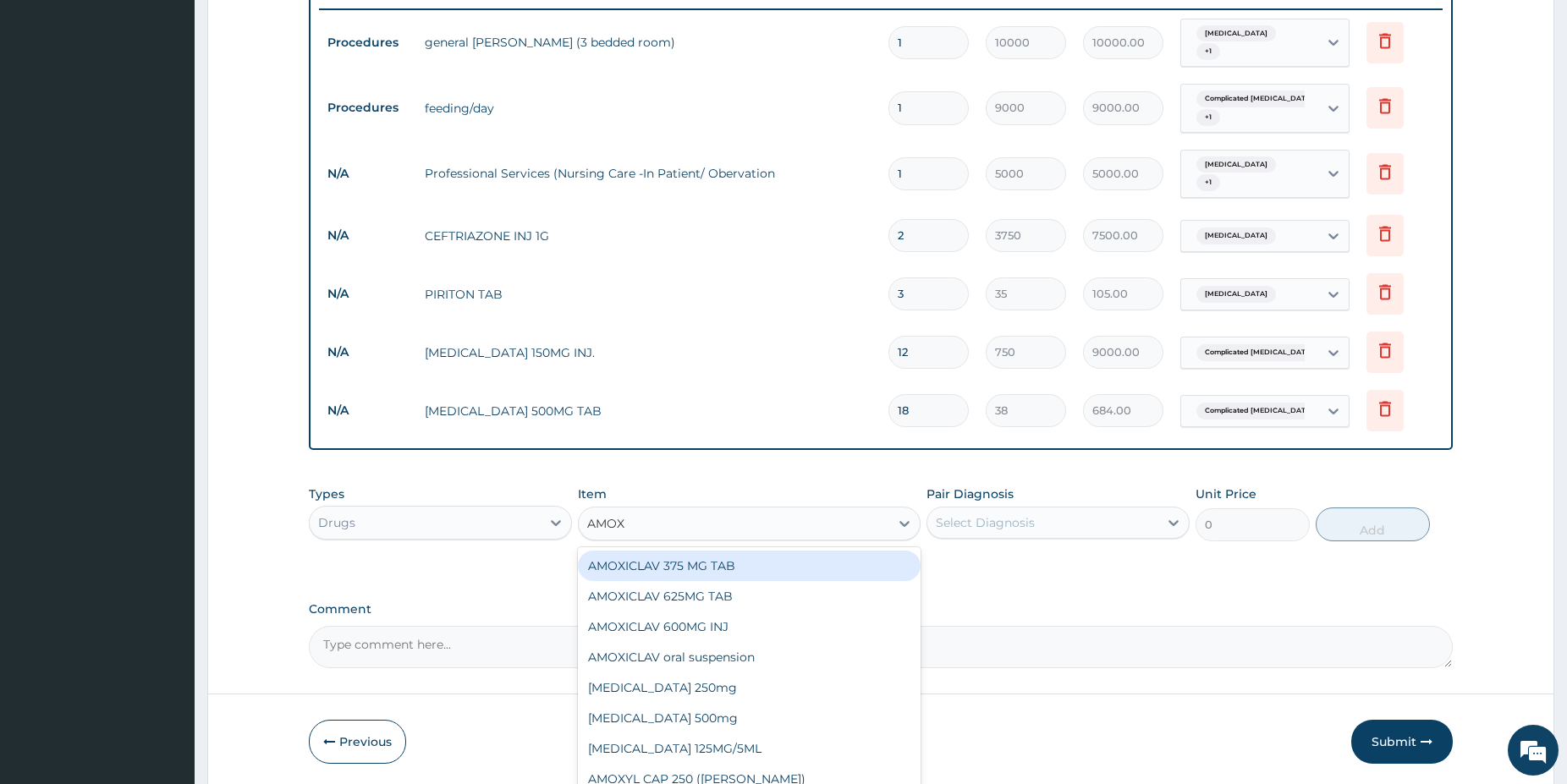
type input "AMOXI"
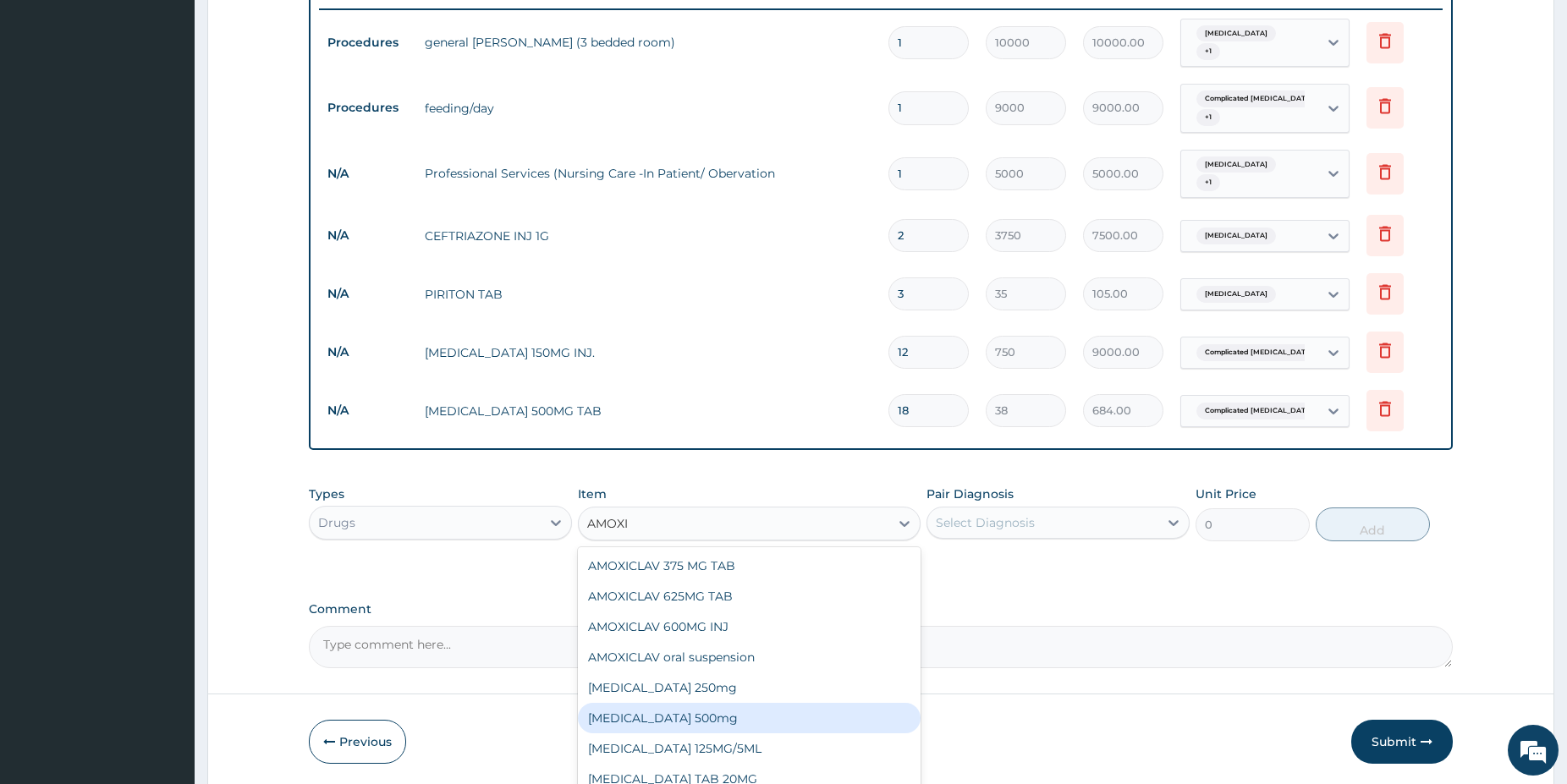
click at [755, 703] on div "AMOXICILLIN 500mg" at bounding box center [749, 718] width 343 height 30
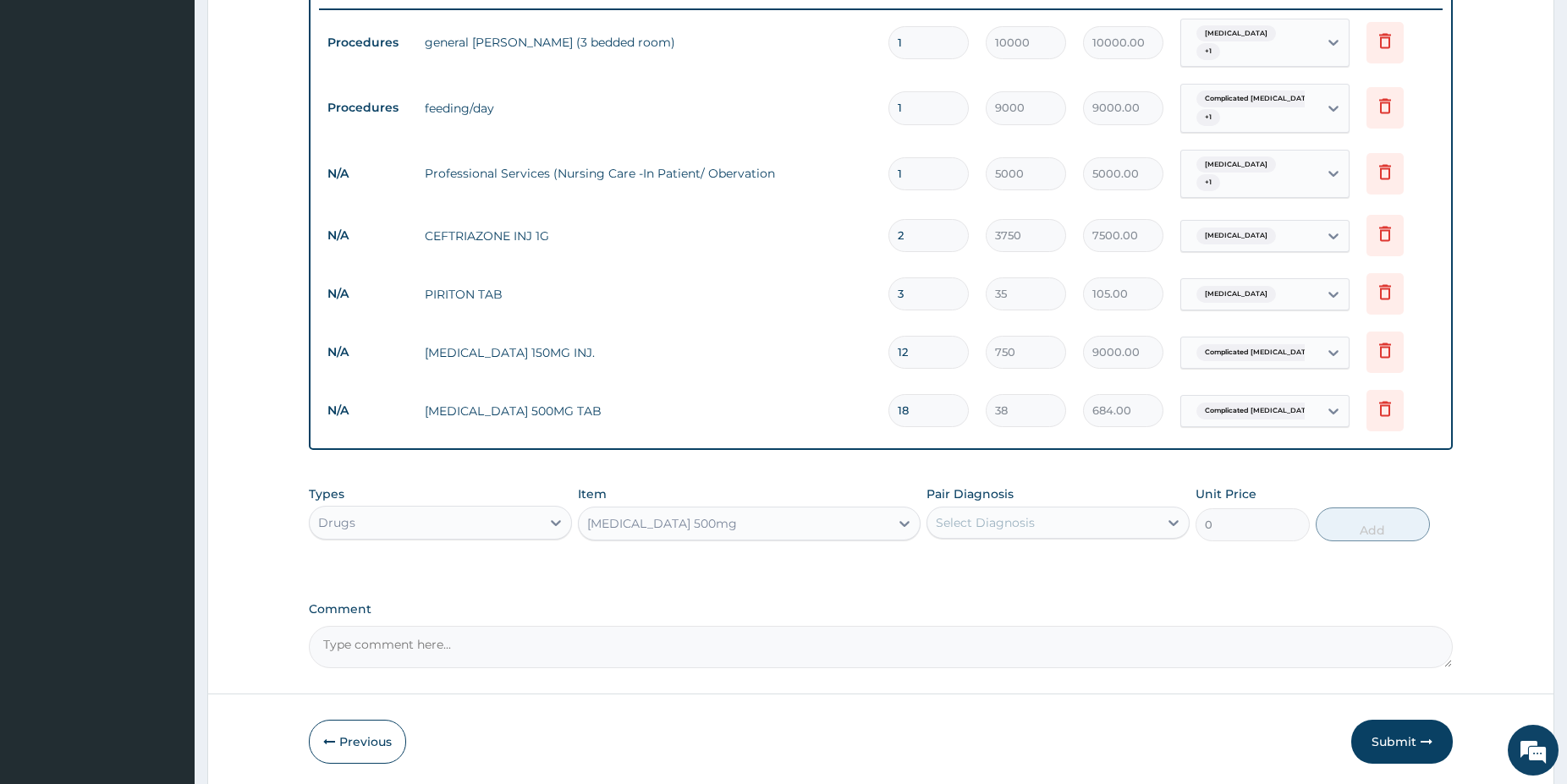
type input "150"
click at [1012, 515] on div "Select Diagnosis" at bounding box center [985, 522] width 99 height 17
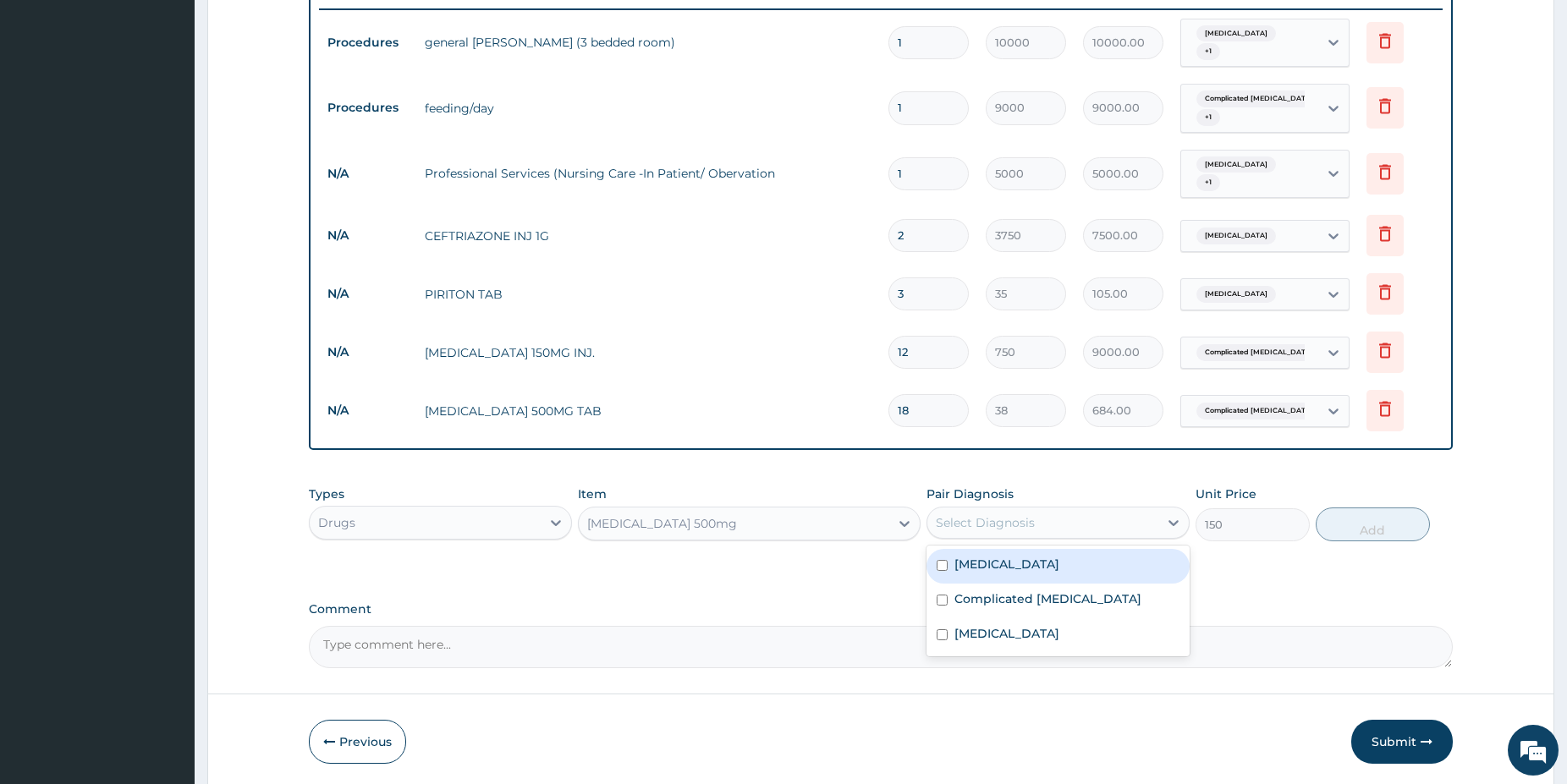
click at [1014, 554] on div "Sepsis" at bounding box center [1058, 566] width 263 height 35
checkbox input "true"
click at [1340, 507] on button "Add" at bounding box center [1372, 524] width 114 height 34
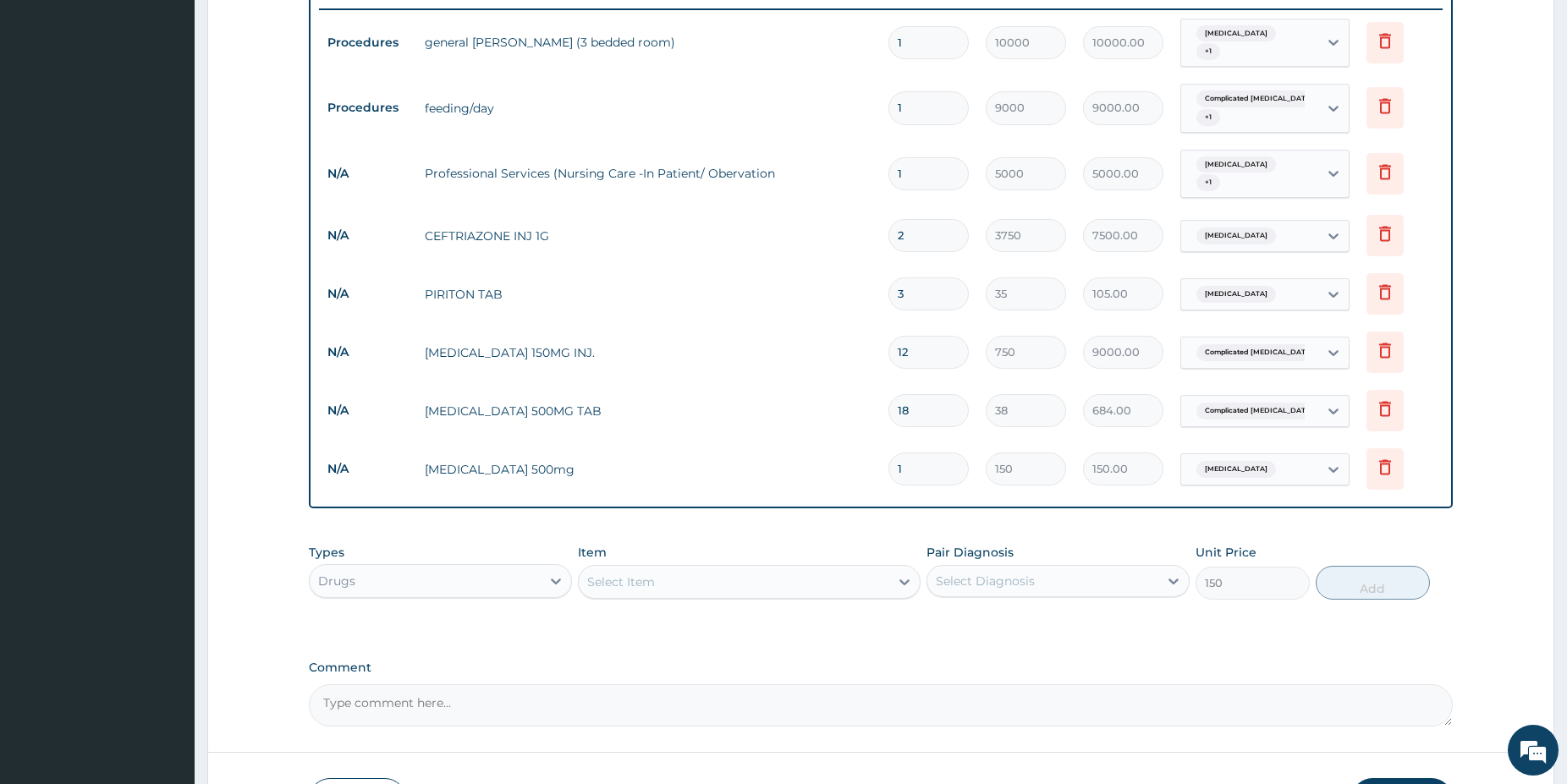
type input "0"
type input "0.00"
type input "2"
type input "300.00"
type input "20"
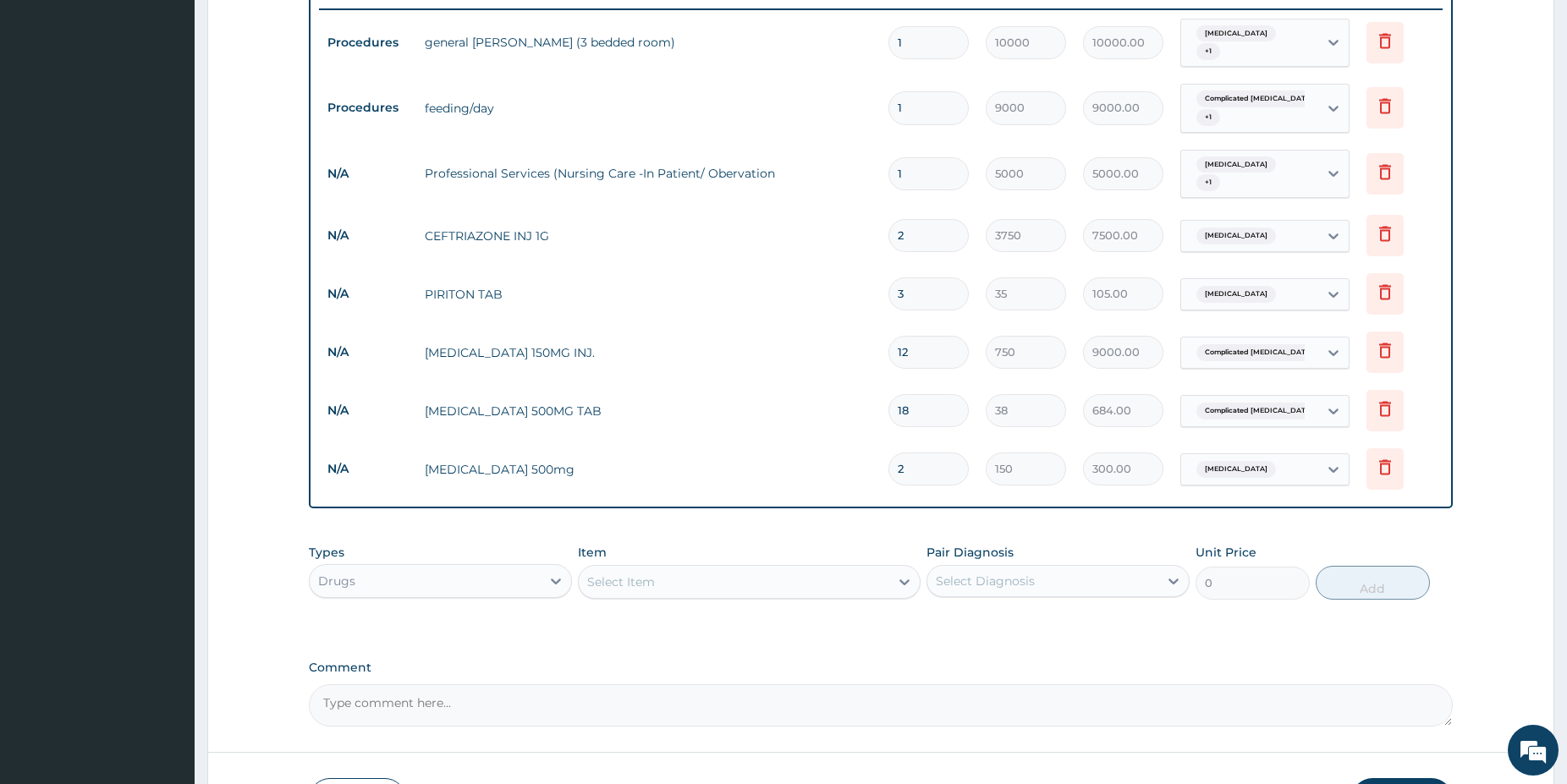
type input "3000.00"
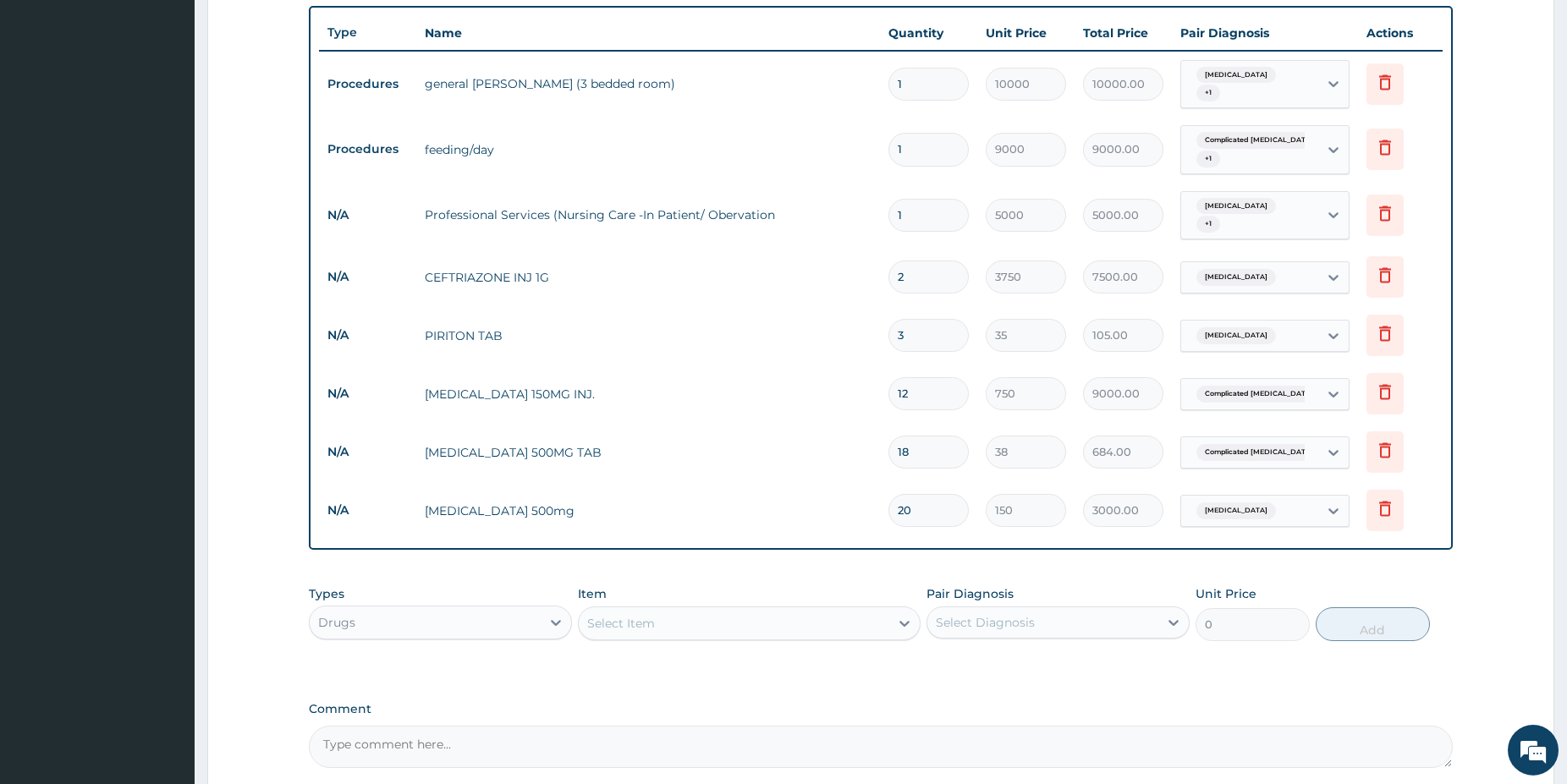
scroll to position [561, 0]
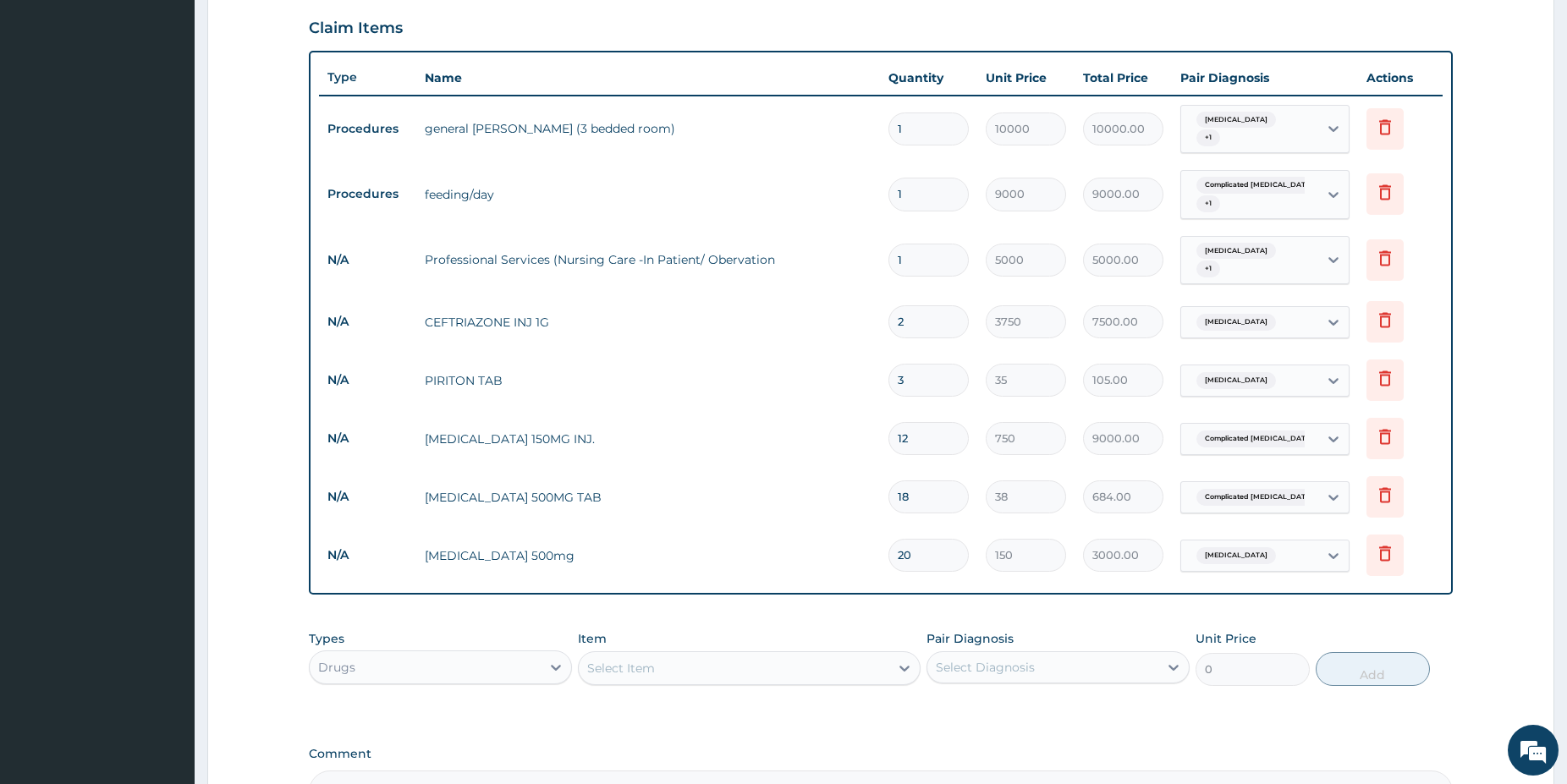
type input "20"
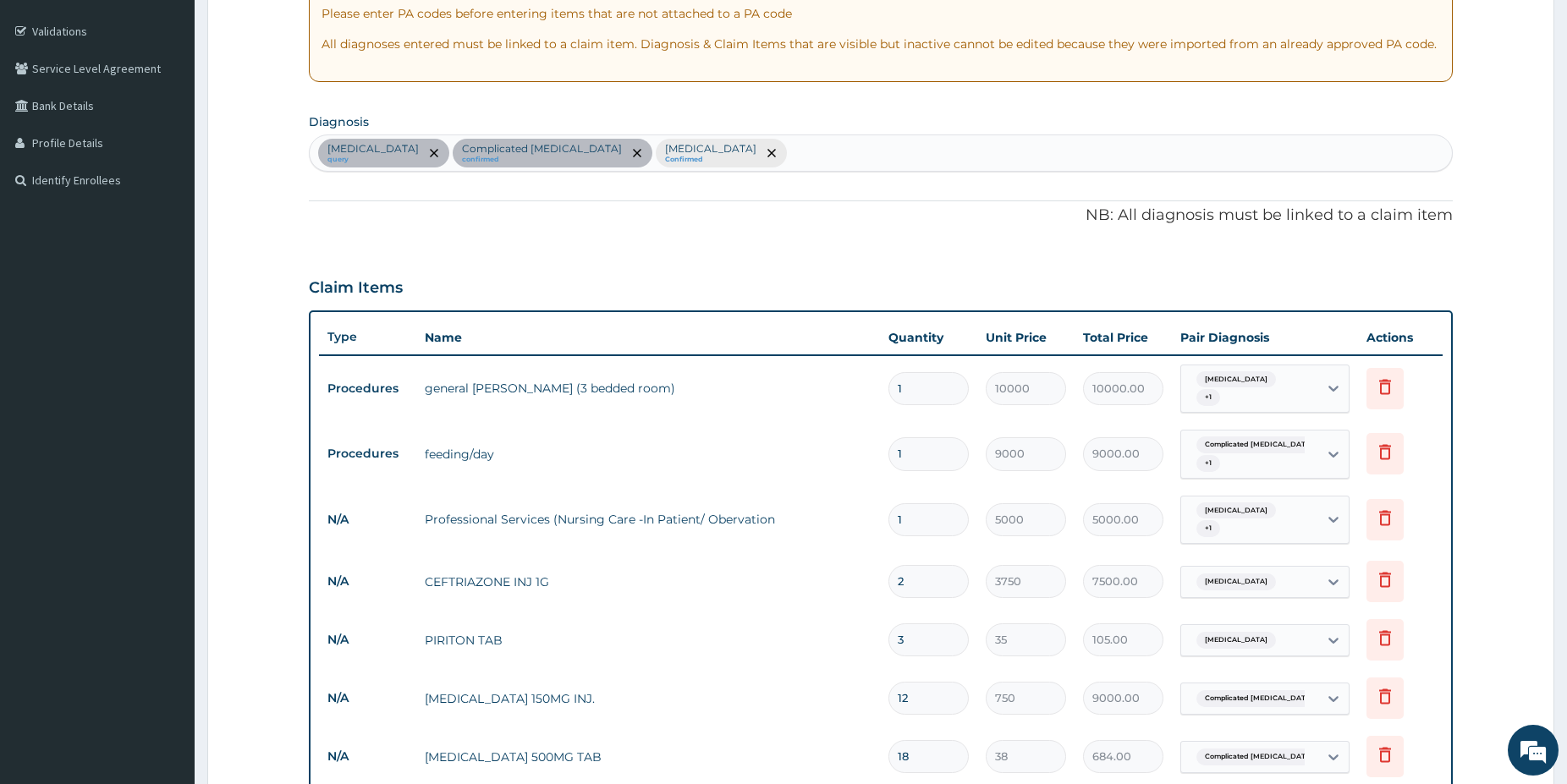
scroll to position [130, 0]
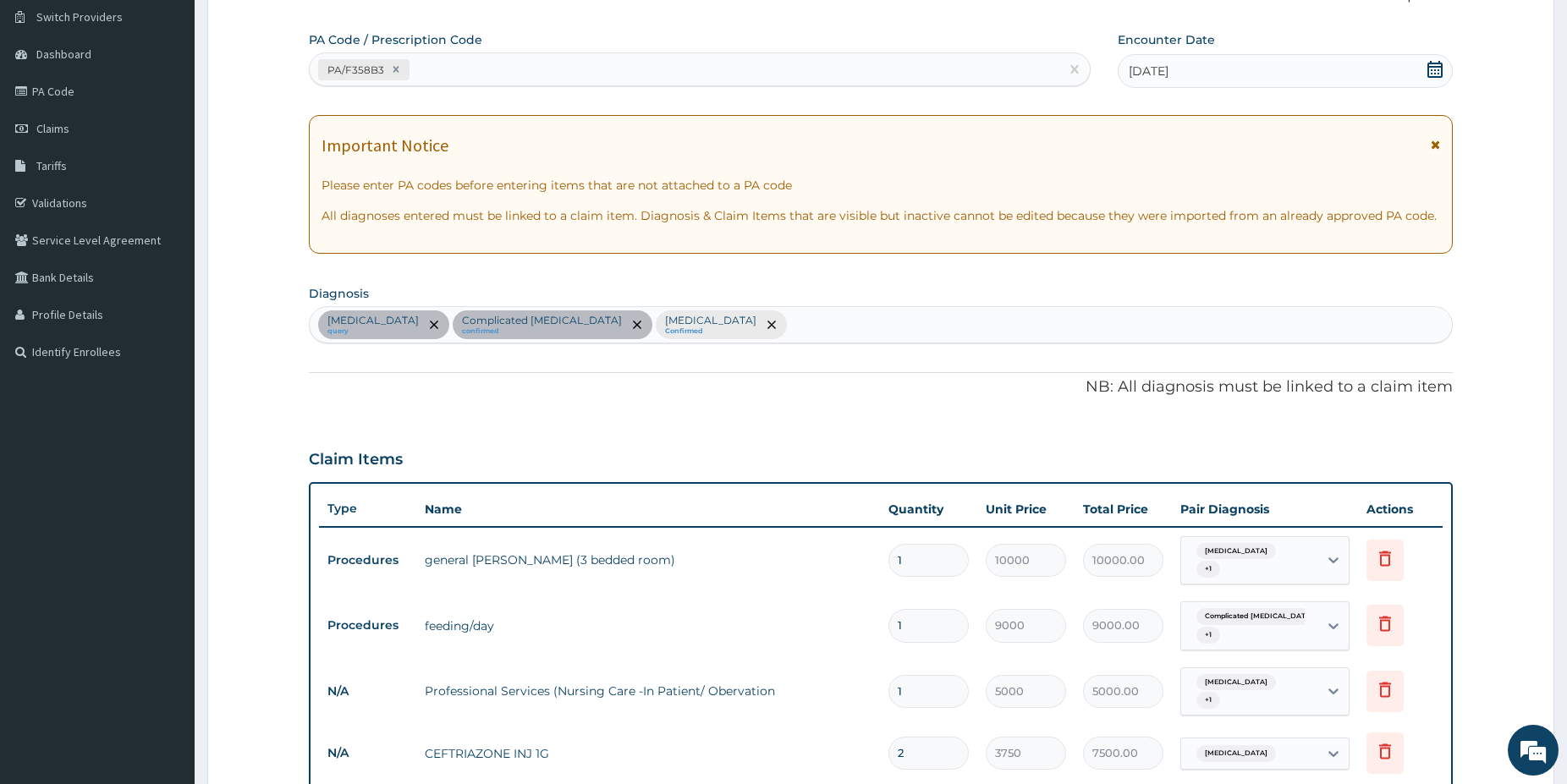
click at [462, 52] on div "PA Code / Prescription Code PA/F358B3" at bounding box center [699, 59] width 782 height 55
click at [467, 65] on div "PA/F358B3" at bounding box center [684, 70] width 749 height 28
paste input "PA/FD6B03"
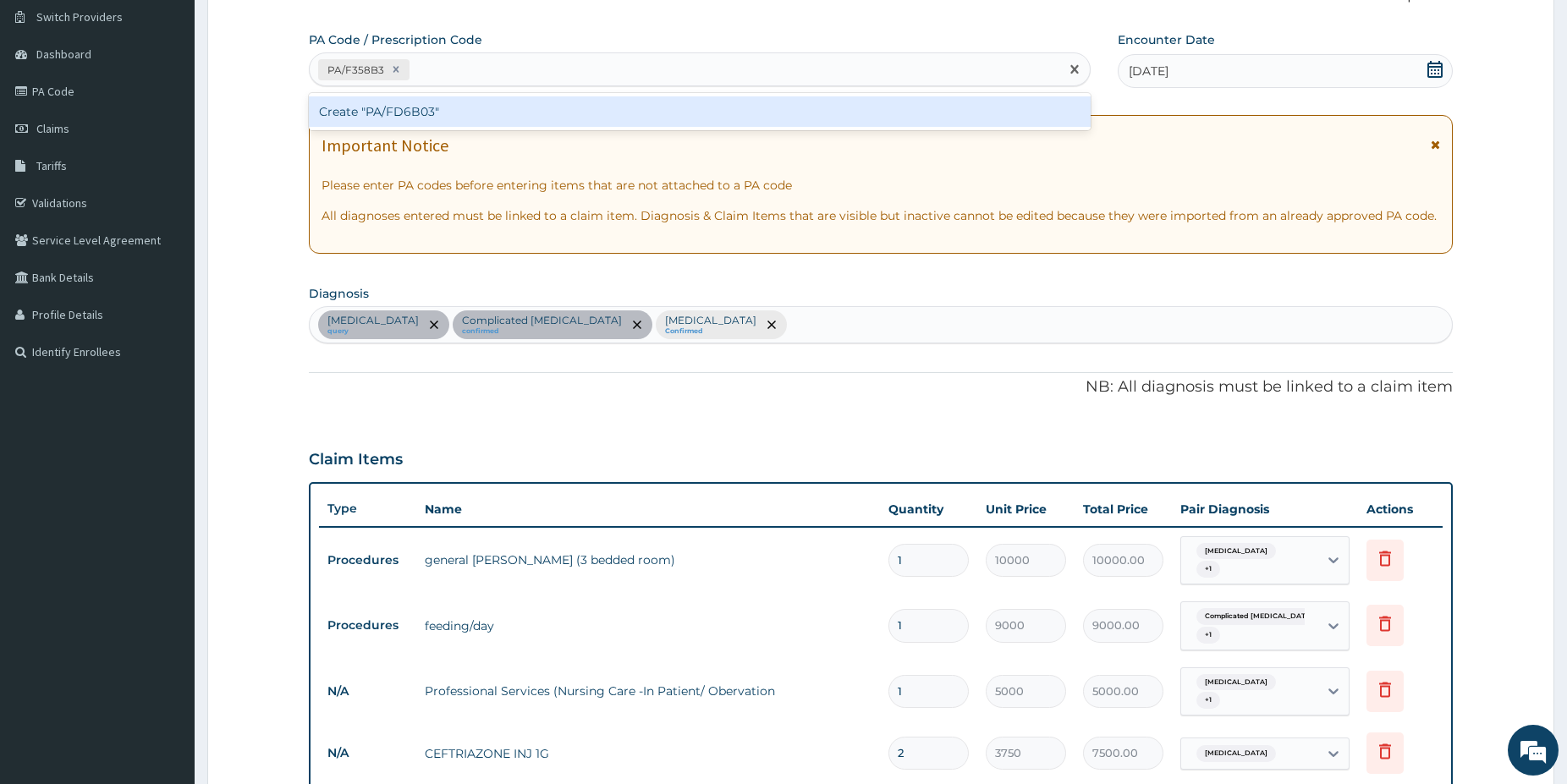
type input "PA/FD6B03"
click at [473, 112] on div "Create "PA/FD6B03"" at bounding box center [699, 111] width 782 height 30
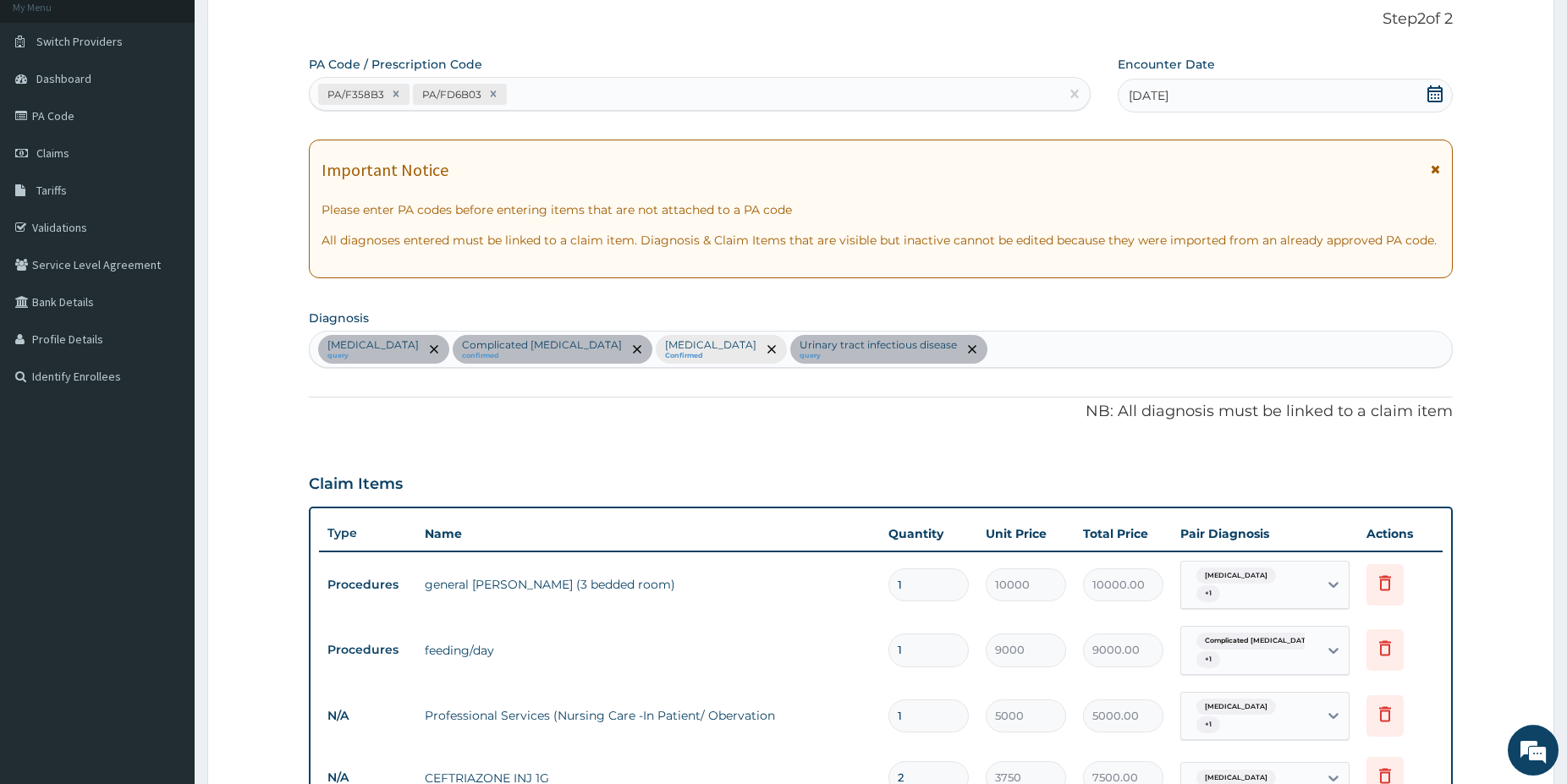
scroll to position [0, 0]
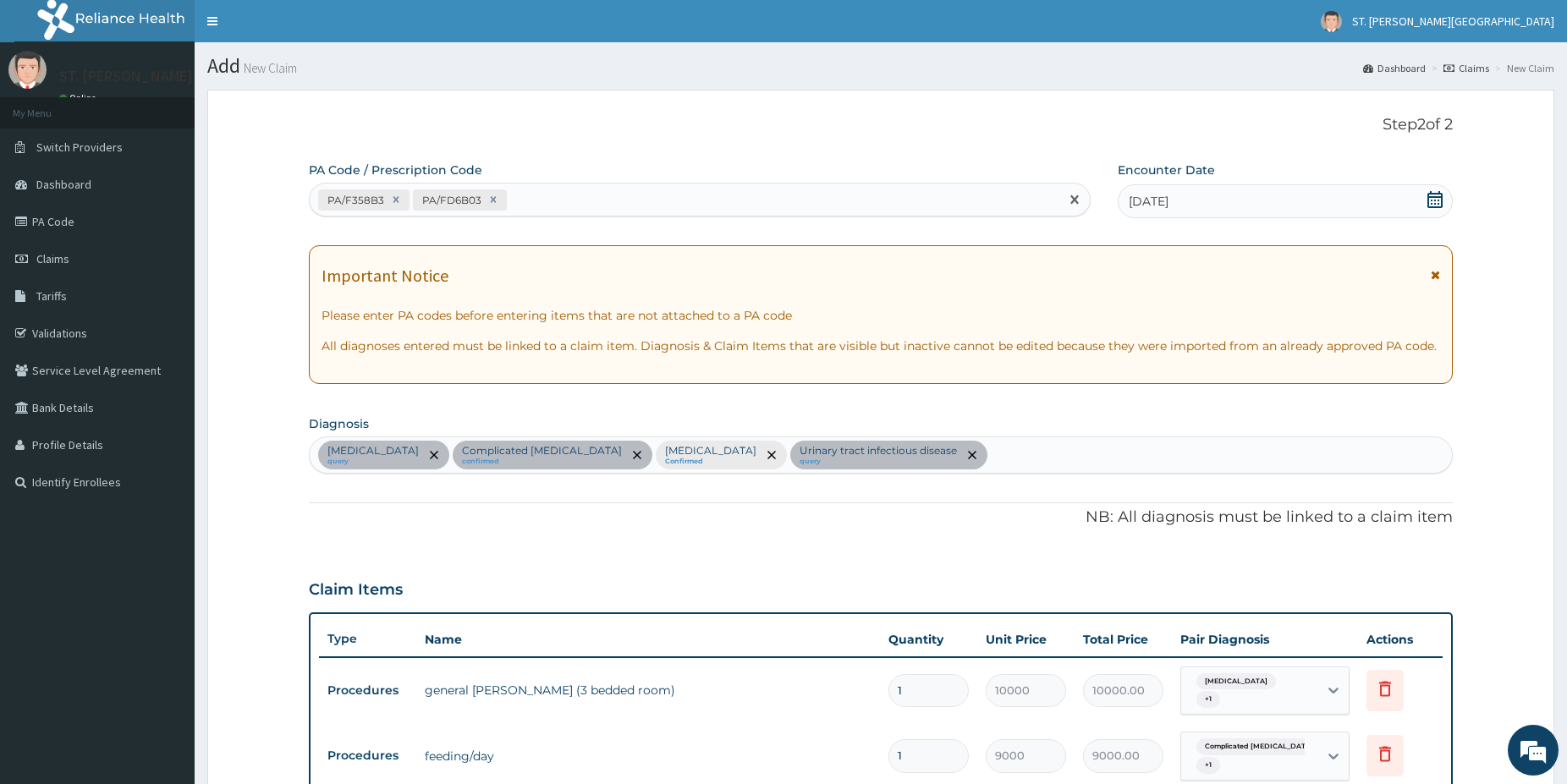
click at [561, 202] on div "PA/F358B3 PA/FD6B03" at bounding box center [684, 200] width 749 height 28
paste input "PA/5F46F7"
type input "PA/5F46F7"
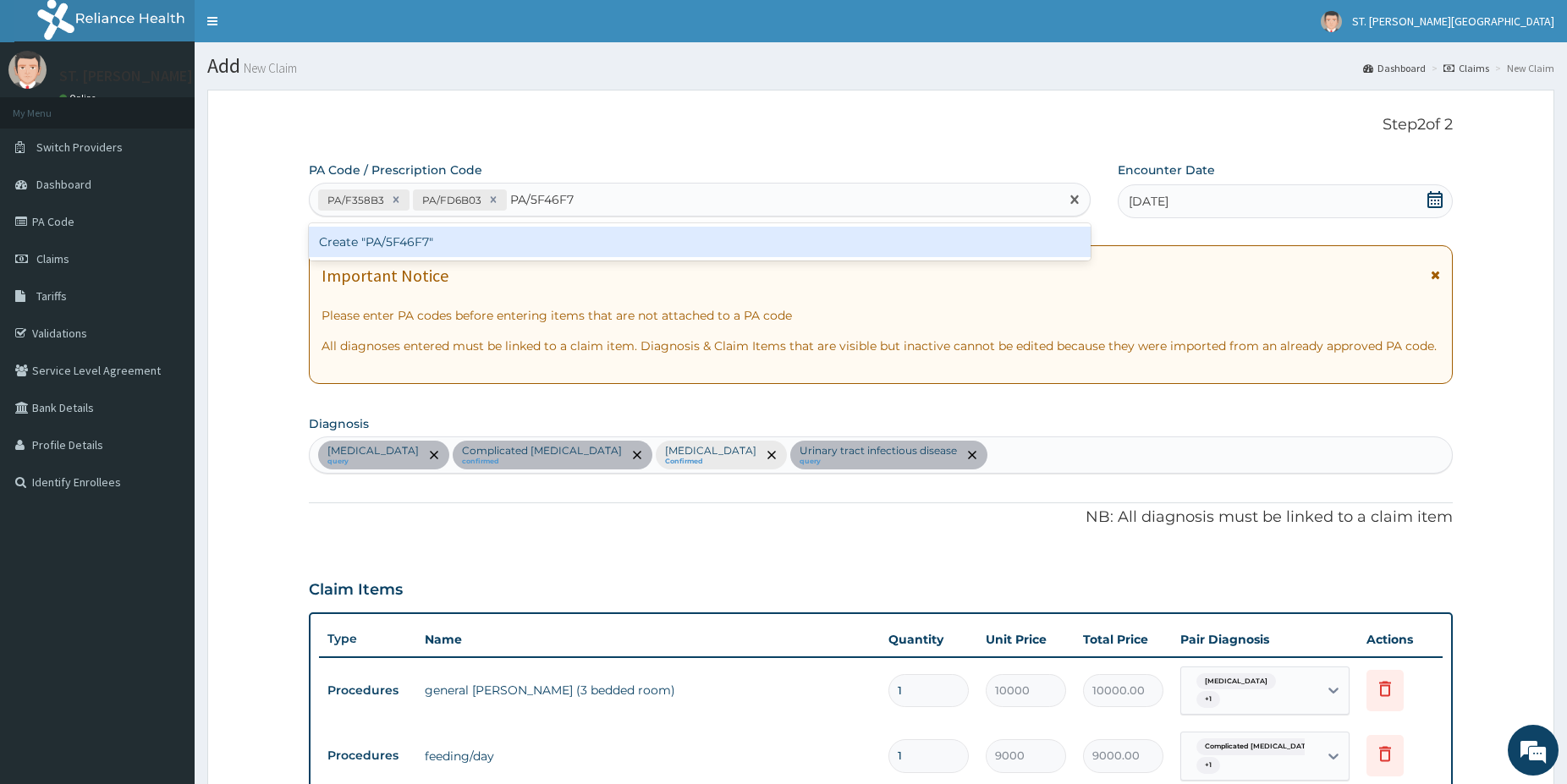
click at [417, 242] on div "Create "PA/5F46F7"" at bounding box center [699, 242] width 782 height 30
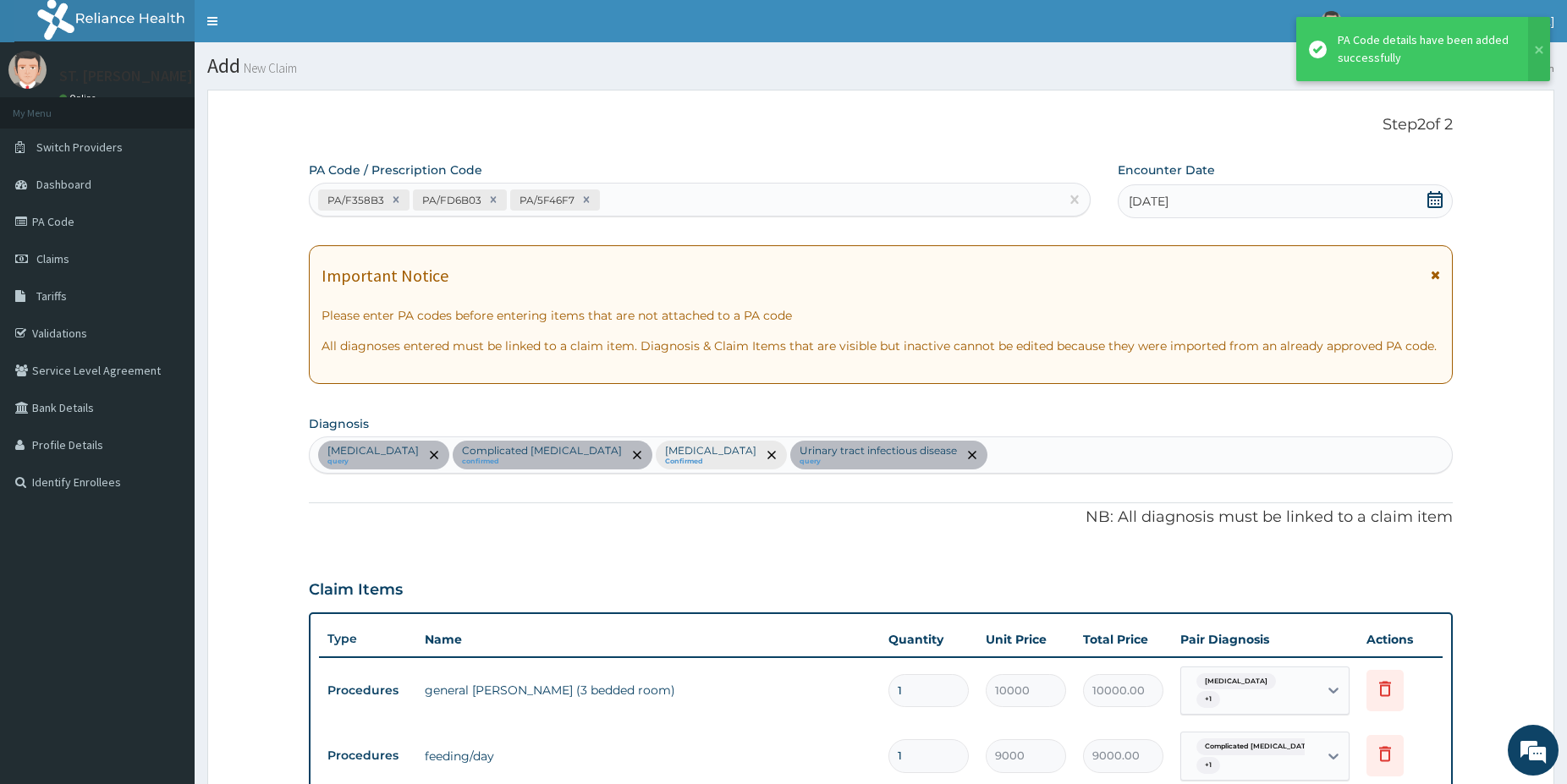
scroll to position [827, 0]
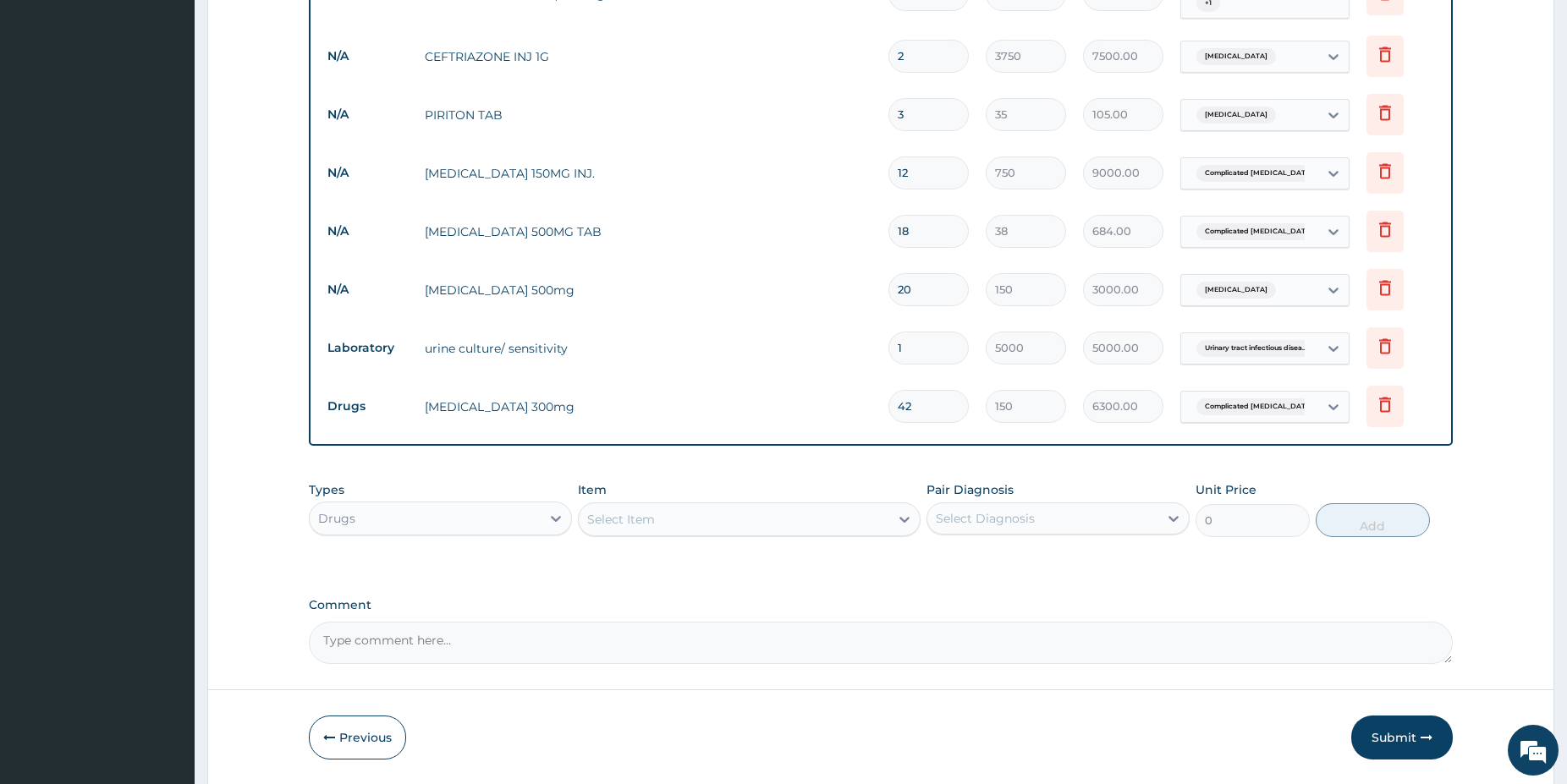
click at [480, 638] on textarea "Comment" at bounding box center [881, 642] width 1144 height 43
paste textarea "KINDLY SEE DOSAGE QUININE 3OOMG 2 Oral dose, 8 hourly for 1week(s) HENCE THE QU…"
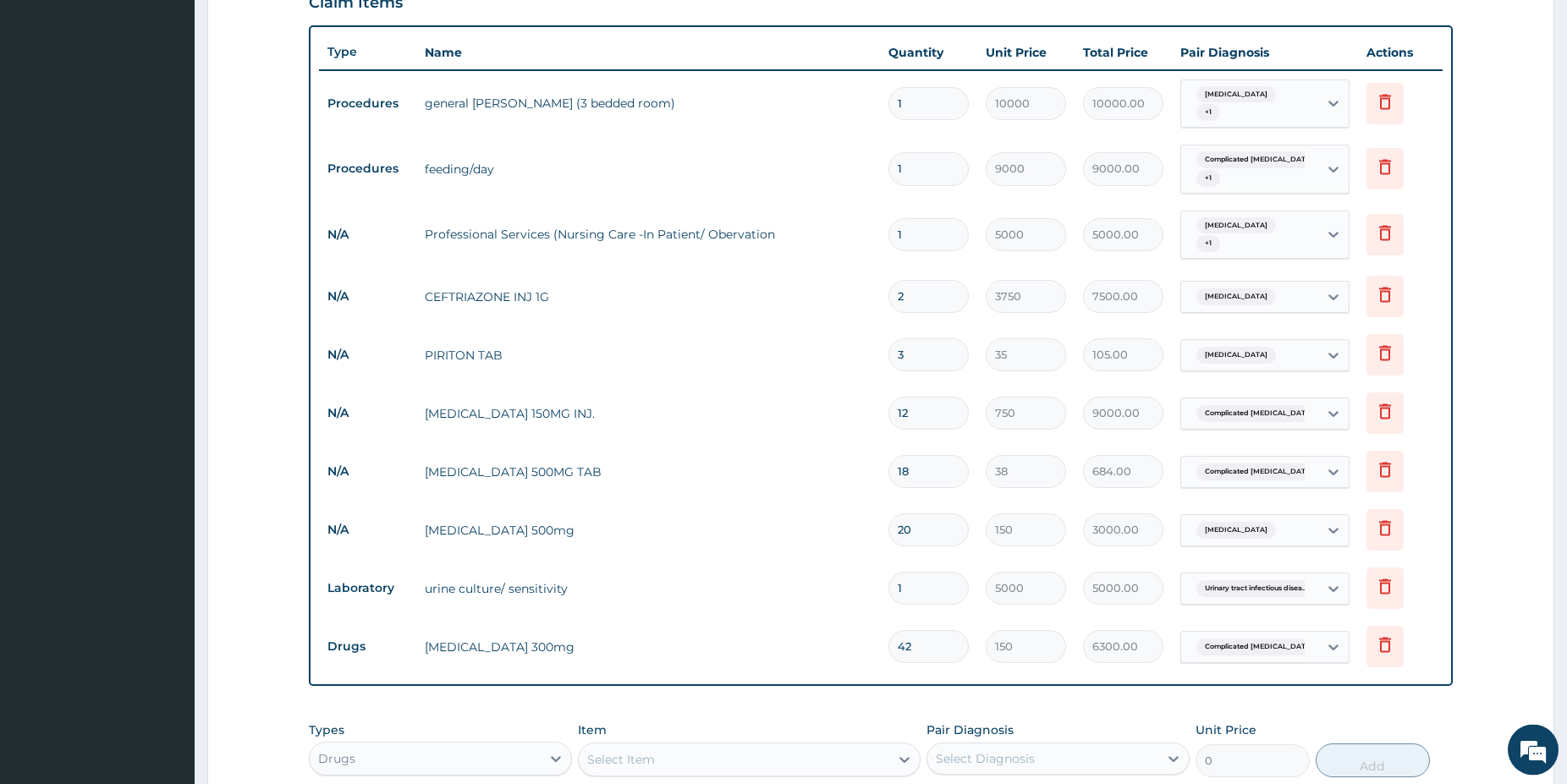
scroll to position [569, 0]
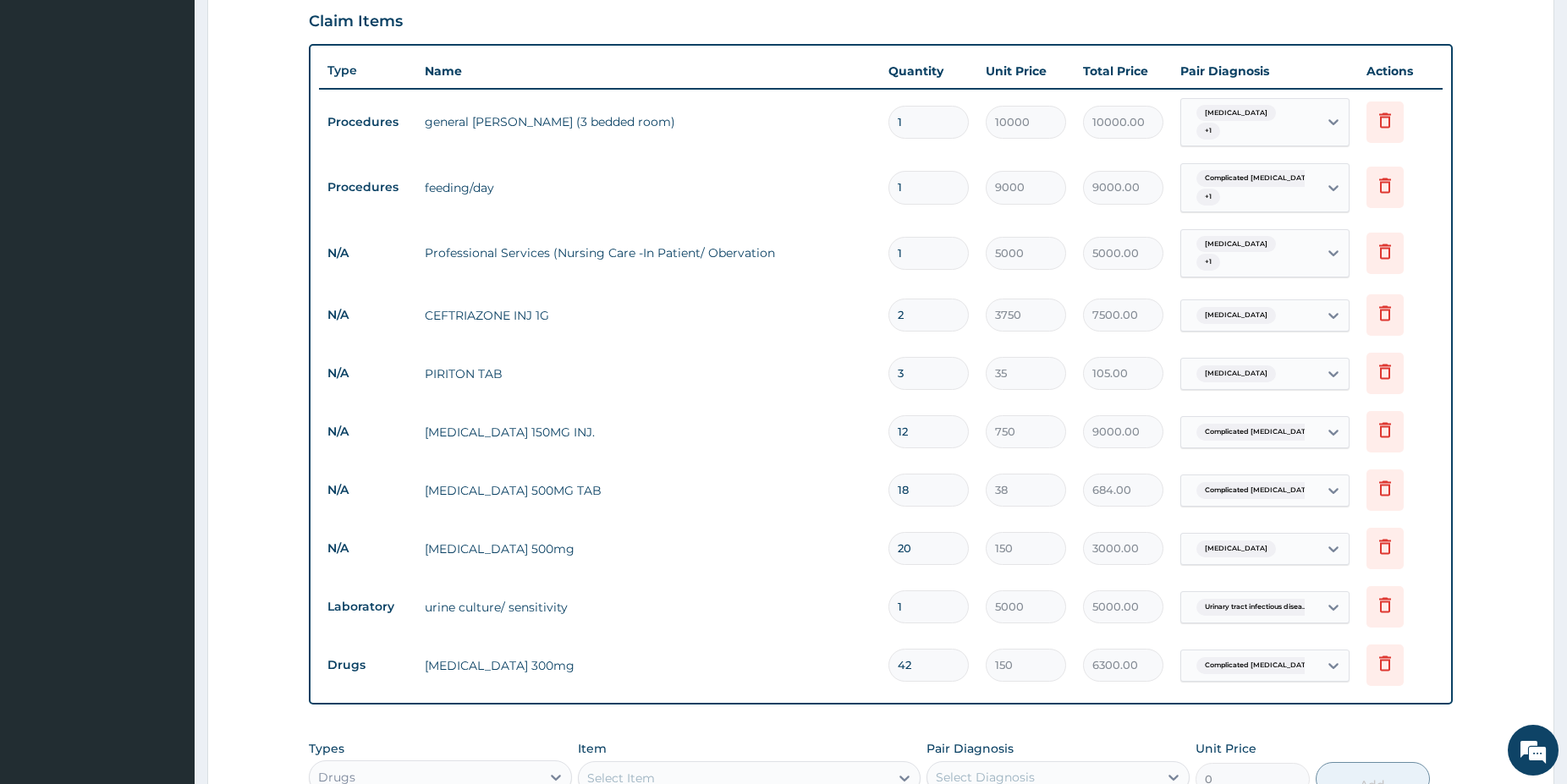
type textarea "KINDLY SEE DOSAGE QUININE 3OOMG 2 Oral dose, 8 hourly for 1week(s) HENCE THE QU…"
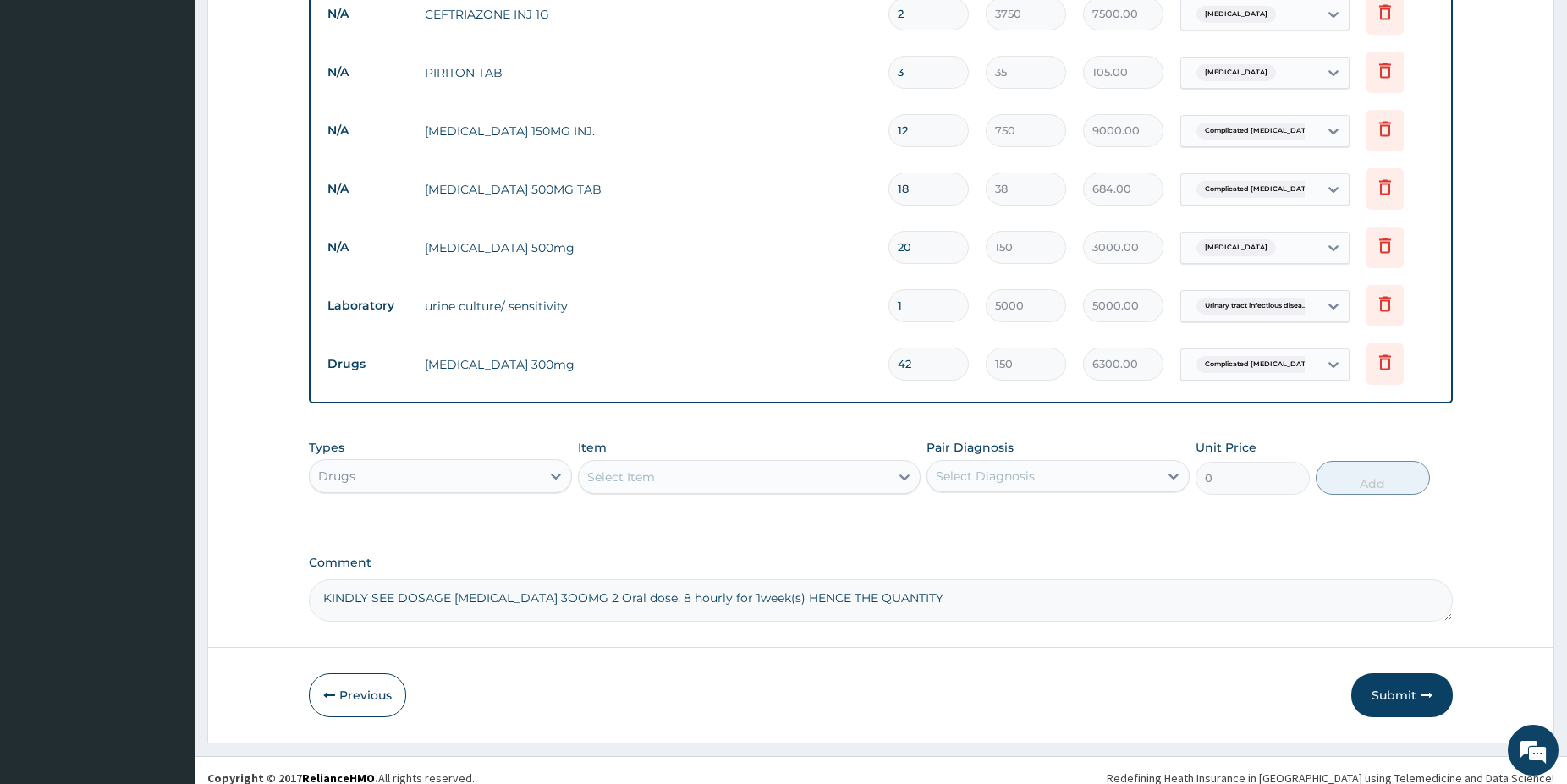
scroll to position [870, 0]
drag, startPoint x: 1574, startPoint y: 771, endPoint x: 1535, endPoint y: 760, distance: 40.5
click at [1371, 679] on button "Submit" at bounding box center [1402, 694] width 101 height 44
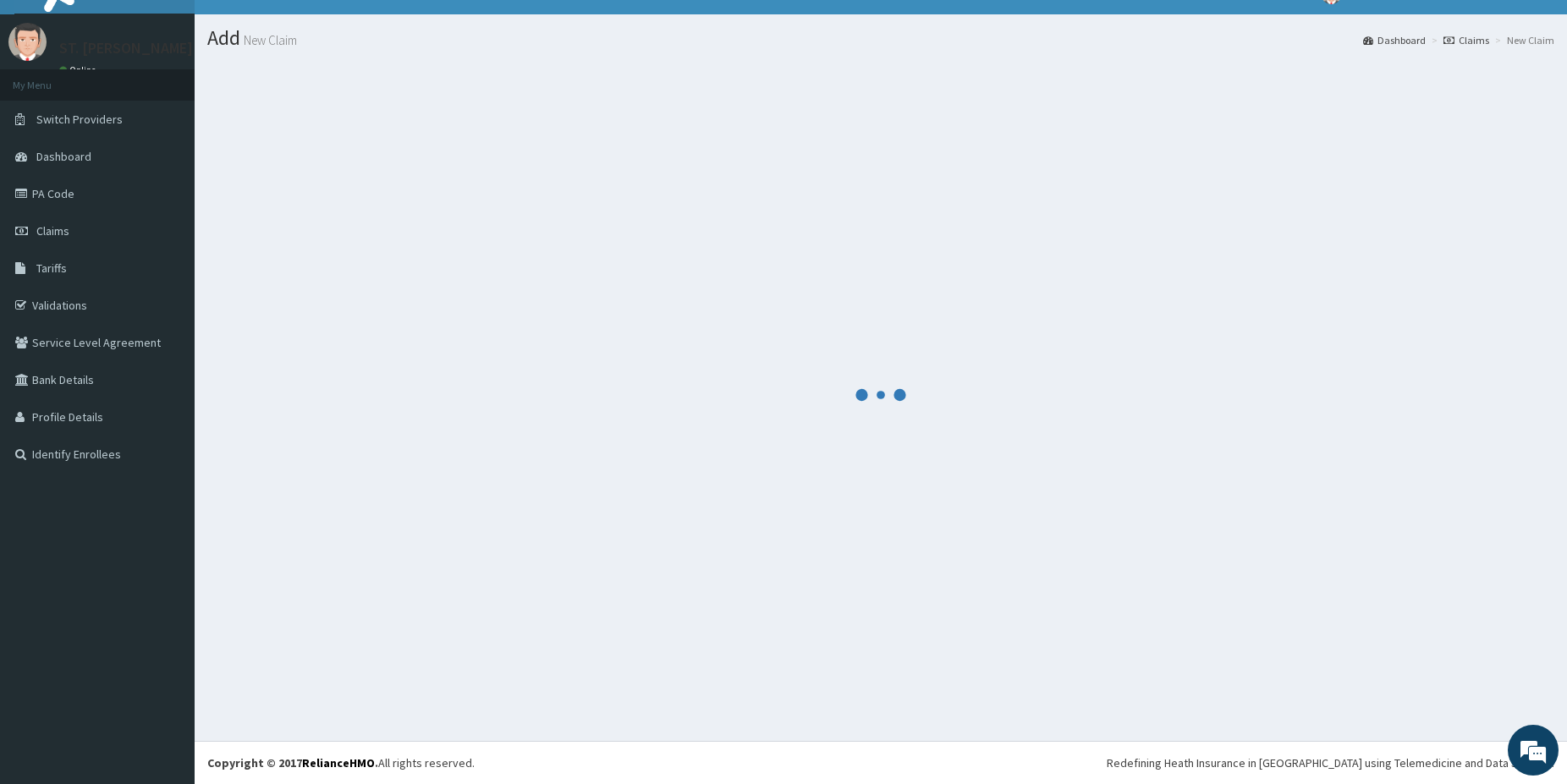
scroll to position [28, 0]
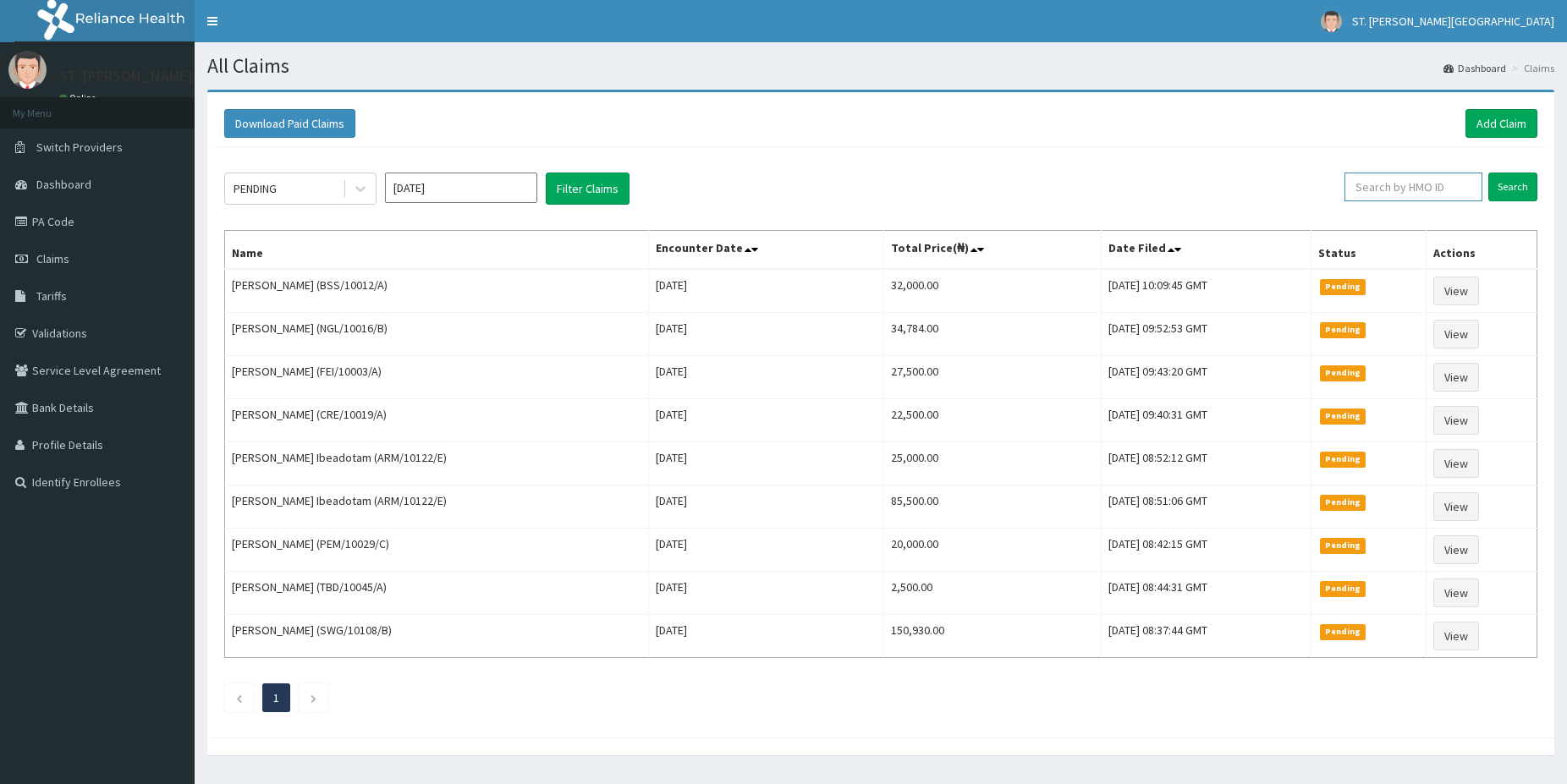
click at [1415, 175] on input "text" at bounding box center [1414, 187] width 138 height 28
paste input "KAY/10053/A"
type input "KAY/10053/A"
click at [1498, 193] on input "Search" at bounding box center [1513, 187] width 49 height 28
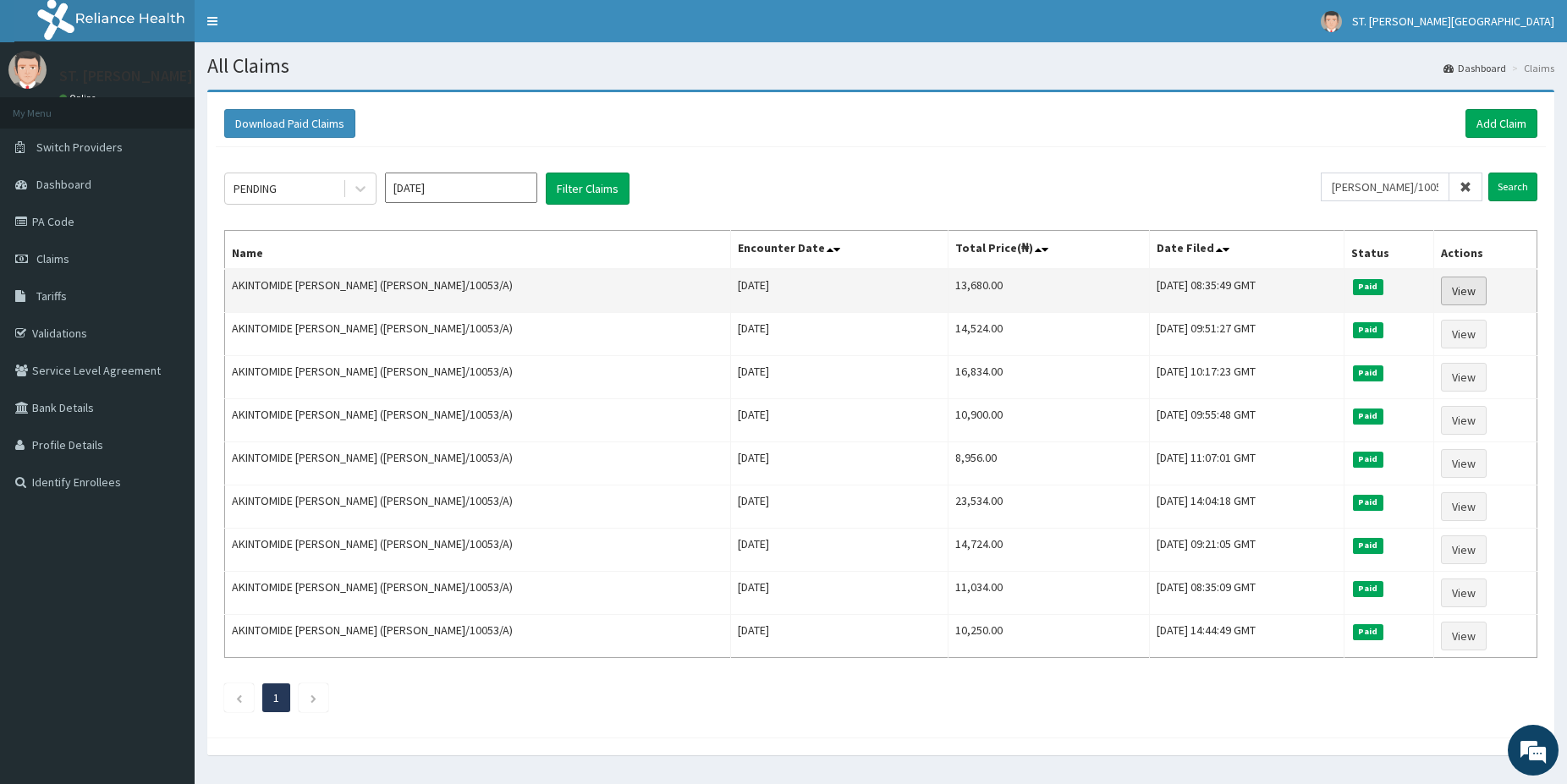
click at [1462, 295] on link "View" at bounding box center [1464, 291] width 45 height 28
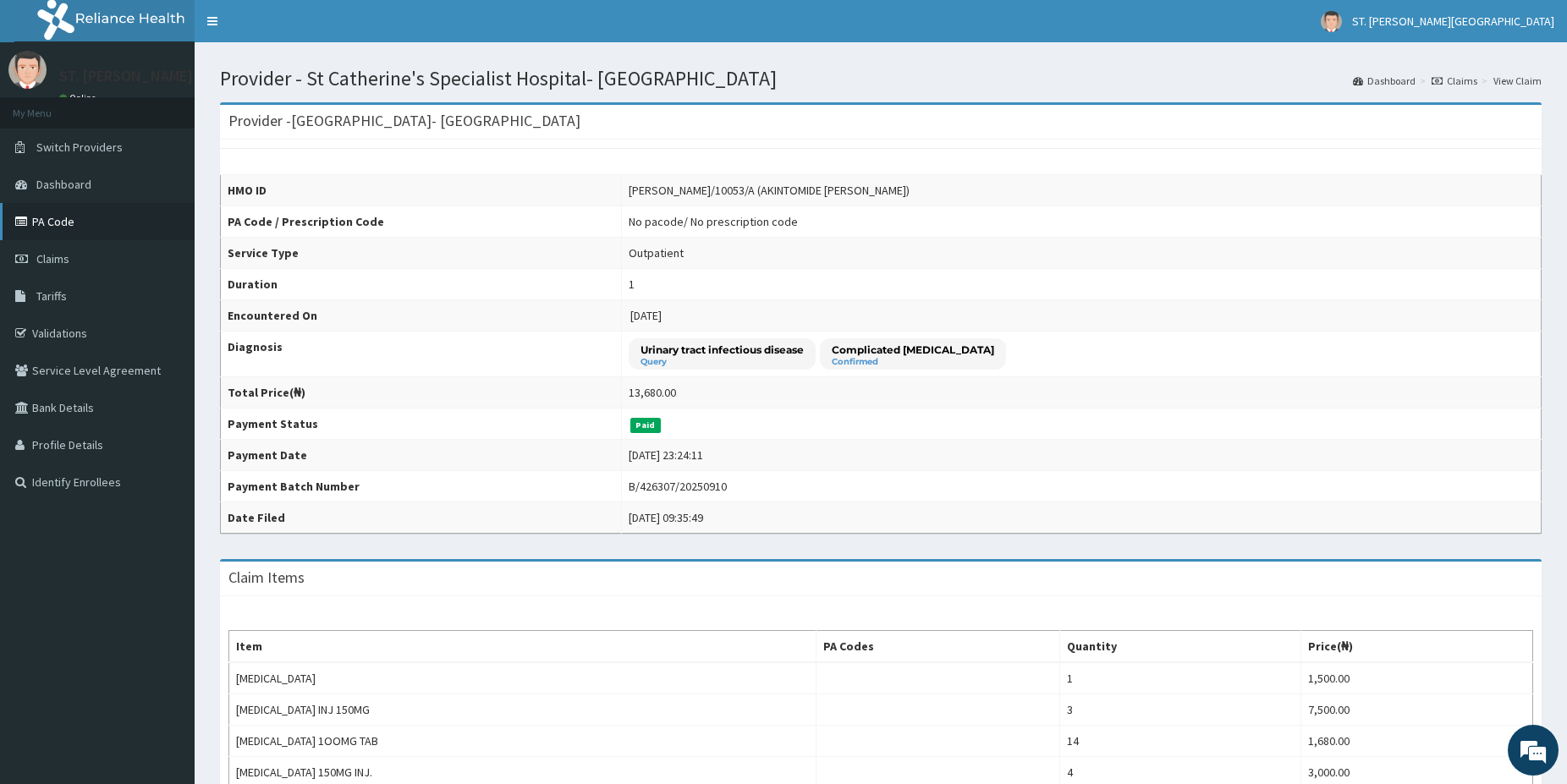
click at [36, 222] on link "PA Code" at bounding box center [97, 221] width 195 height 37
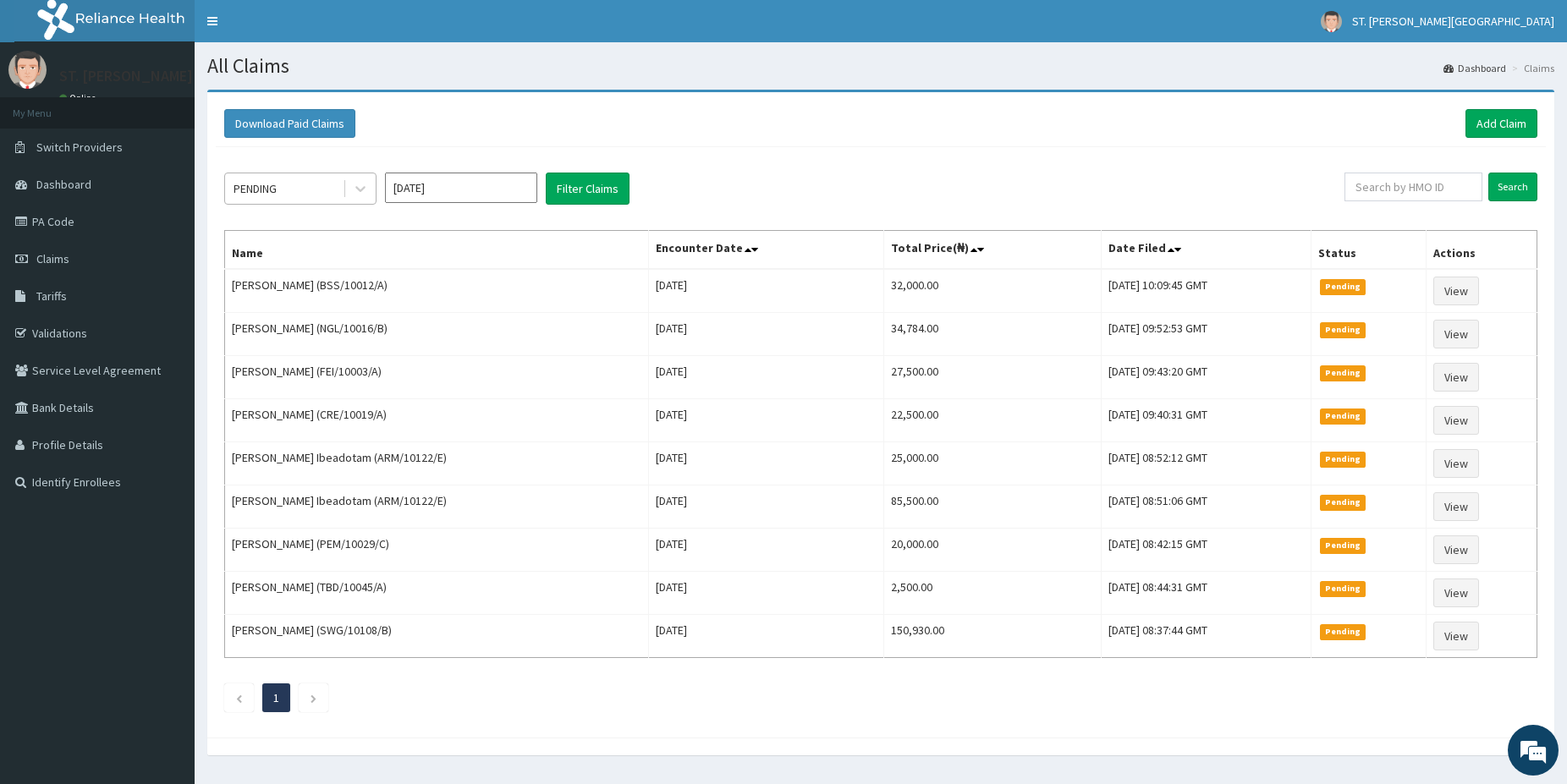
click at [304, 185] on div "PENDING" at bounding box center [284, 188] width 117 height 27
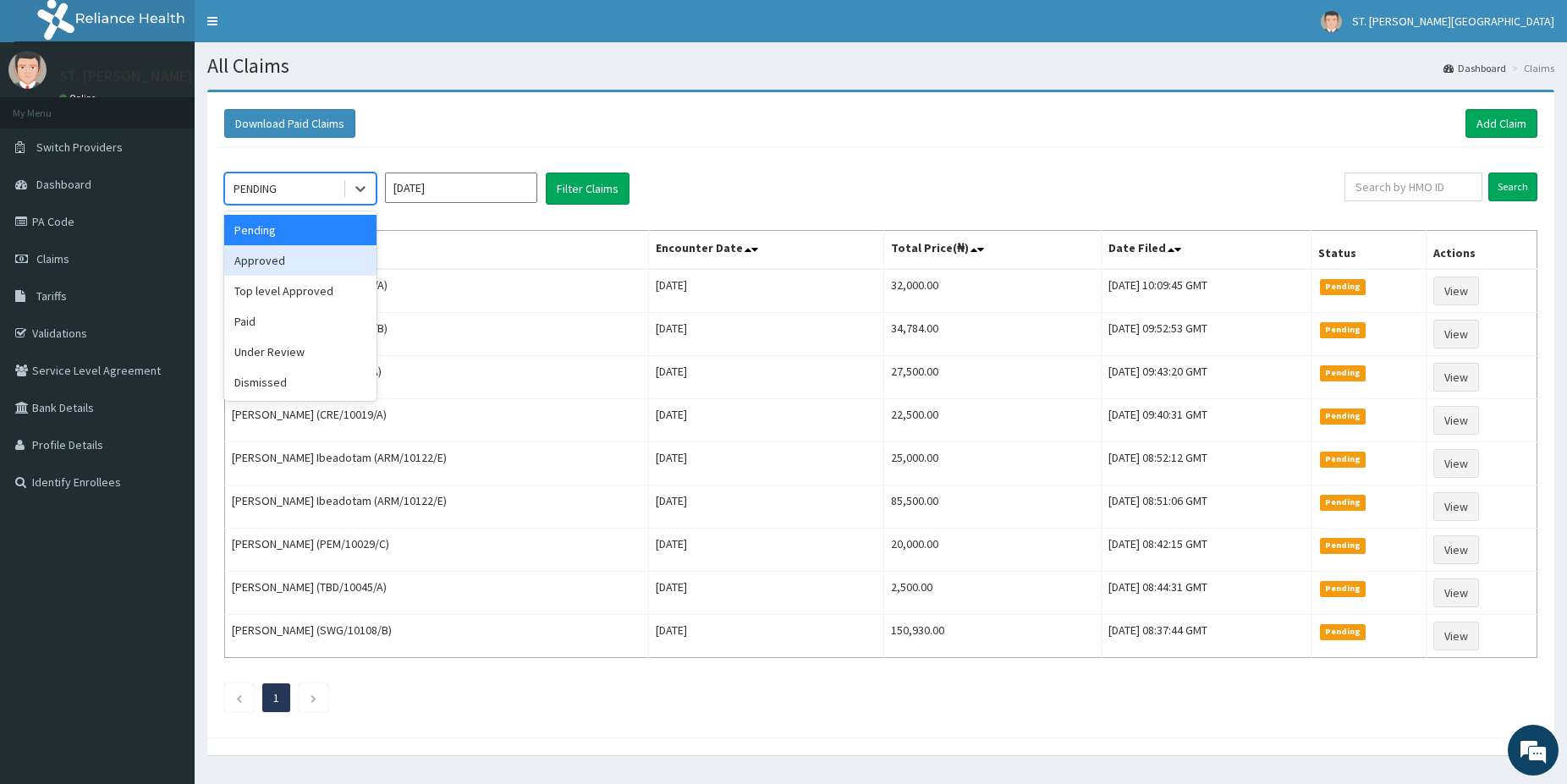
click at [295, 254] on div "Approved" at bounding box center [300, 261] width 152 height 30
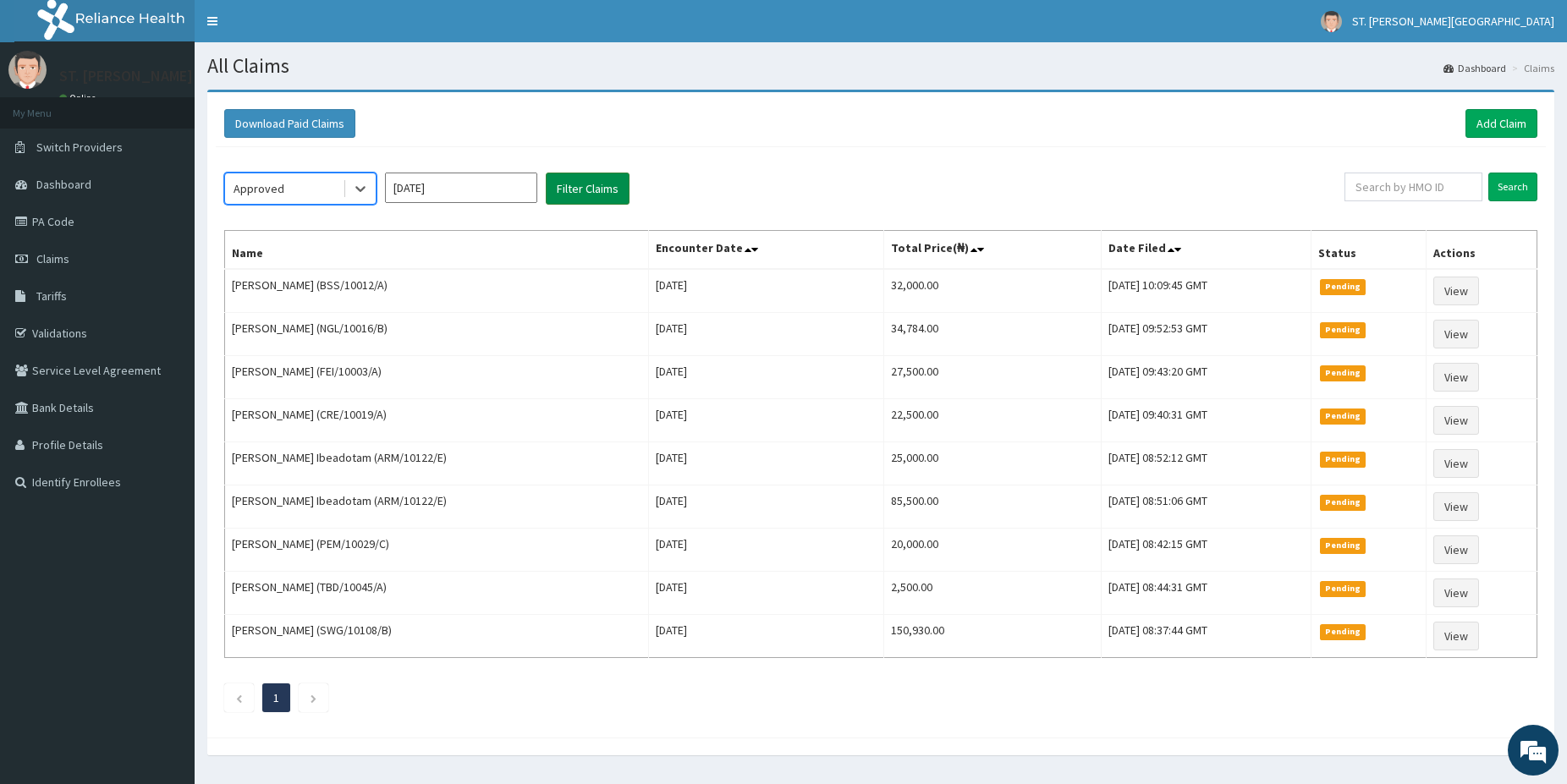
click at [577, 189] on button "Filter Claims" at bounding box center [587, 189] width 84 height 32
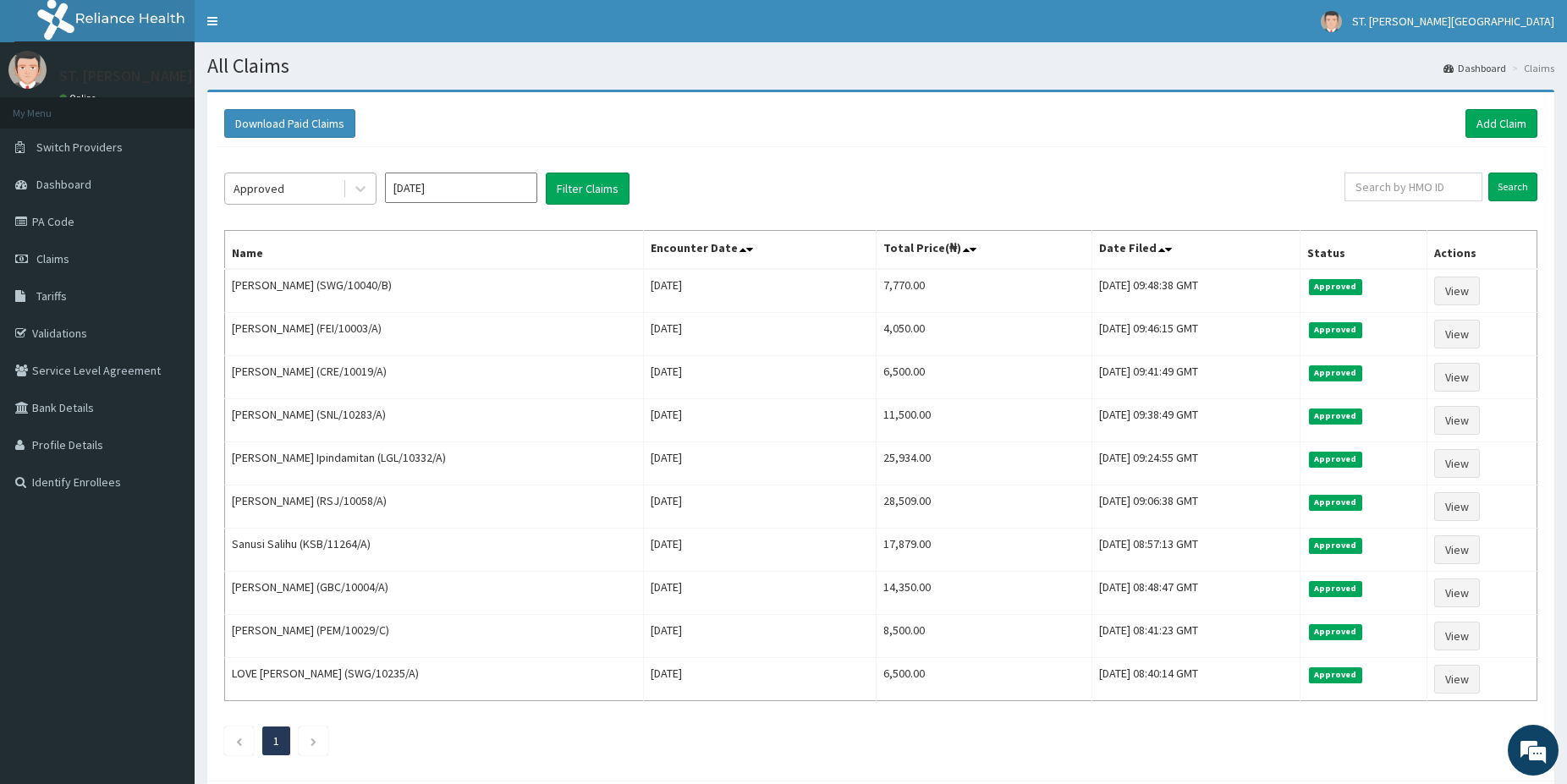
click at [263, 190] on div "Approved" at bounding box center [259, 189] width 51 height 17
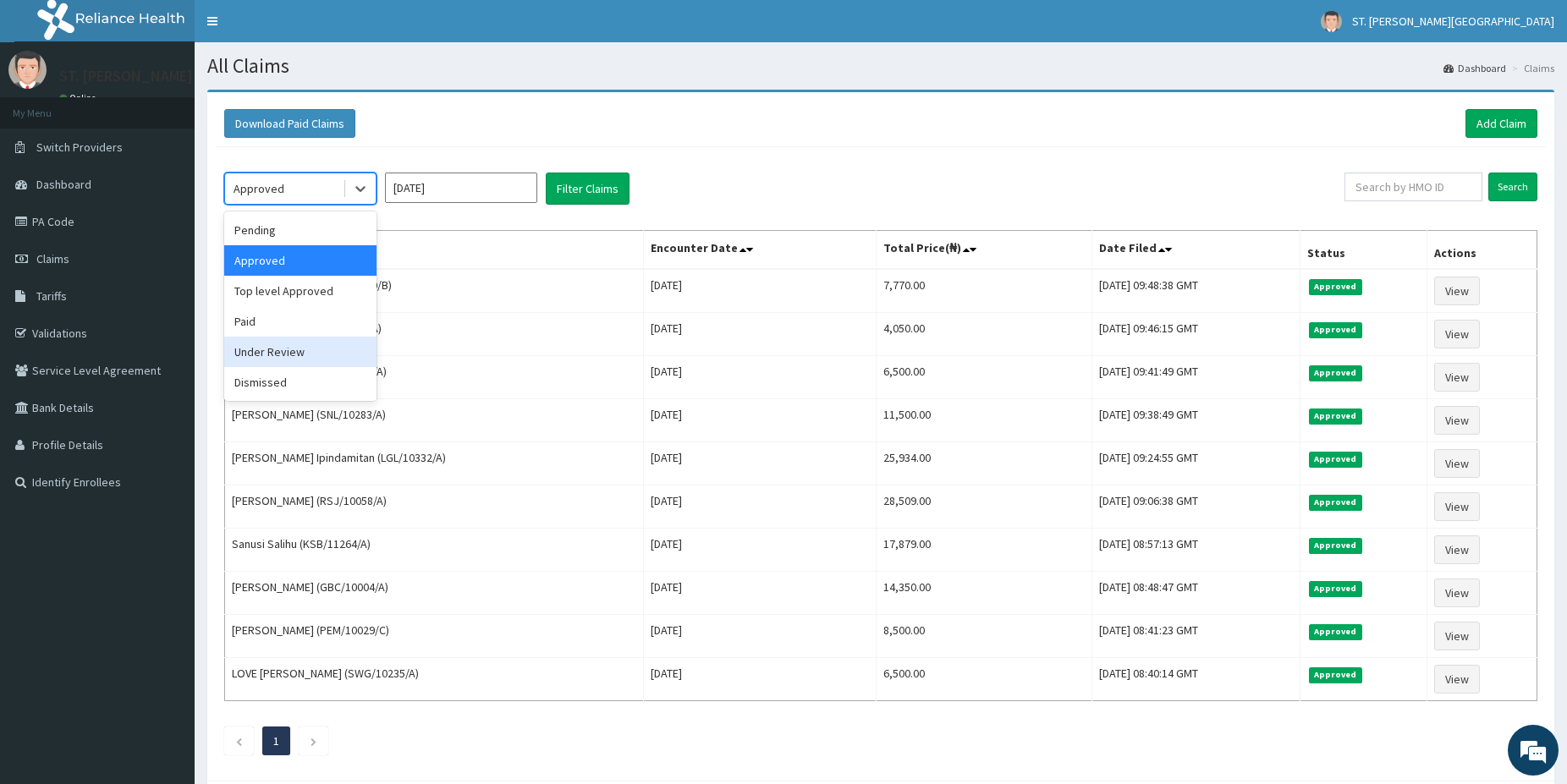
click at [285, 357] on div "Under Review" at bounding box center [300, 351] width 152 height 30
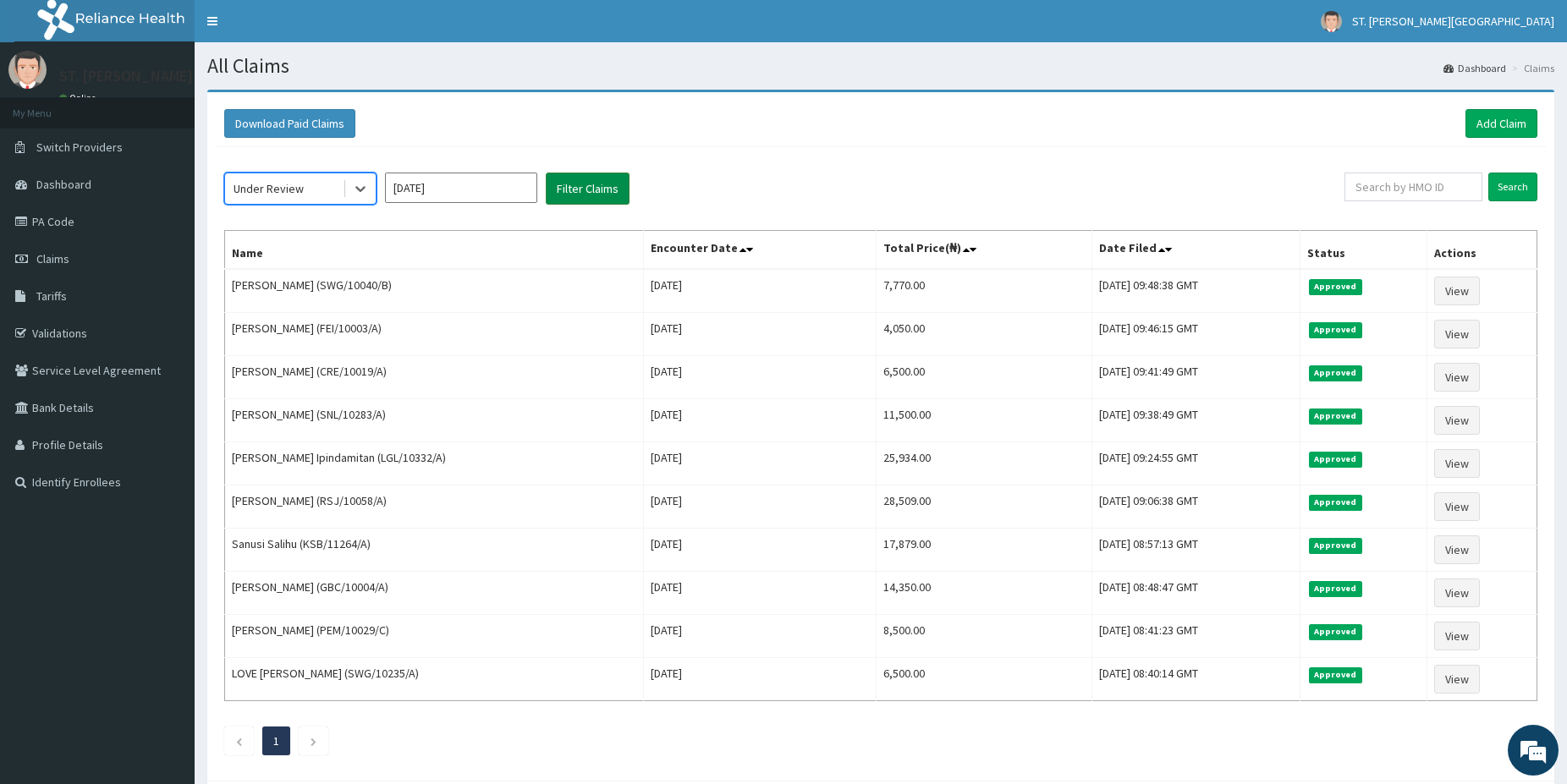
click at [574, 187] on button "Filter Claims" at bounding box center [587, 189] width 84 height 32
